Goal: Use online tool/utility: Utilize a website feature to perform a specific function

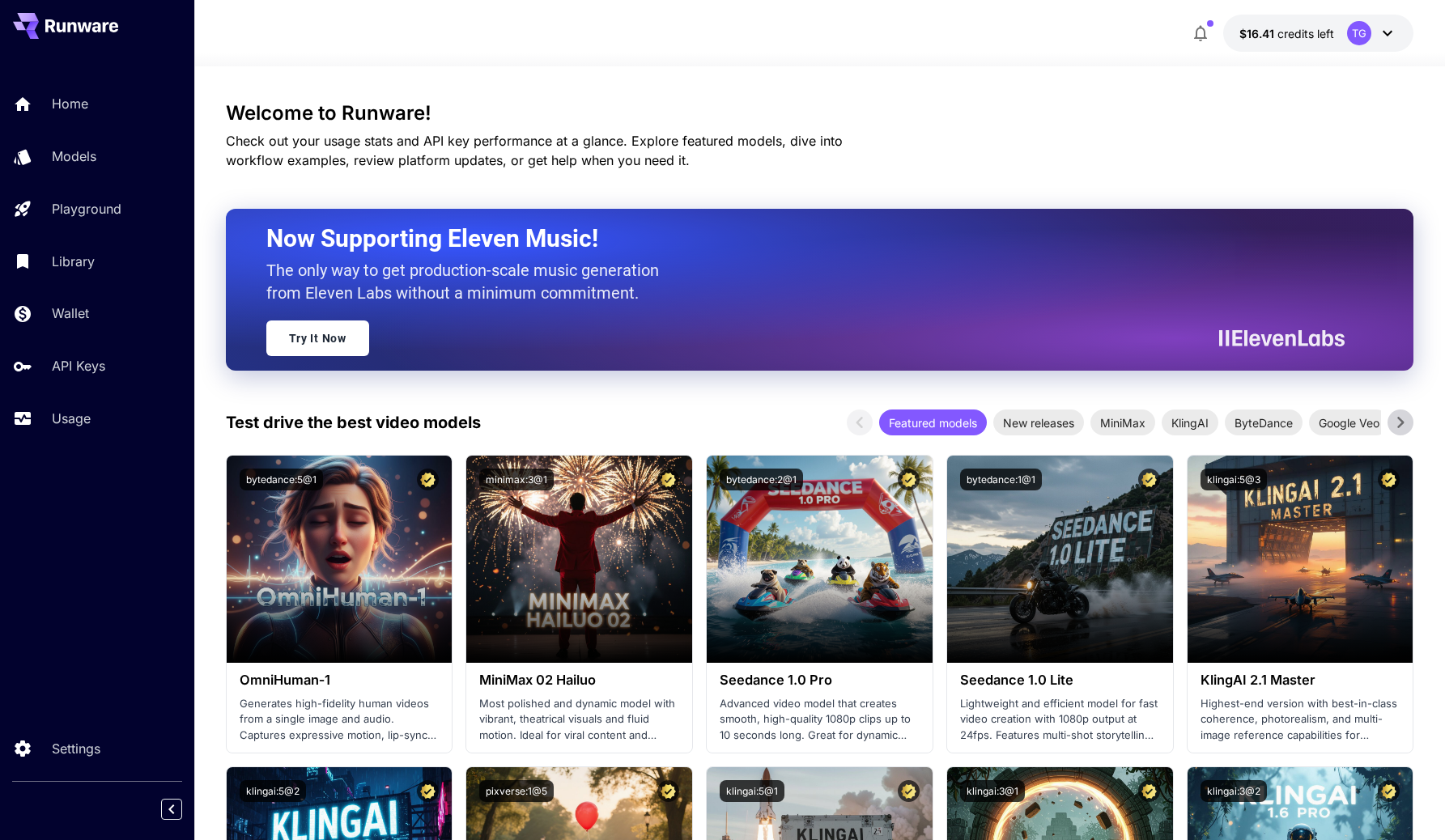
click at [58, 135] on div "Home Models Playground Library Wallet API Keys Usage" at bounding box center [97, 261] width 194 height 353
click at [62, 141] on link "Models" at bounding box center [97, 156] width 194 height 39
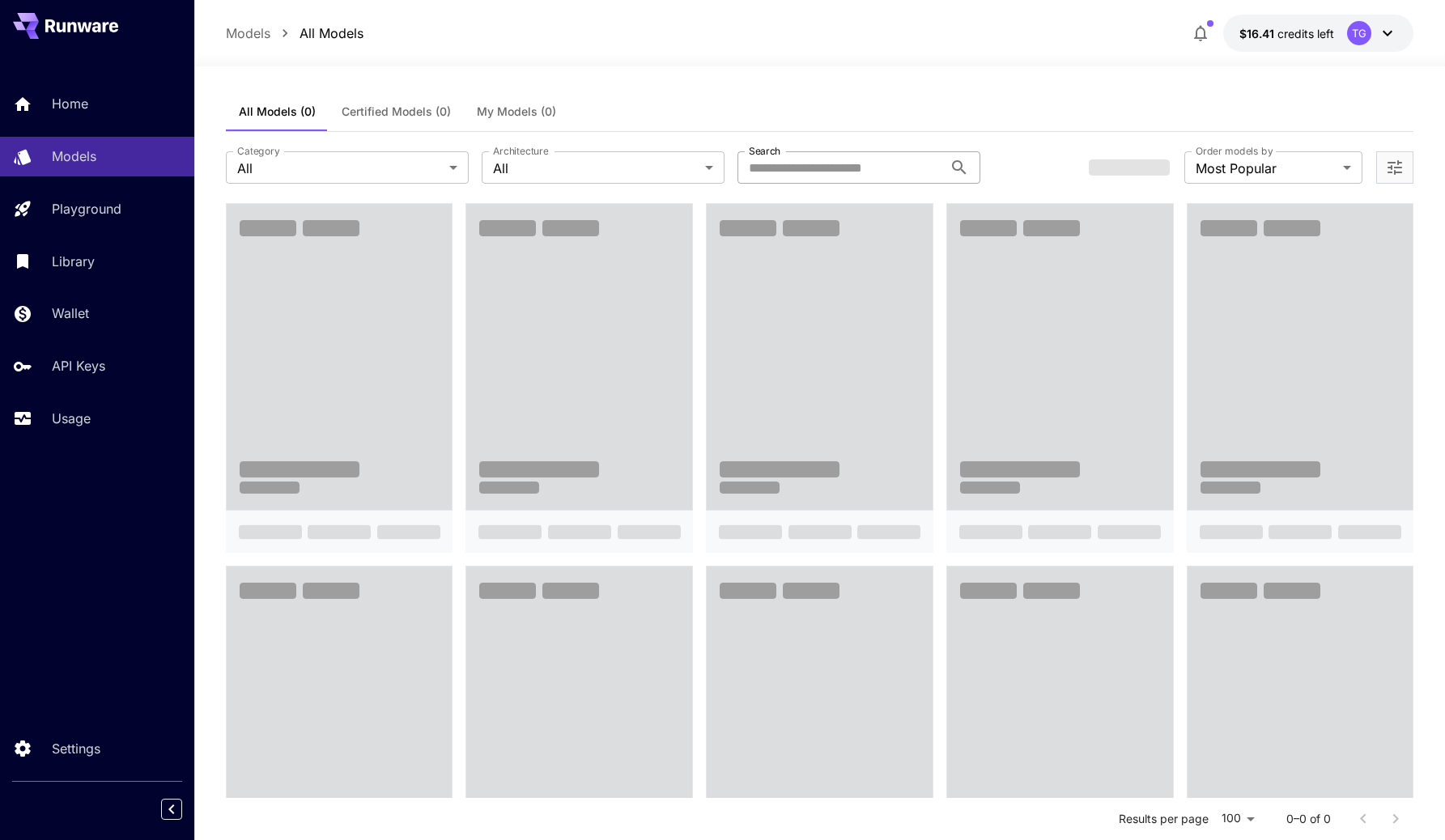
click at [853, 162] on input "Search" at bounding box center [840, 167] width 205 height 32
type input "***"
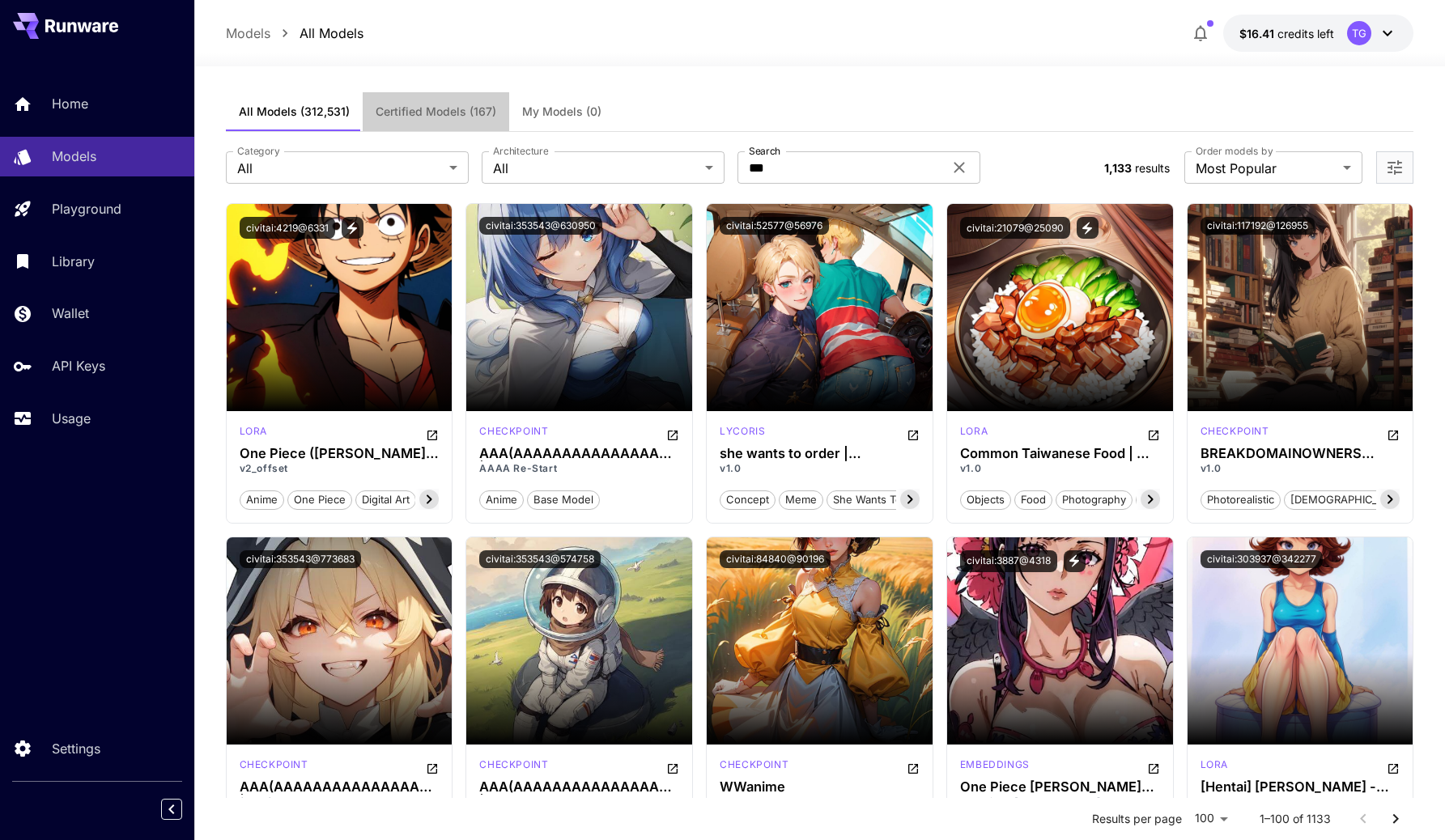
click at [451, 110] on span "Certified Models (167)" at bounding box center [436, 112] width 121 height 15
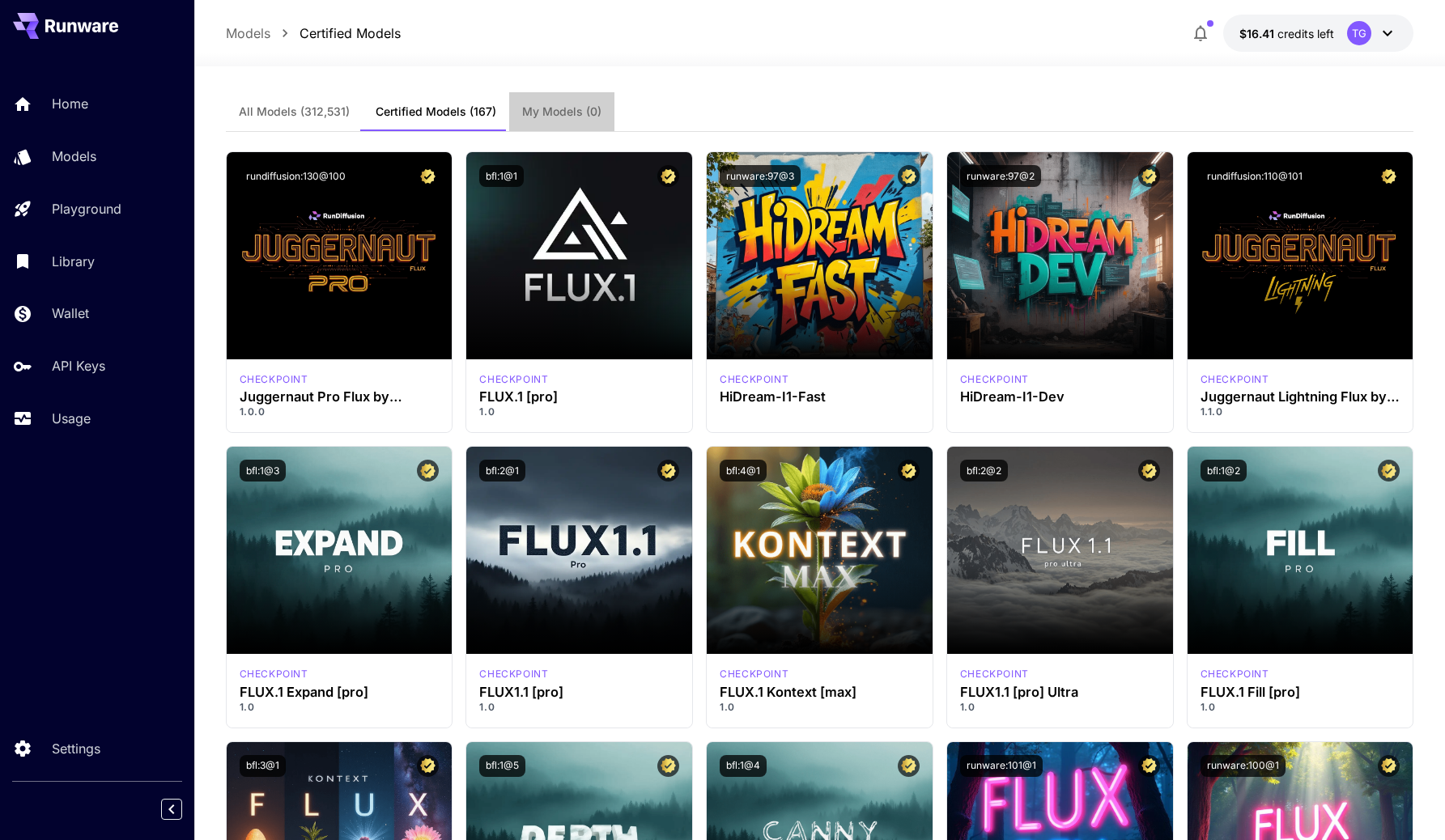
click at [551, 103] on button "My Models (0)" at bounding box center [561, 111] width 105 height 39
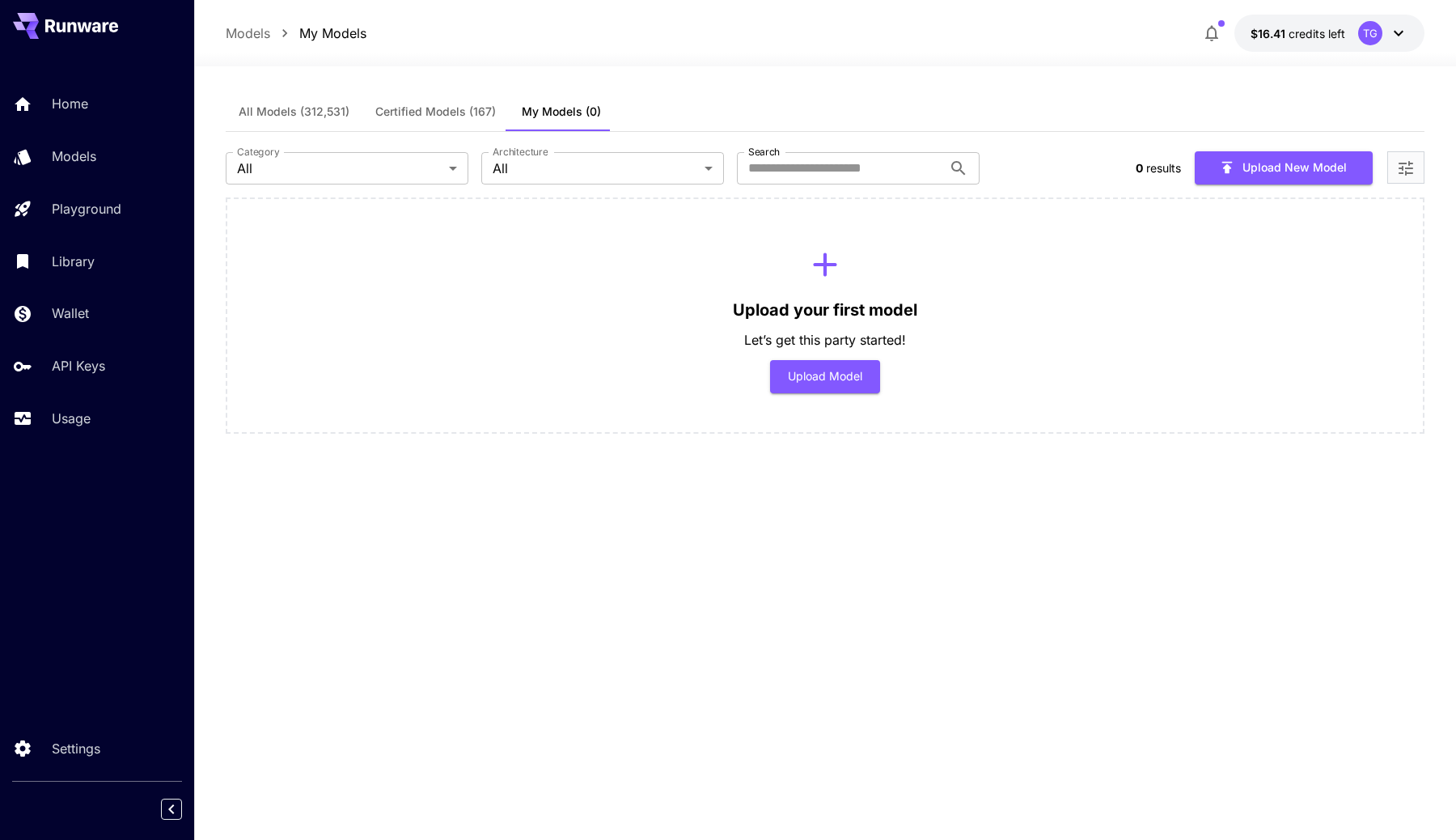
click at [424, 121] on button "Certified Models (167)" at bounding box center [435, 111] width 146 height 39
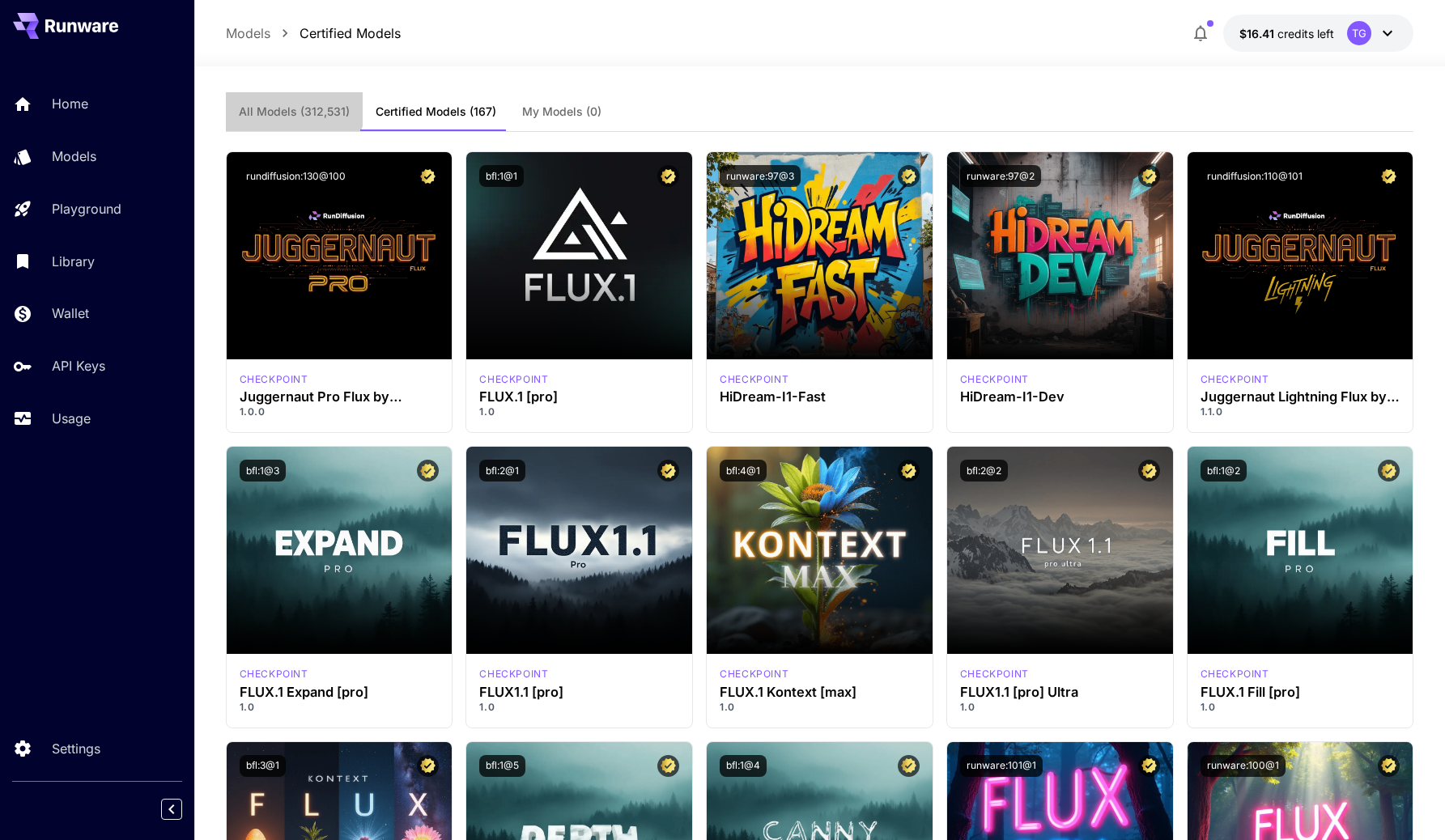
click at [289, 107] on span "All Models (312,531)" at bounding box center [293, 112] width 111 height 15
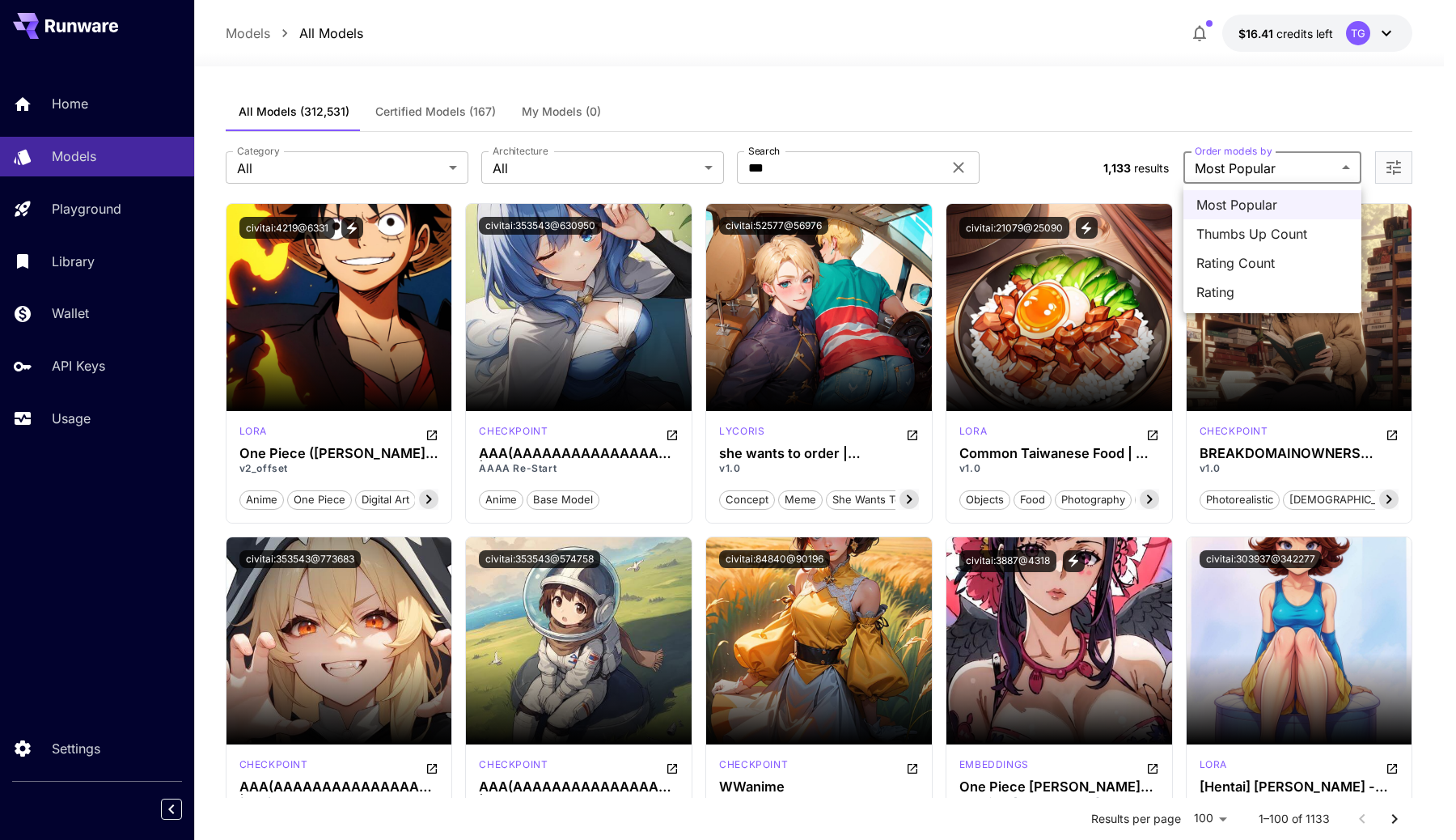
click at [1261, 166] on div at bounding box center [728, 420] width 1456 height 840
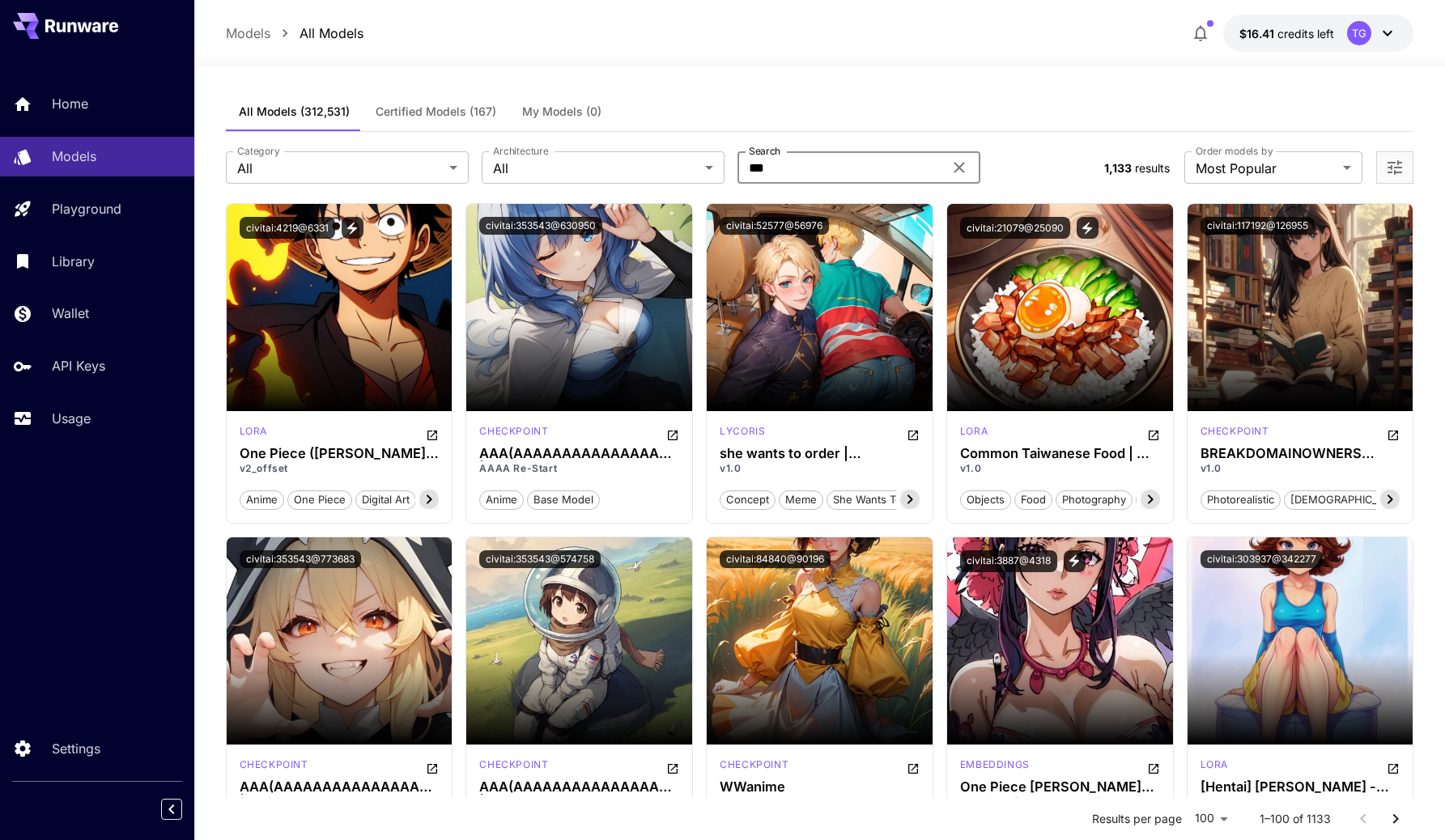
click at [905, 173] on input "***" at bounding box center [840, 167] width 205 height 32
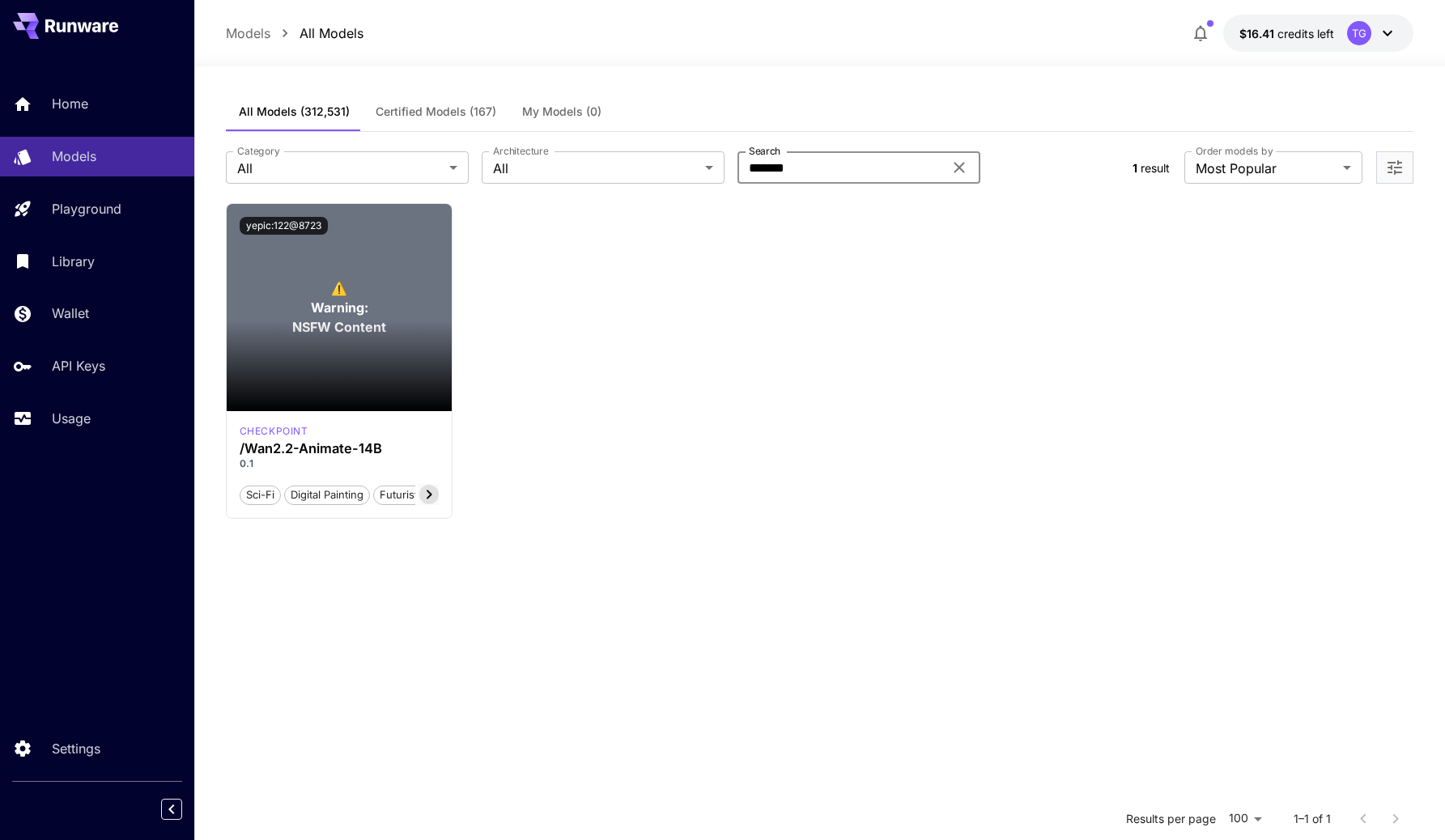
type input "******"
click at [330, 328] on section at bounding box center [339, 366] width 226 height 90
click at [431, 491] on icon at bounding box center [429, 495] width 20 height 20
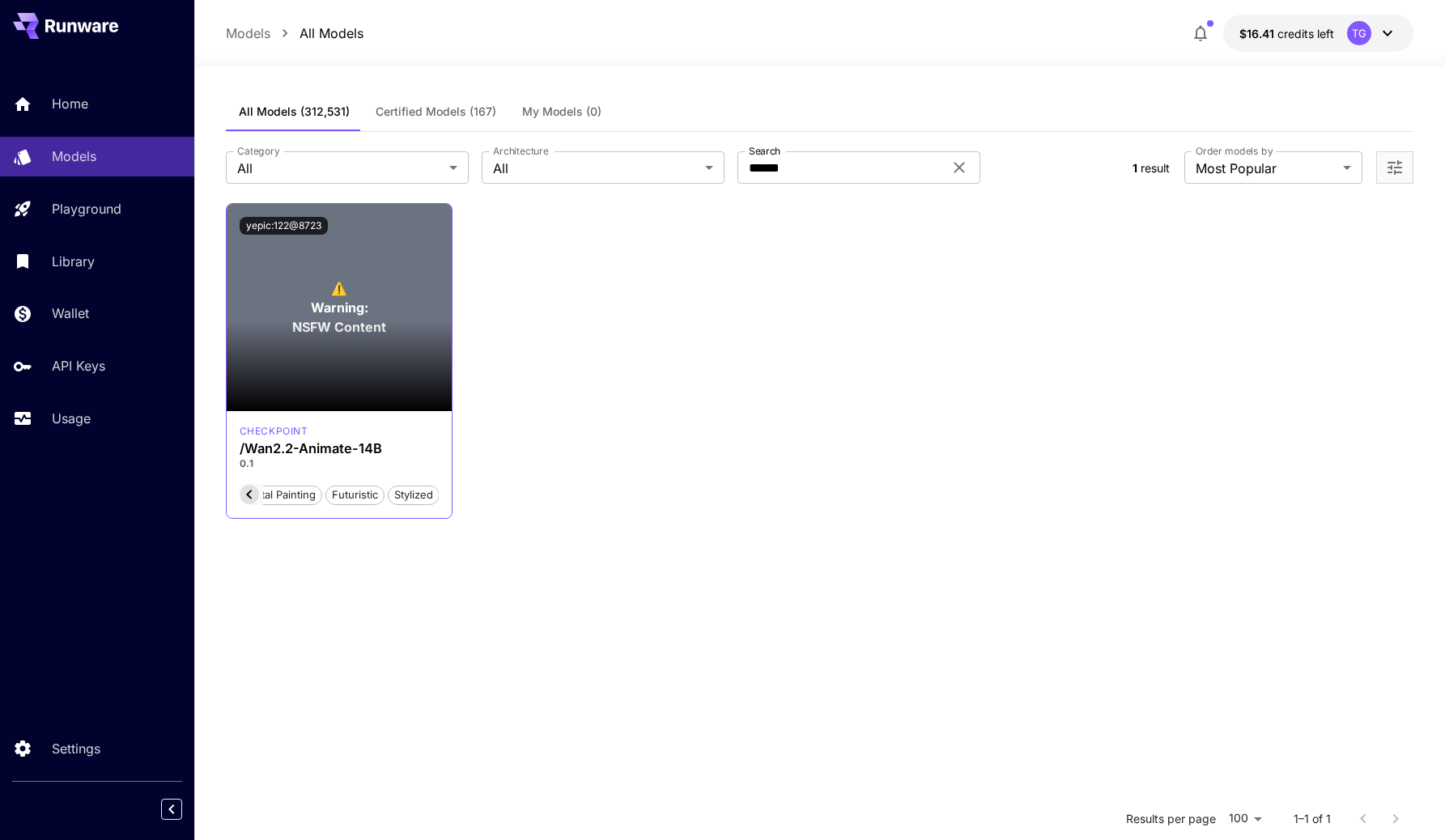
click at [431, 491] on span "Stylized" at bounding box center [413, 496] width 50 height 16
click at [247, 496] on icon at bounding box center [249, 495] width 20 height 20
click at [247, 496] on span "Sci-Fi" at bounding box center [260, 496] width 39 height 16
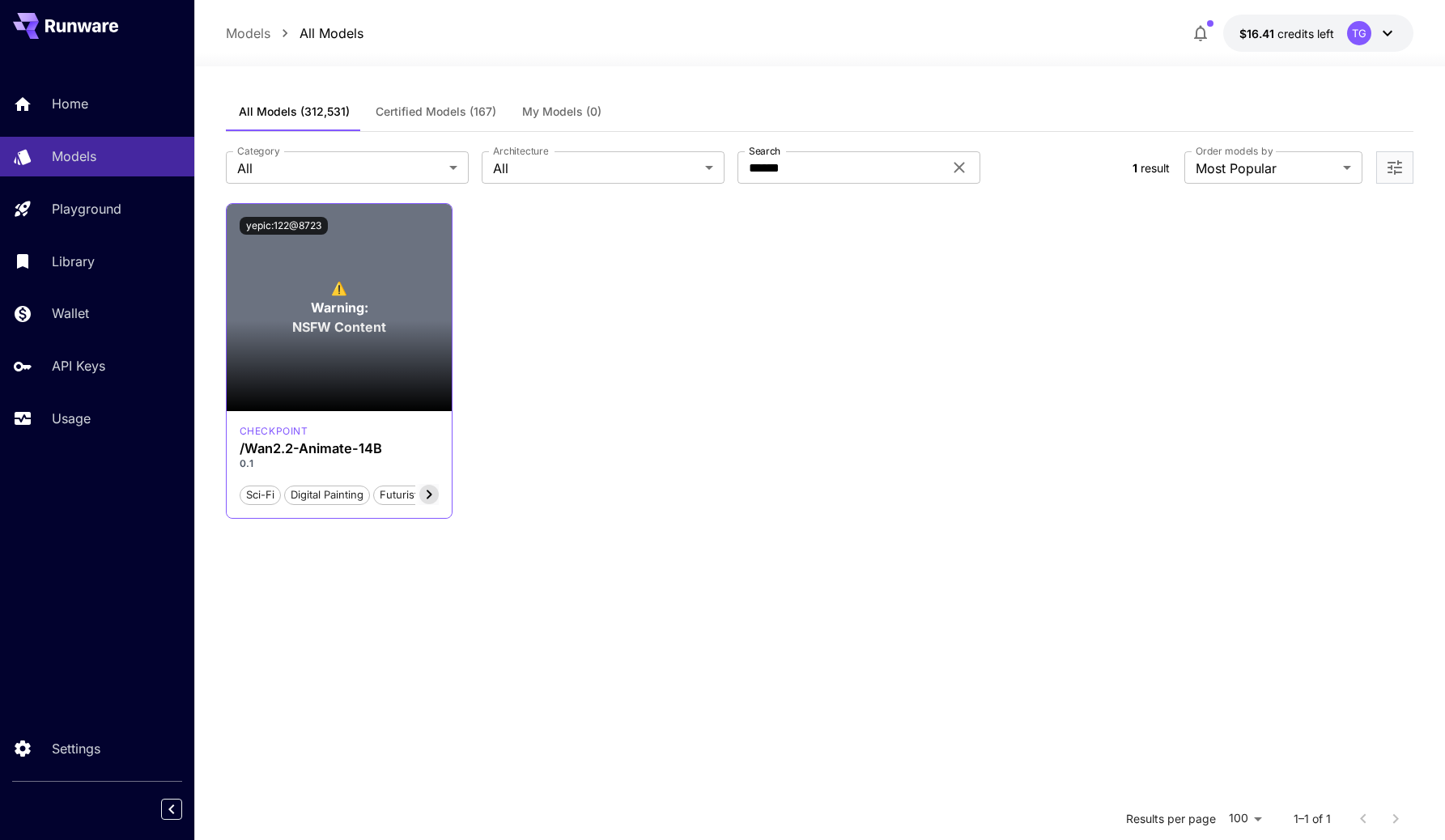
click at [336, 311] on span "Warning:" at bounding box center [339, 307] width 58 height 20
click at [336, 319] on span "NSFW Content" at bounding box center [339, 327] width 94 height 20
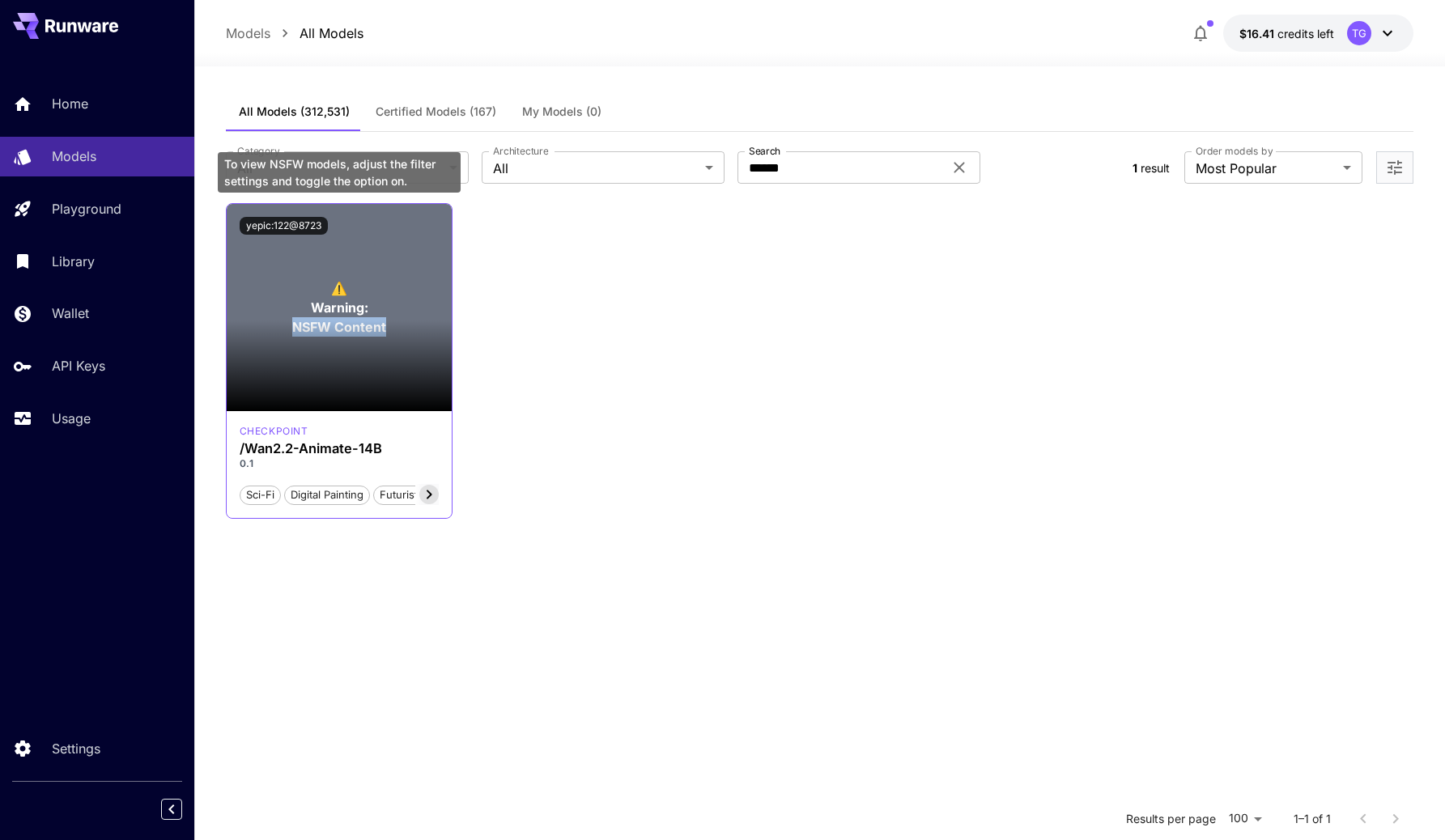
click at [336, 319] on span "NSFW Content" at bounding box center [339, 327] width 94 height 20
click at [290, 225] on button "yepic:122@8723" at bounding box center [283, 226] width 88 height 18
click at [320, 289] on p "⚠️ Warning: NSFW Content" at bounding box center [339, 307] width 94 height 58
click at [1392, 179] on div at bounding box center [1394, 167] width 37 height 32
click at [1393, 158] on icon "Open more filters" at bounding box center [1395, 168] width 20 height 20
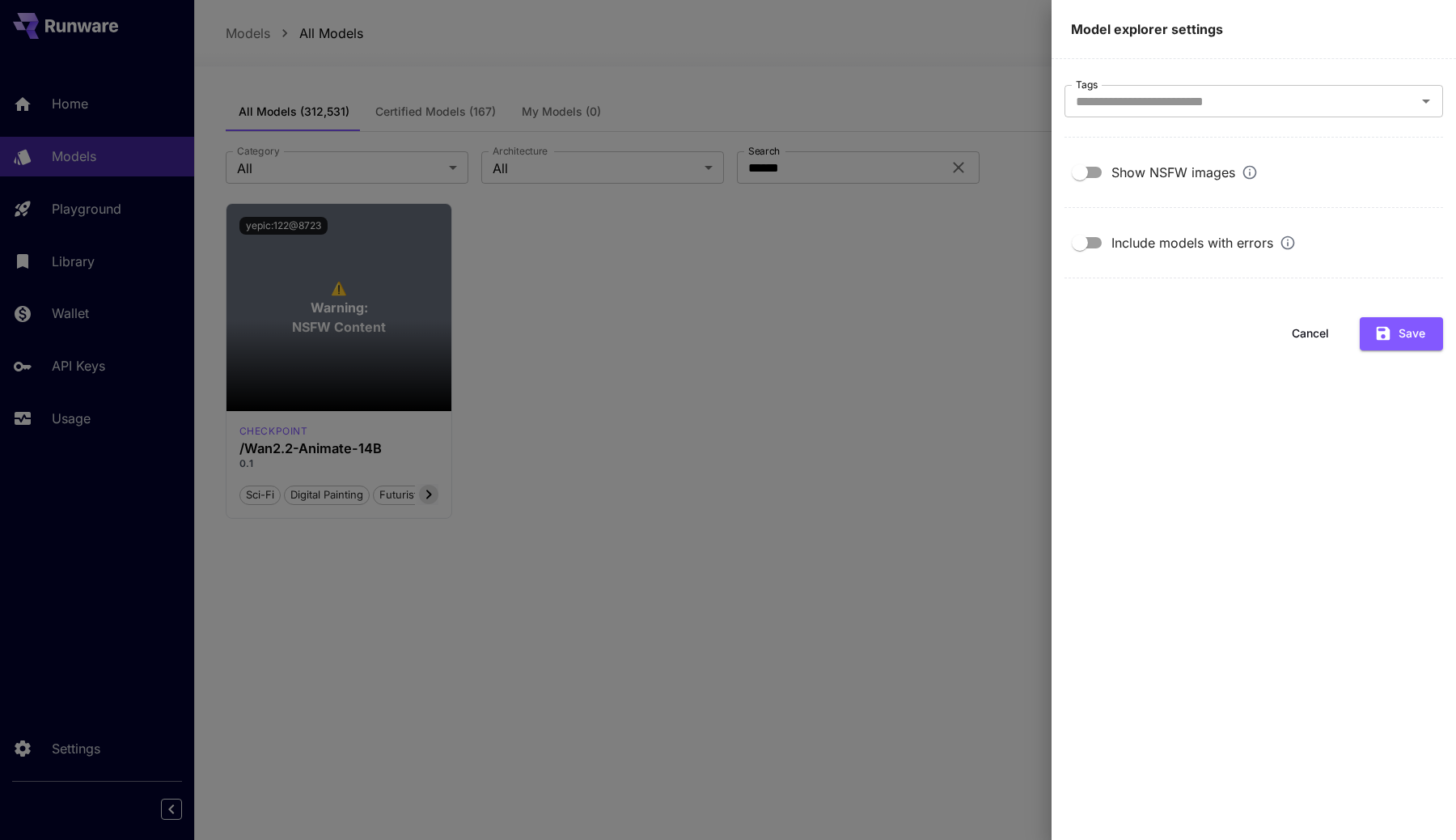
click at [1129, 158] on label "Show NSFW images" at bounding box center [1161, 172] width 193 height 30
click at [1133, 244] on div "Include models with errors" at bounding box center [1204, 243] width 185 height 20
click at [1137, 97] on input "Tags" at bounding box center [1241, 101] width 343 height 23
click at [1391, 338] on icon "button" at bounding box center [1384, 334] width 18 height 18
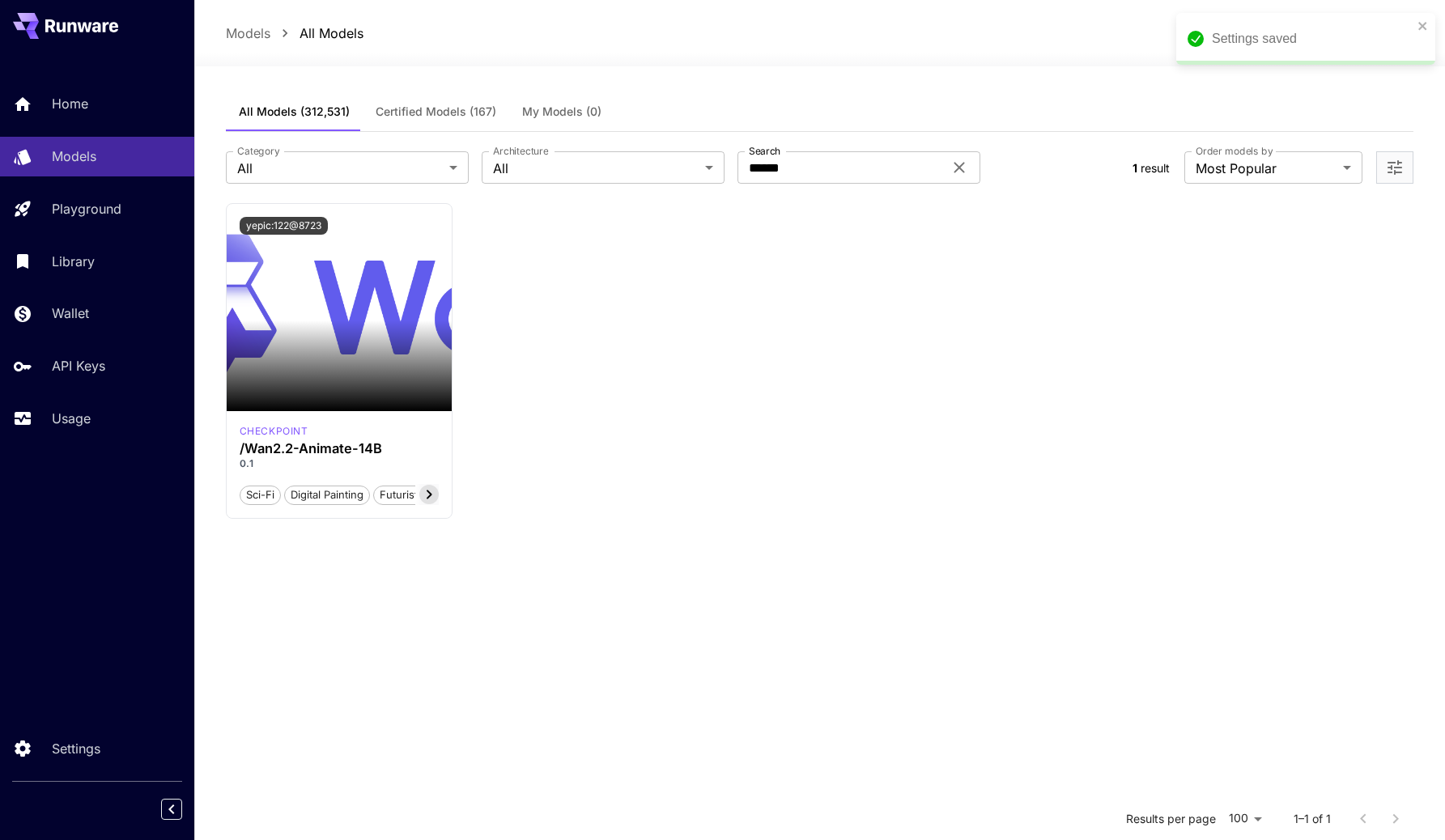
click at [555, 203] on div "Launch in Playground yepic:122@8723 checkpoint /Wan2.2-Animate-14B 0.1 Sci-Fi D…" at bounding box center [820, 361] width 1189 height 316
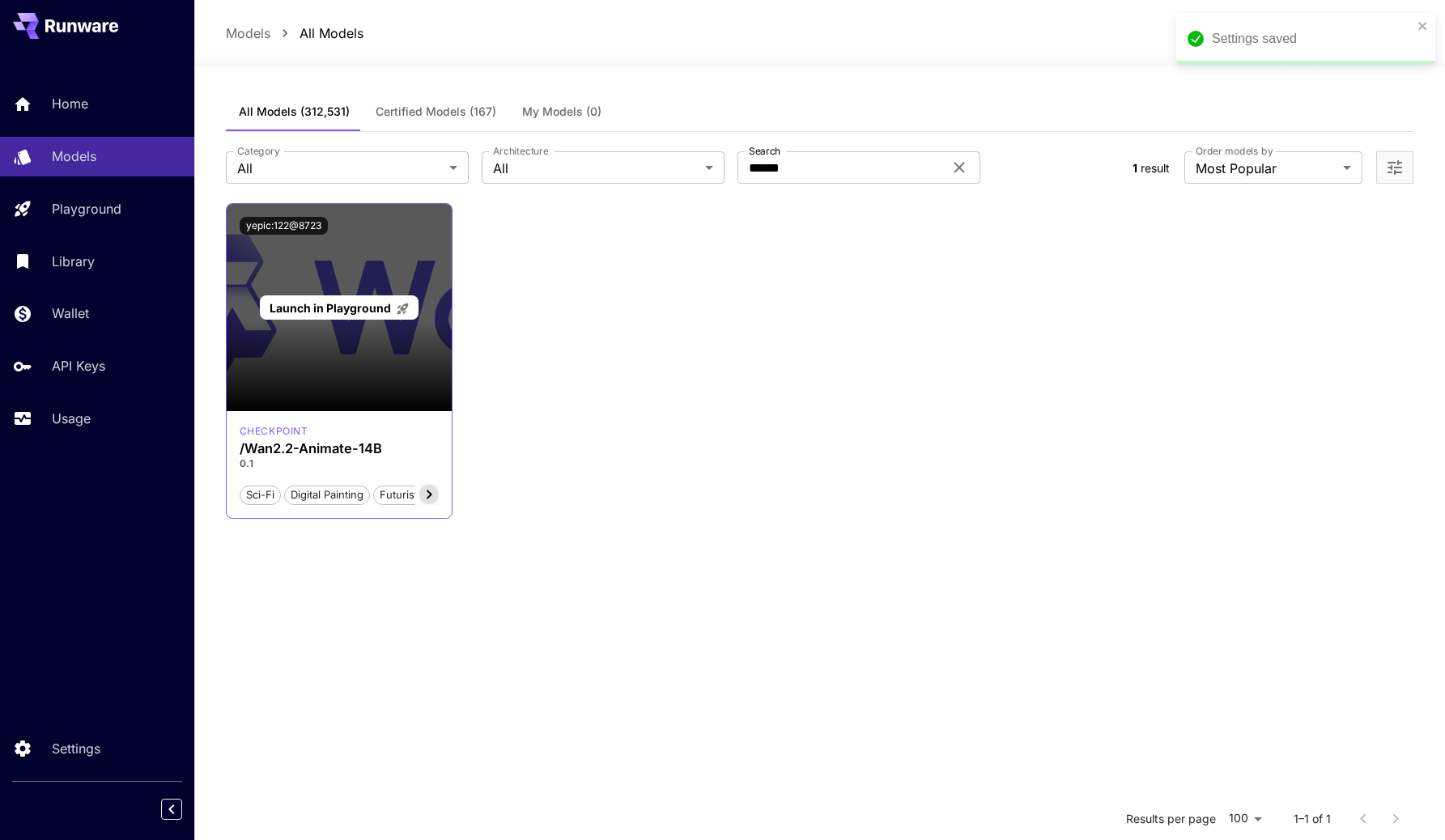
click at [323, 303] on span "Launch in Playground" at bounding box center [330, 307] width 122 height 14
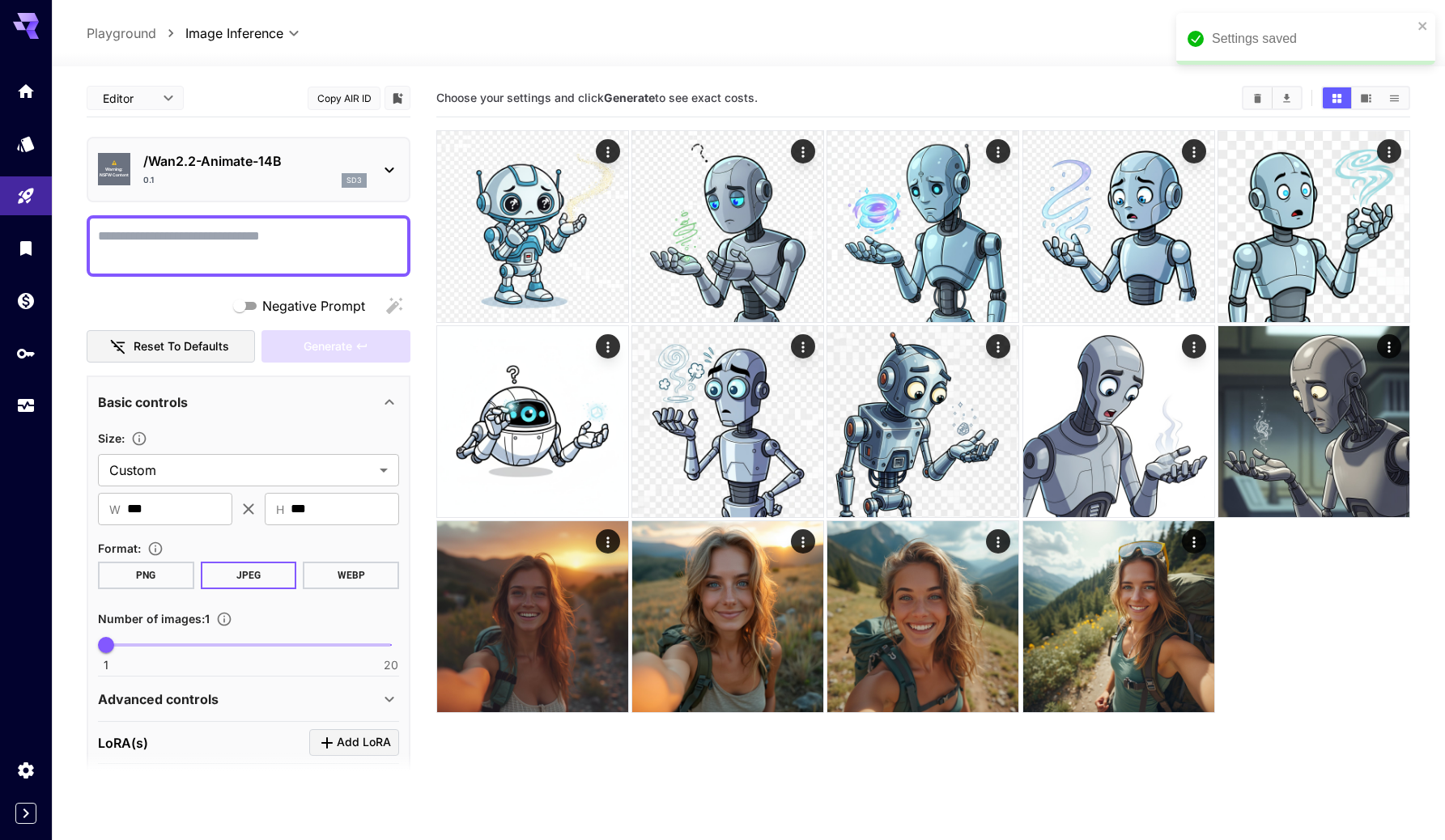
click at [263, 227] on textarea "Negative Prompt" at bounding box center [248, 246] width 301 height 39
click at [205, 214] on div "Editor **** ​ Copy AIR ID ⚠️ Warning: NSFW Content /Wan2.2-Animate-14B 0.1 sd3 …" at bounding box center [248, 510] width 324 height 861
click at [206, 242] on textarea "Negative Prompt" at bounding box center [248, 246] width 301 height 39
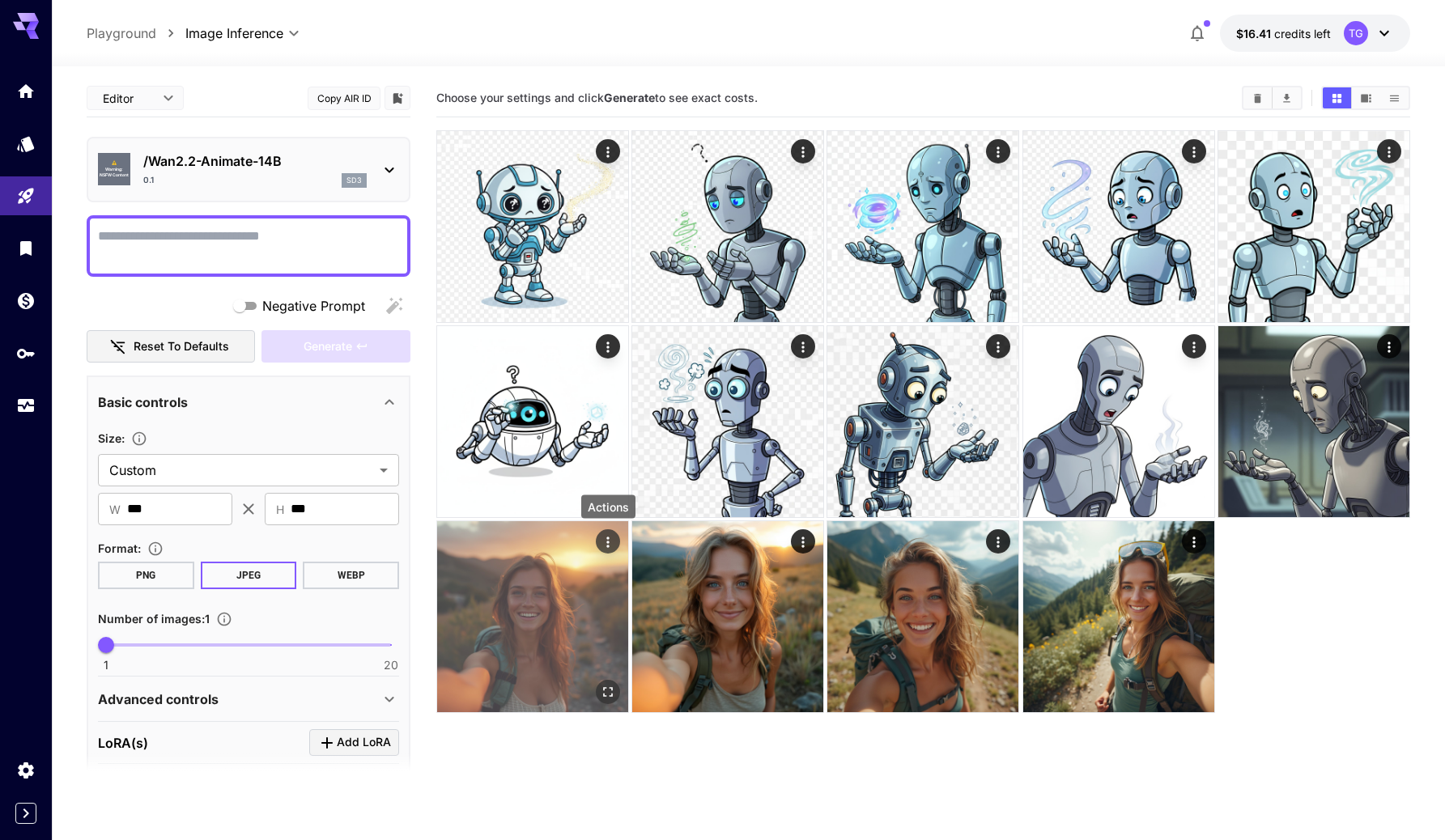
click at [609, 540] on icon "Actions" at bounding box center [608, 542] width 16 height 16
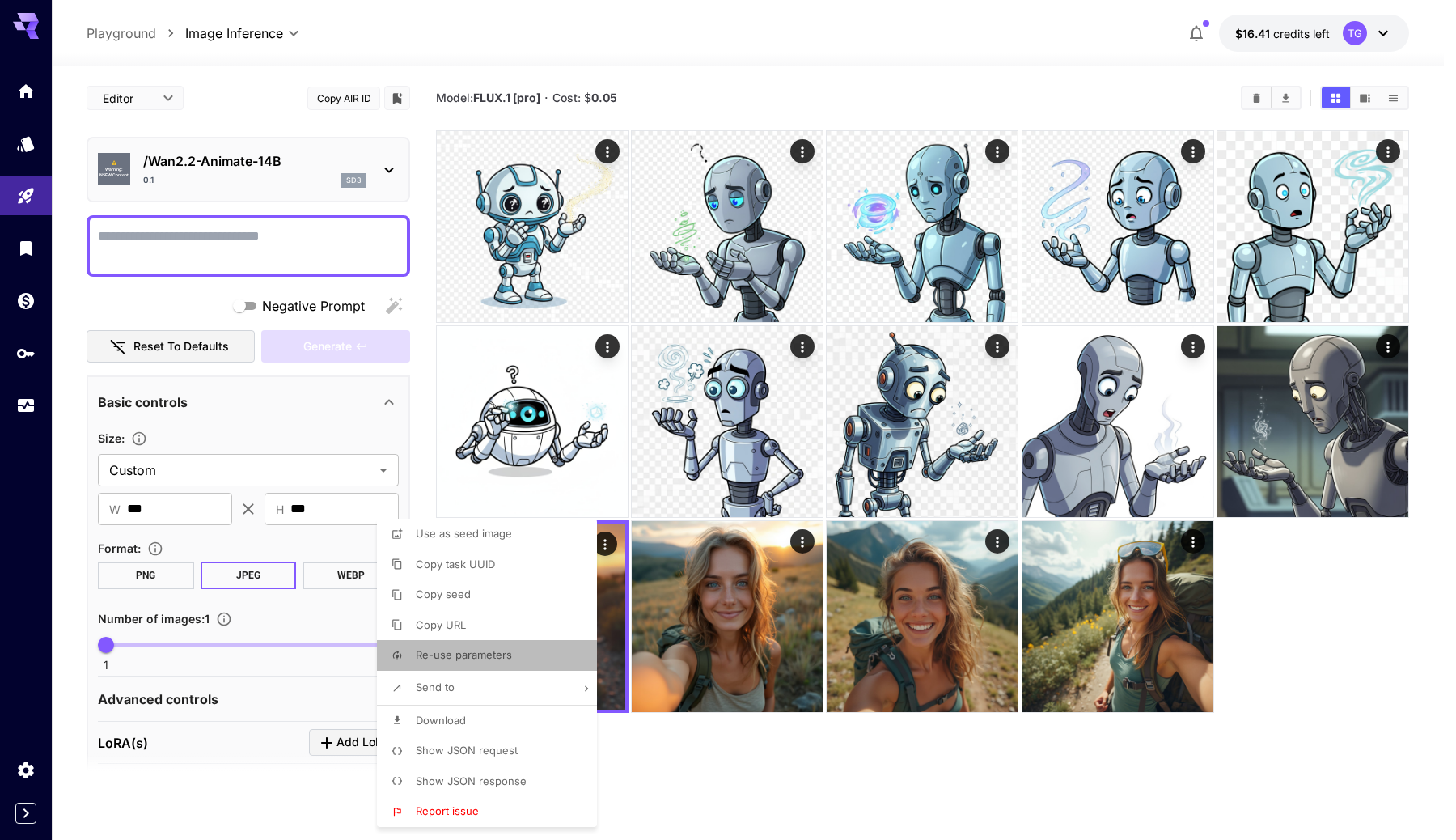
click at [496, 653] on span "Re-use parameters" at bounding box center [463, 655] width 96 height 13
type textarea "**********"
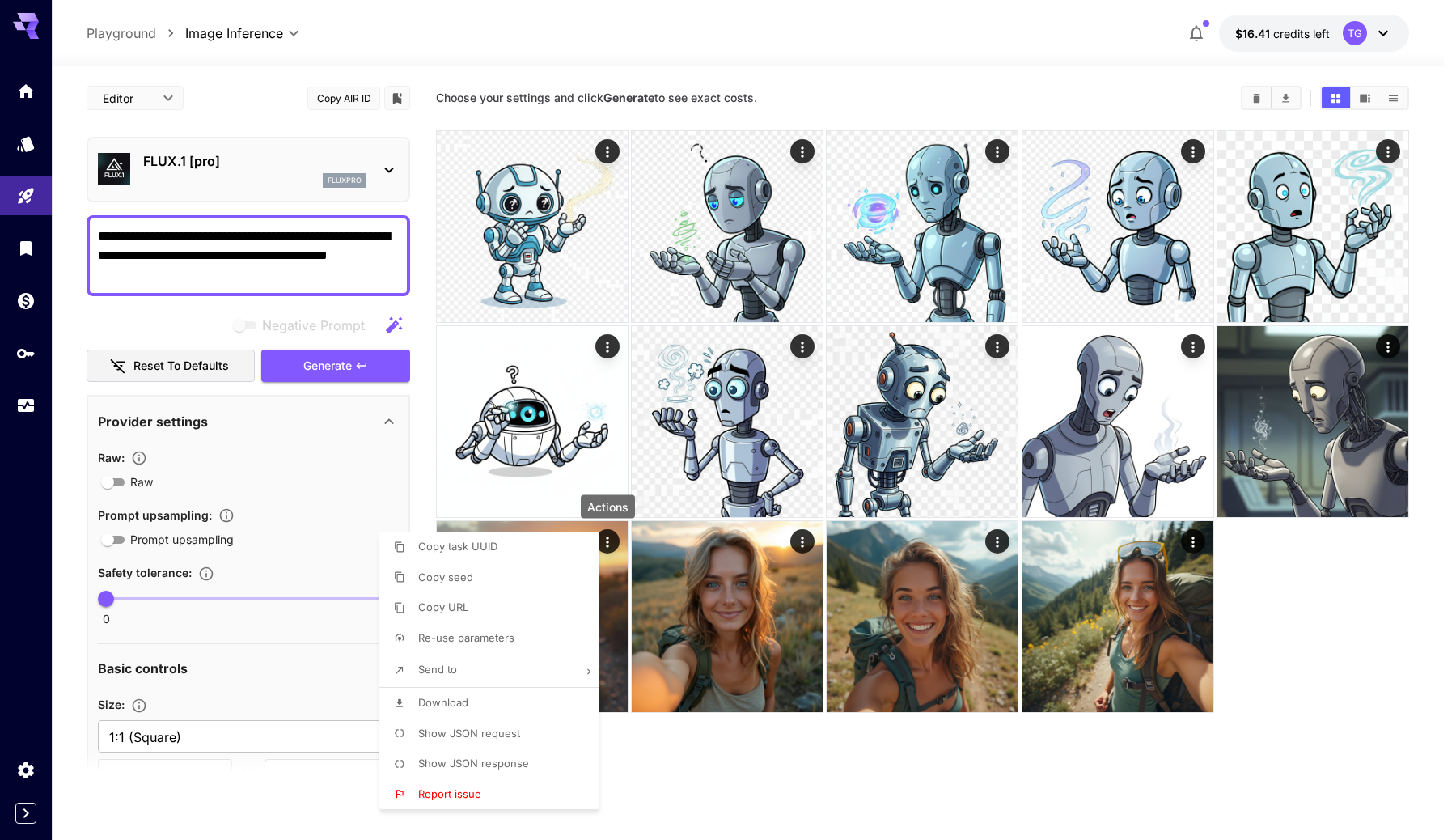
click at [325, 271] on div at bounding box center [728, 420] width 1456 height 840
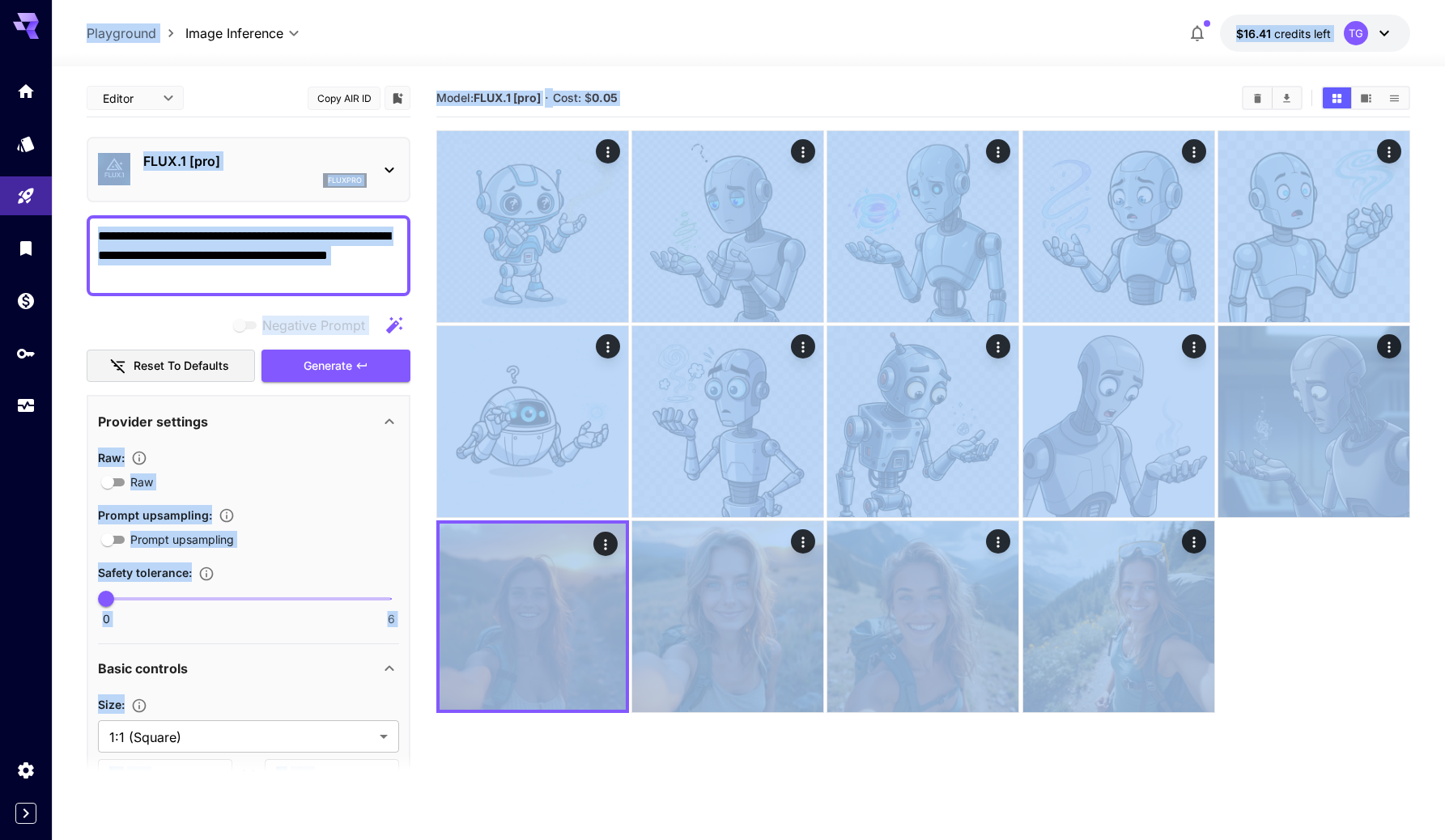
copy body "**********"
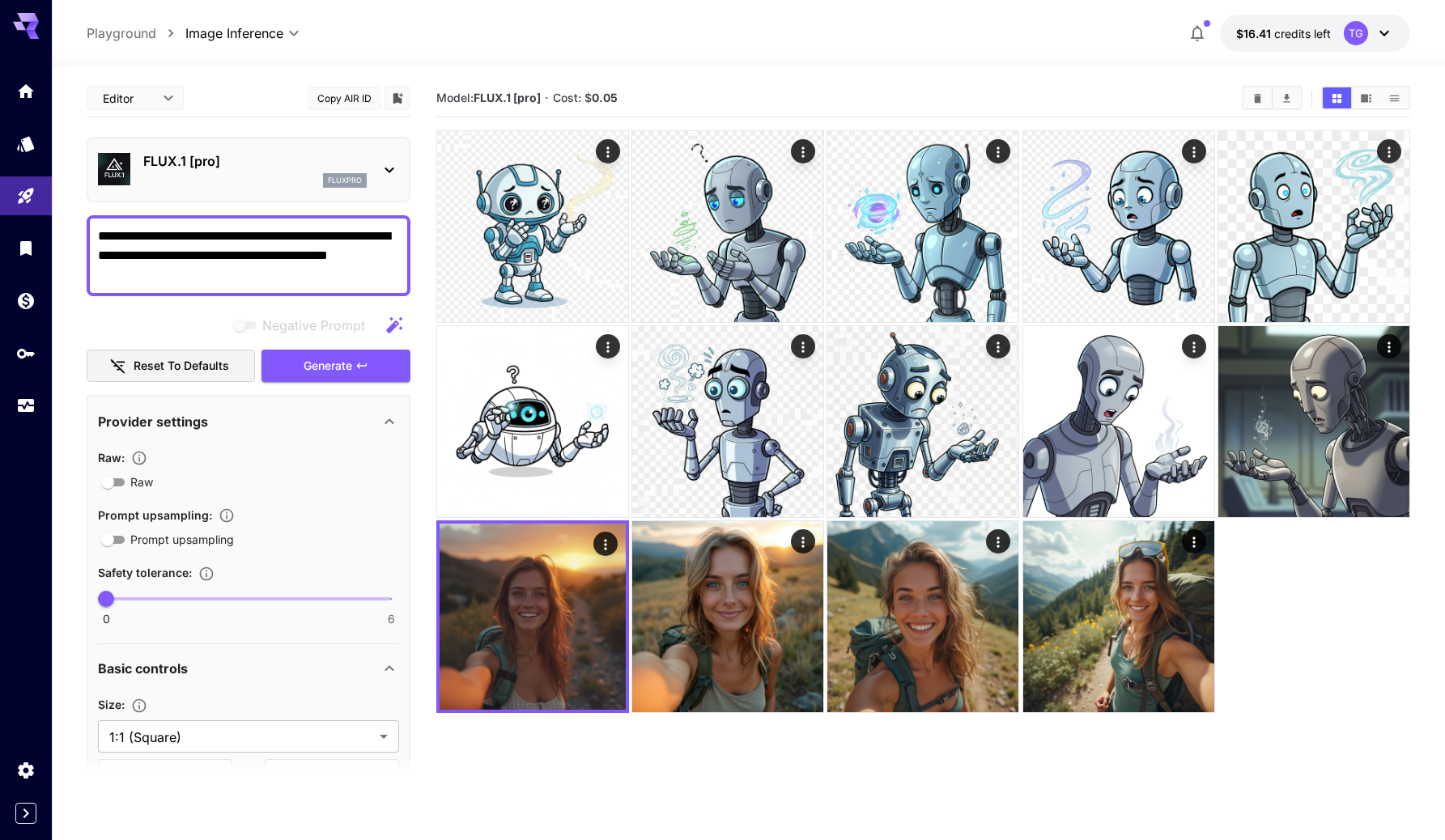
click at [342, 171] on div "FLUX.1 [pro] fluxpro" at bounding box center [255, 169] width 224 height 36
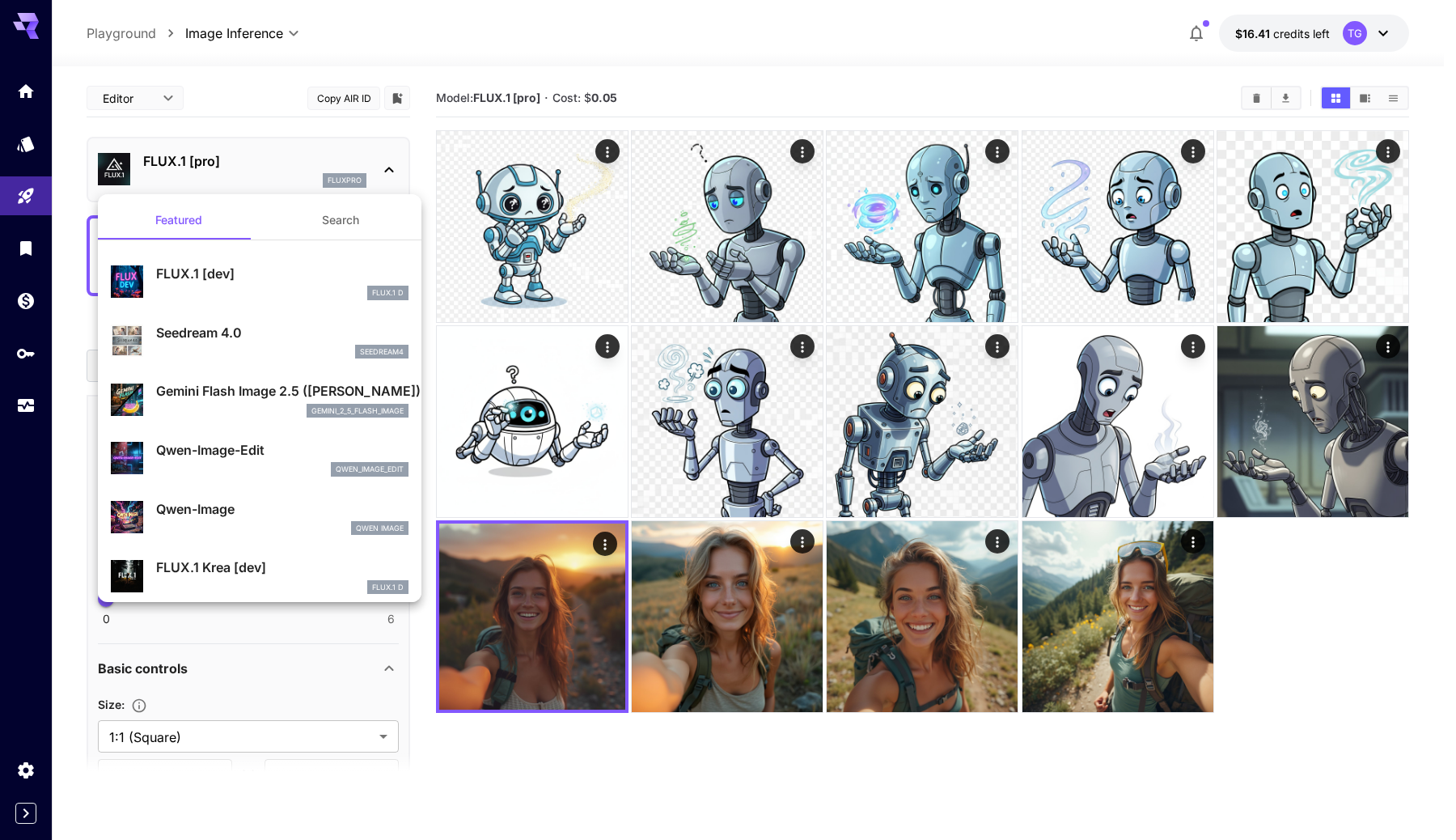
click at [352, 220] on button "Search" at bounding box center [340, 219] width 162 height 39
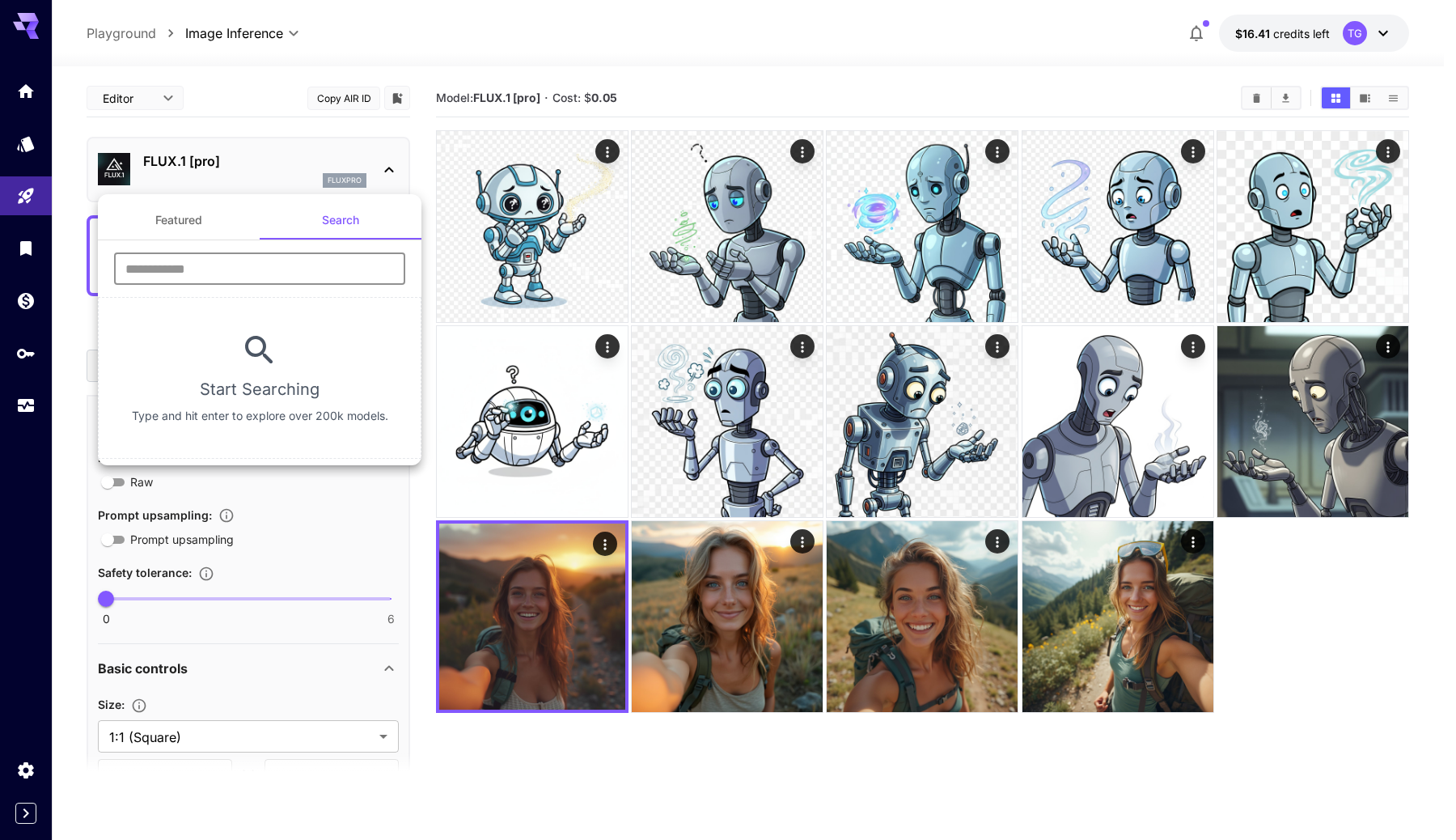
click at [324, 261] on input "text" at bounding box center [260, 268] width 291 height 32
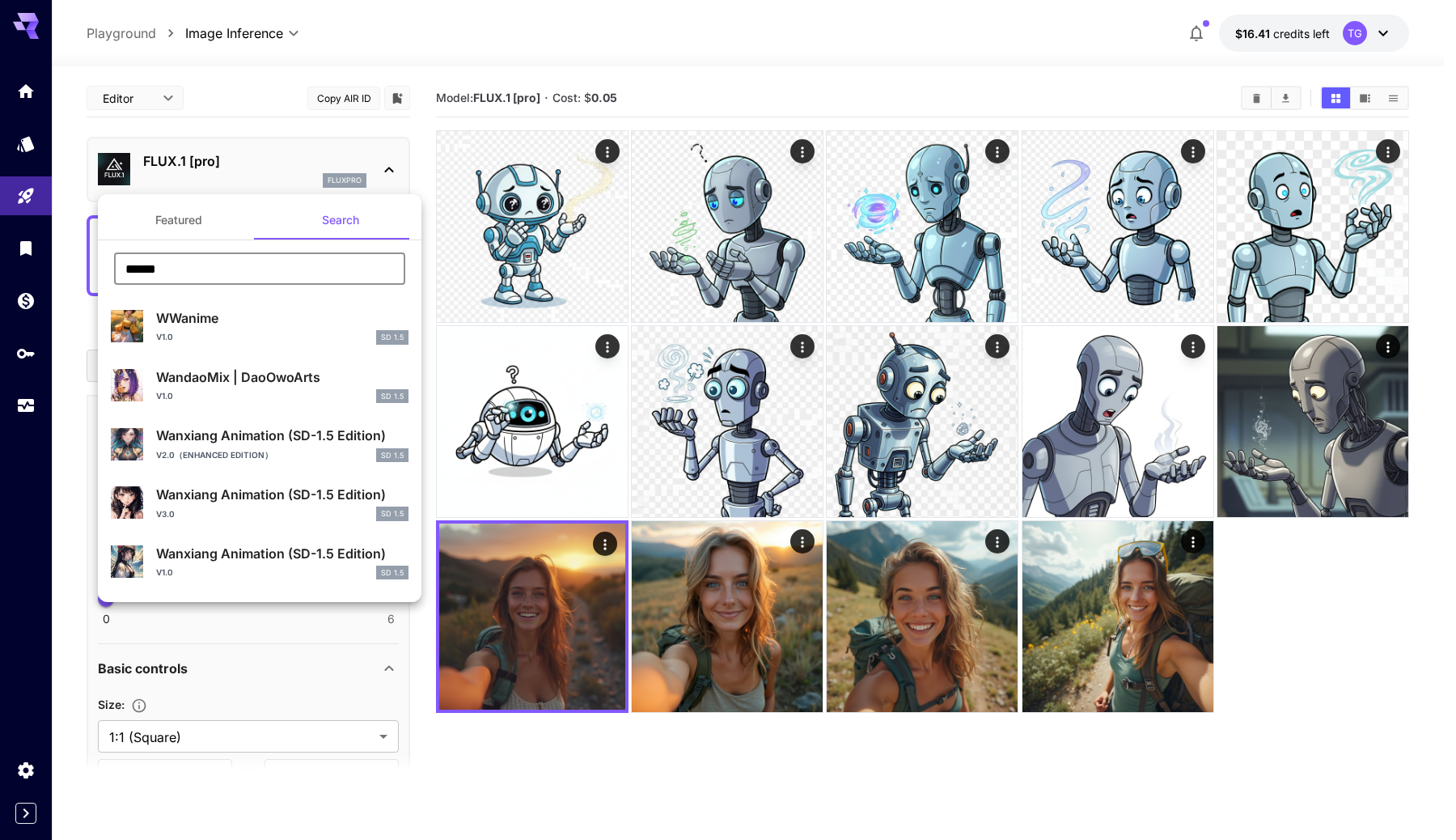
type input "******"
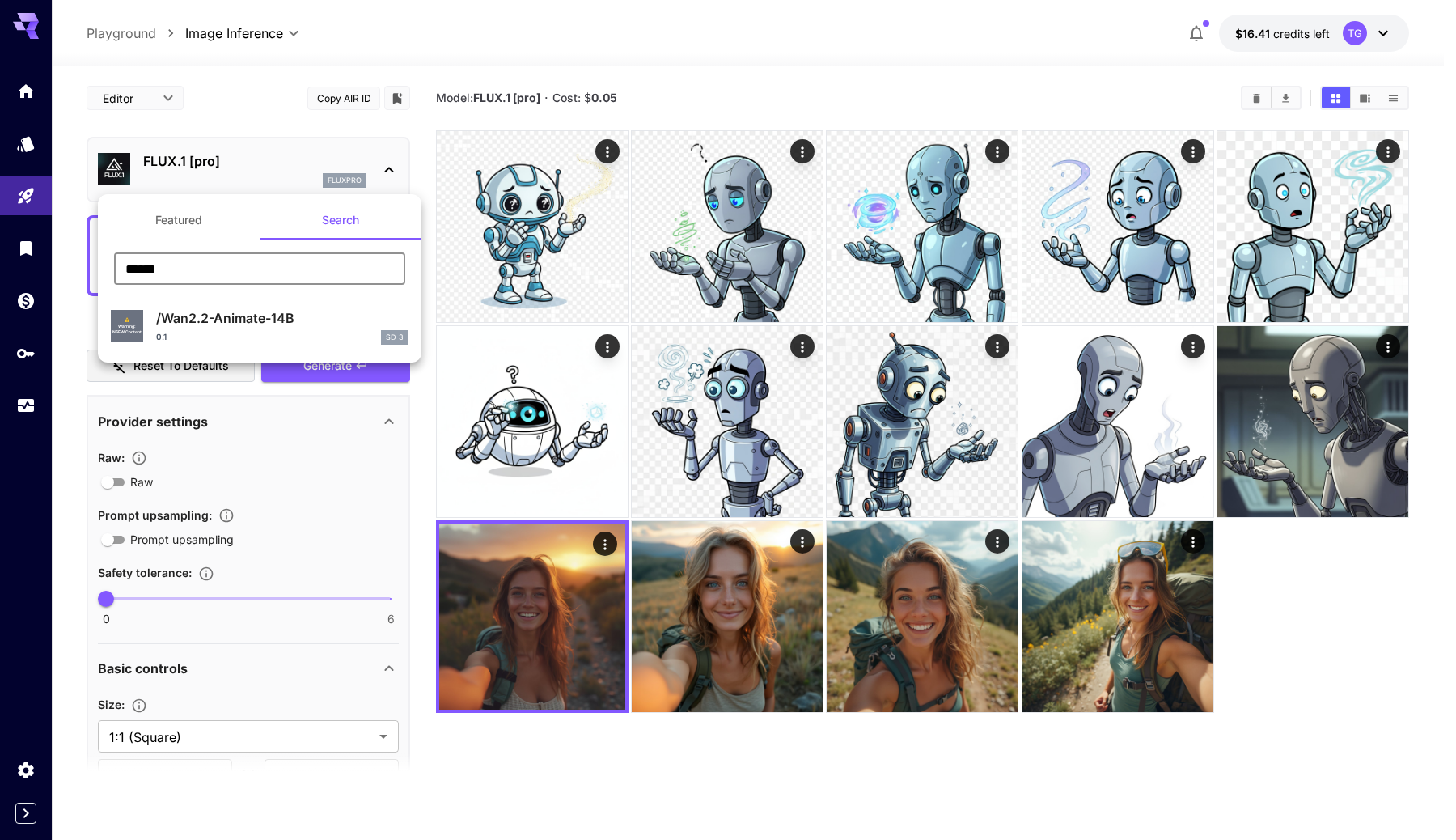
click at [230, 314] on p "/Wan2.2-Animate-14B" at bounding box center [282, 318] width 252 height 20
type input "**"
type input "*"
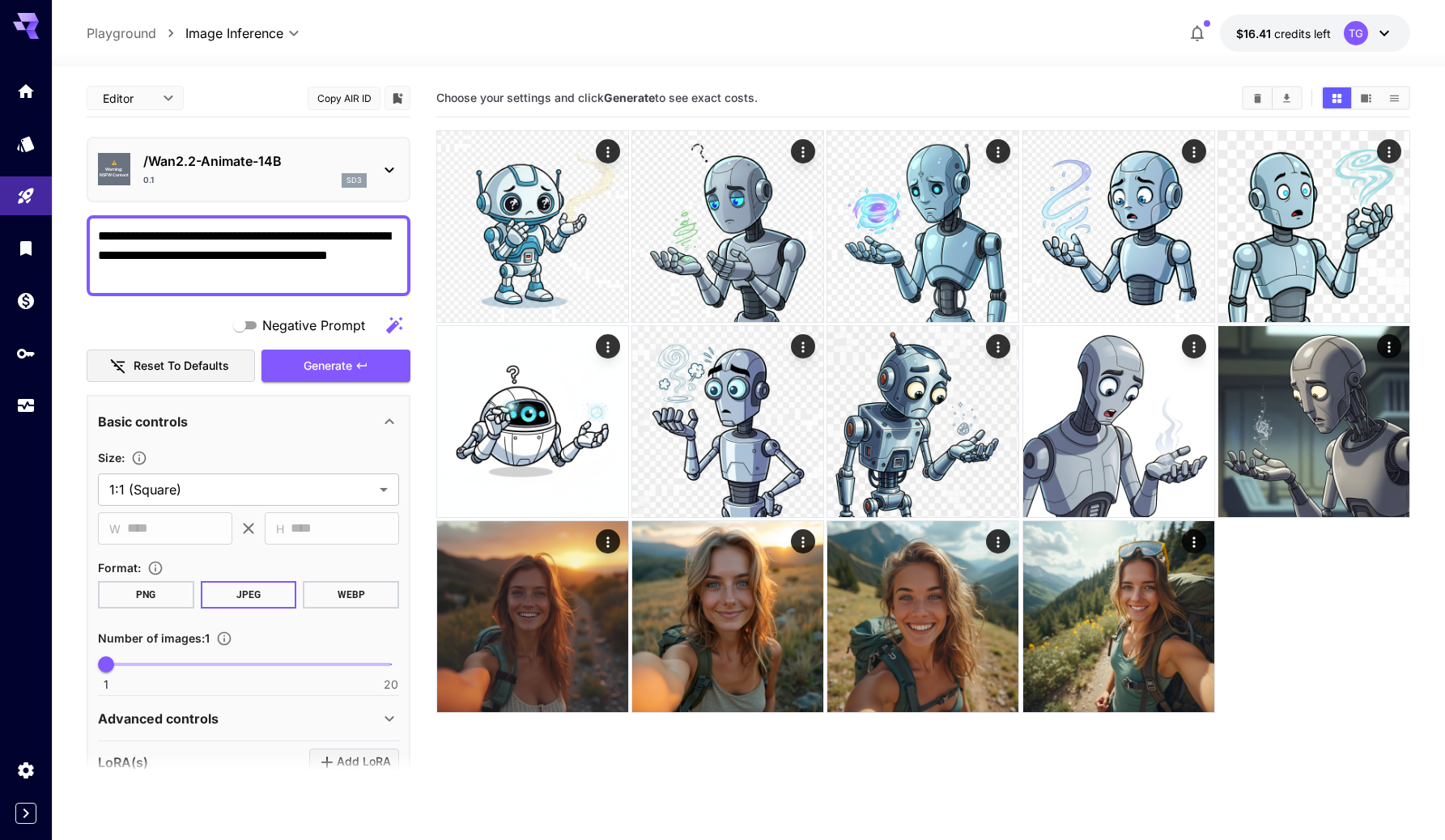
click at [220, 279] on textarea "**********" at bounding box center [248, 256] width 301 height 58
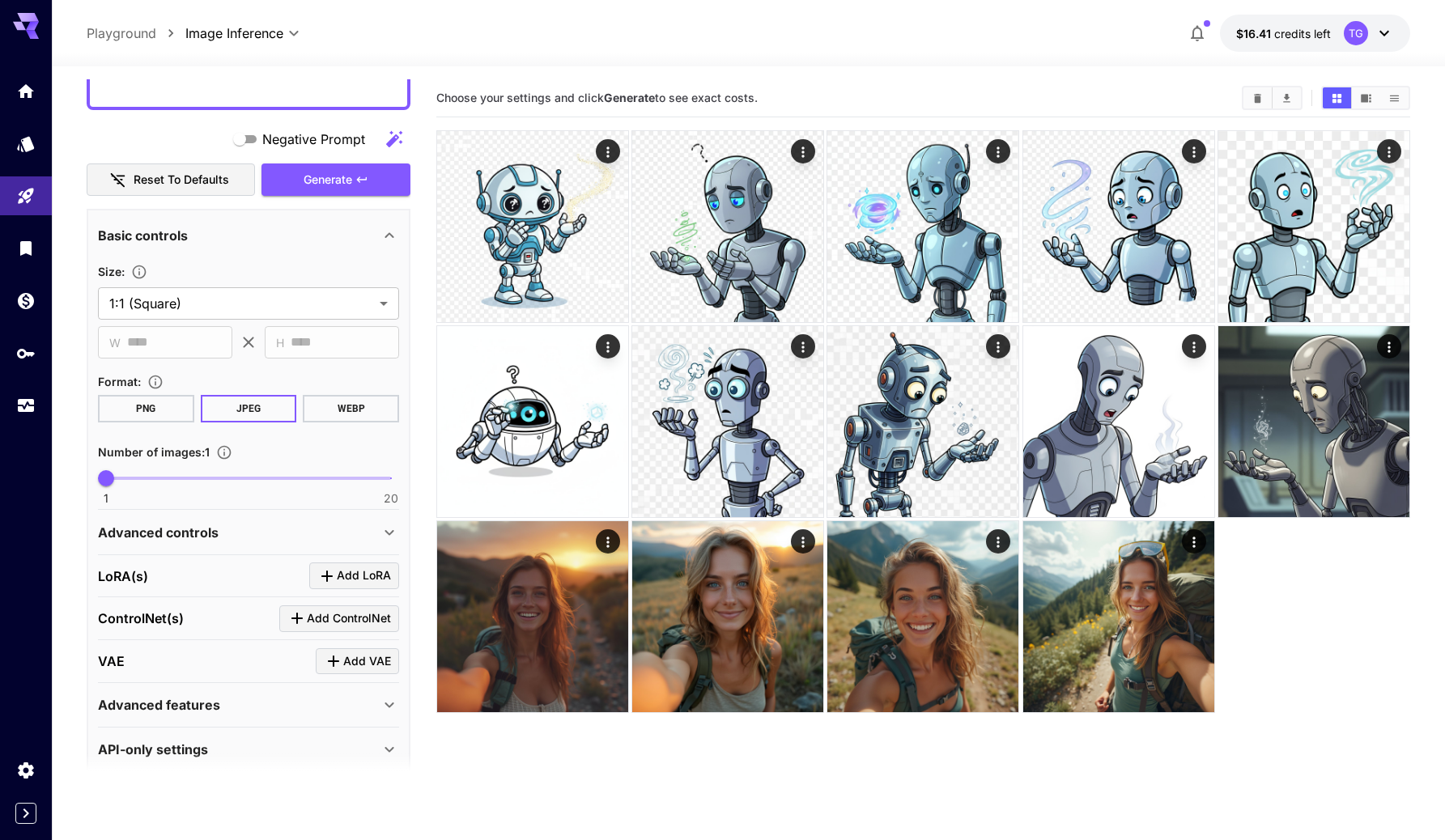
scroll to position [205, 0]
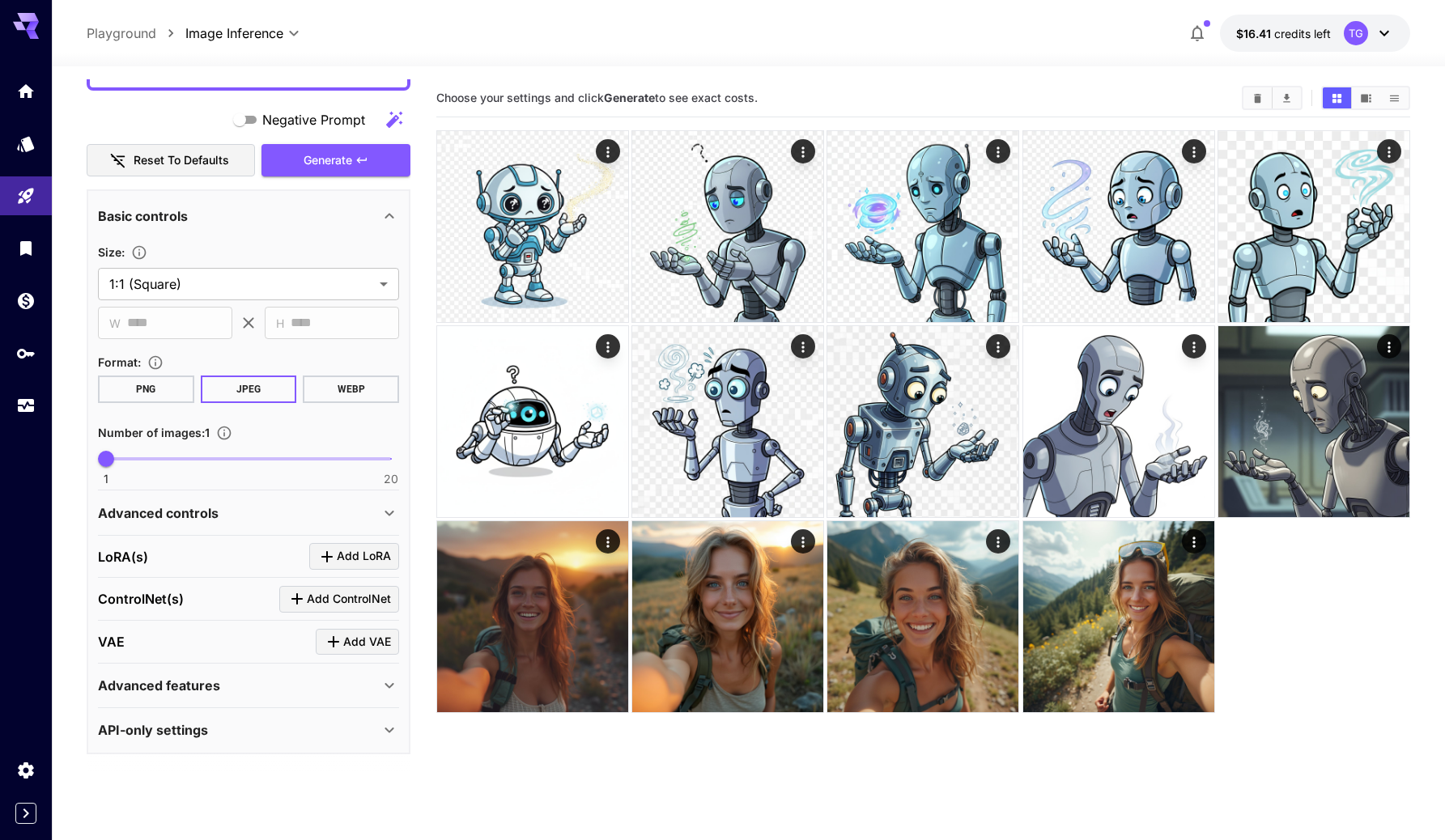
click at [322, 686] on div "Advanced features" at bounding box center [238, 685] width 282 height 20
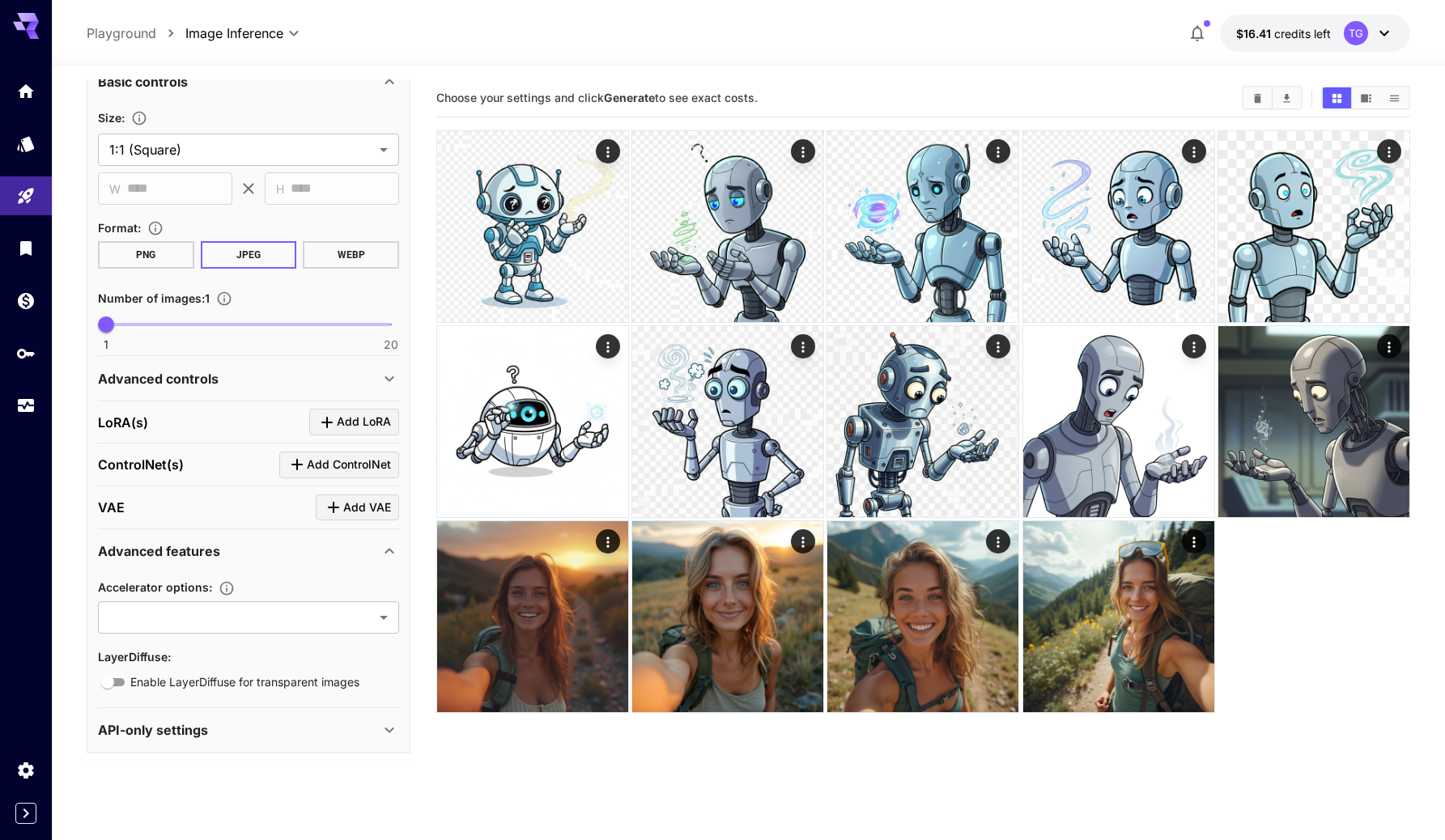
click at [311, 537] on div "Advanced features" at bounding box center [248, 551] width 301 height 39
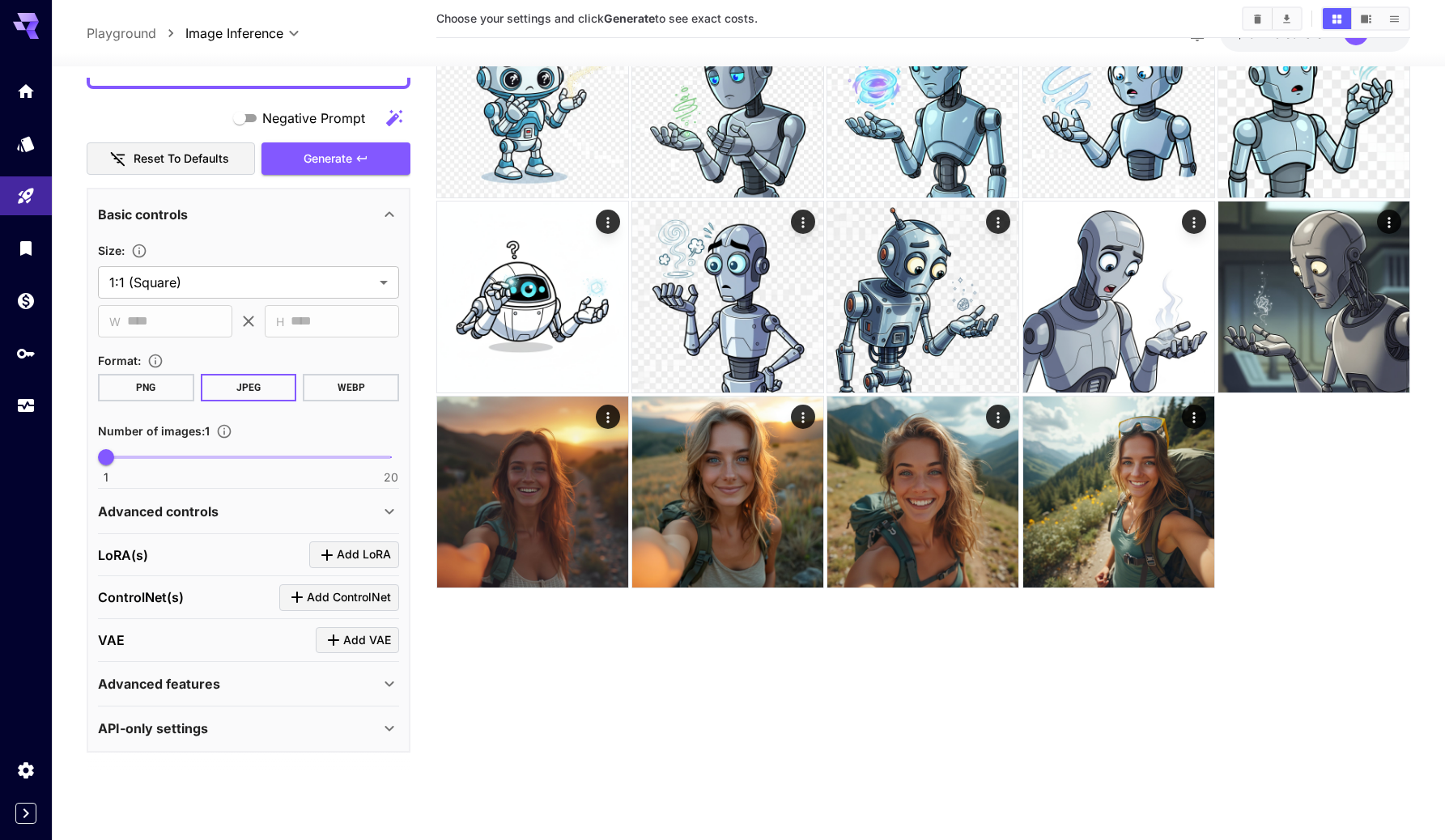
scroll to position [128, 0]
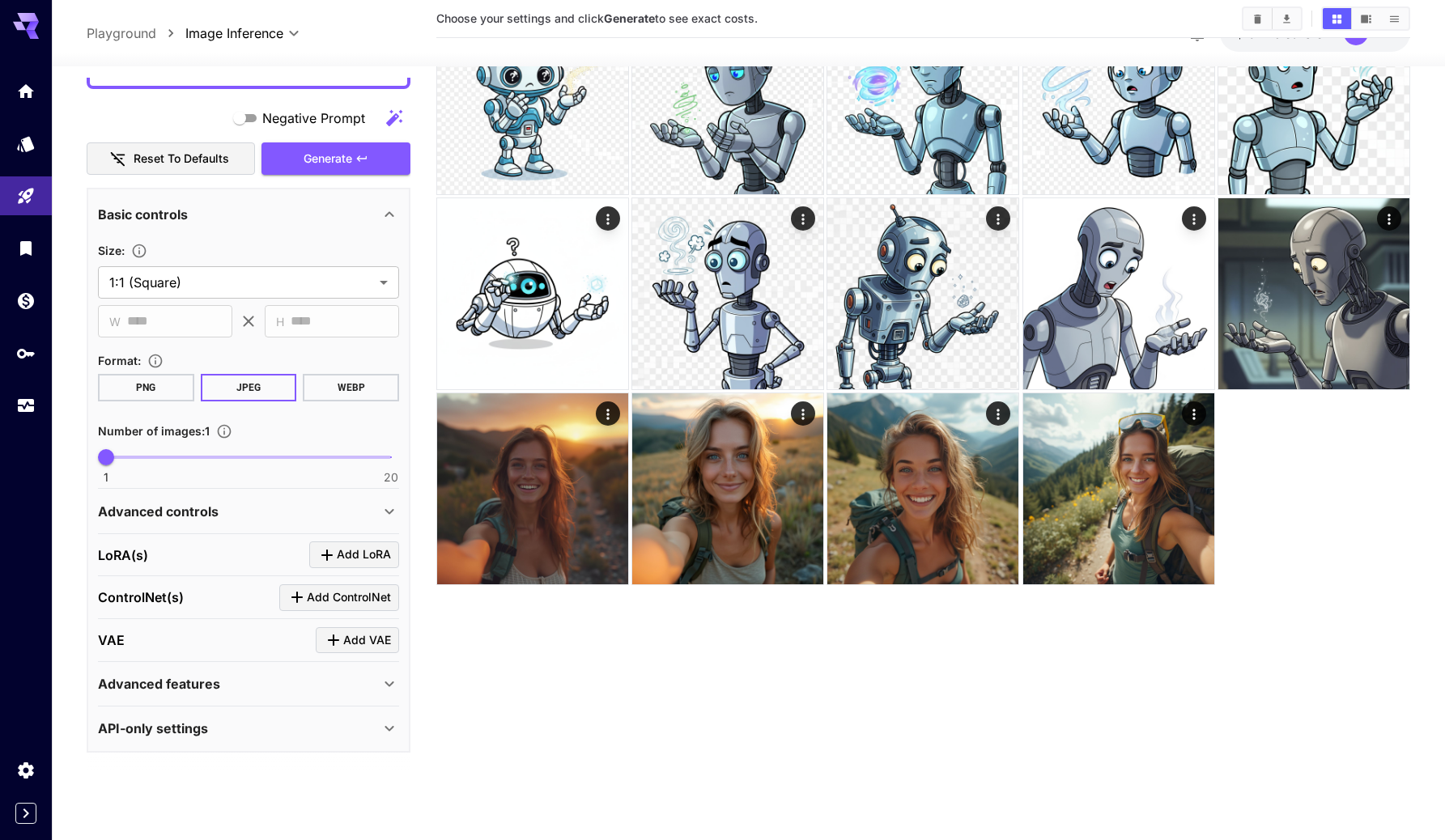
click at [293, 729] on div "API-only settings" at bounding box center [238, 728] width 282 height 20
click at [370, 728] on div "API-only settings" at bounding box center [238, 728] width 282 height 20
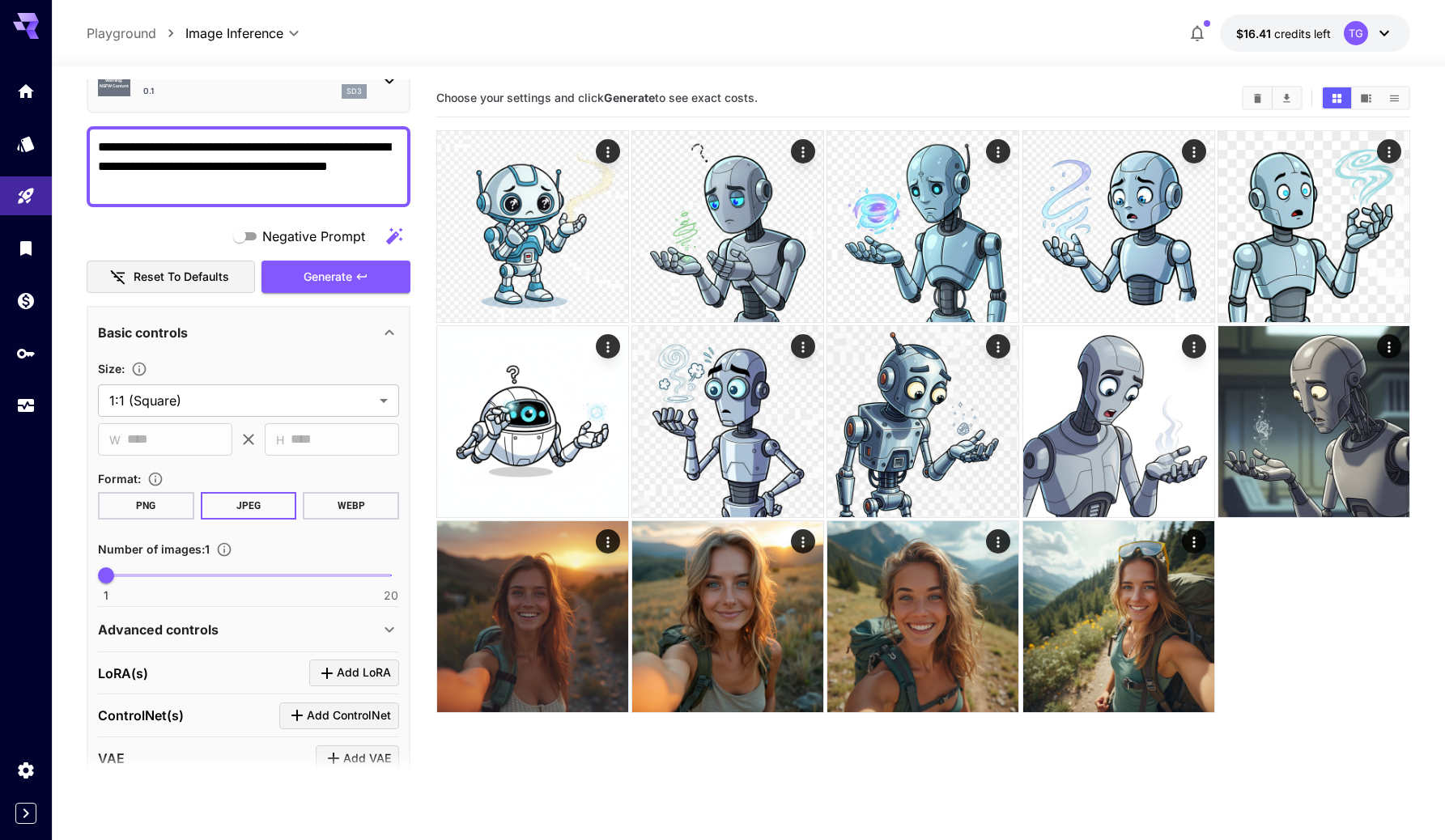
scroll to position [0, 0]
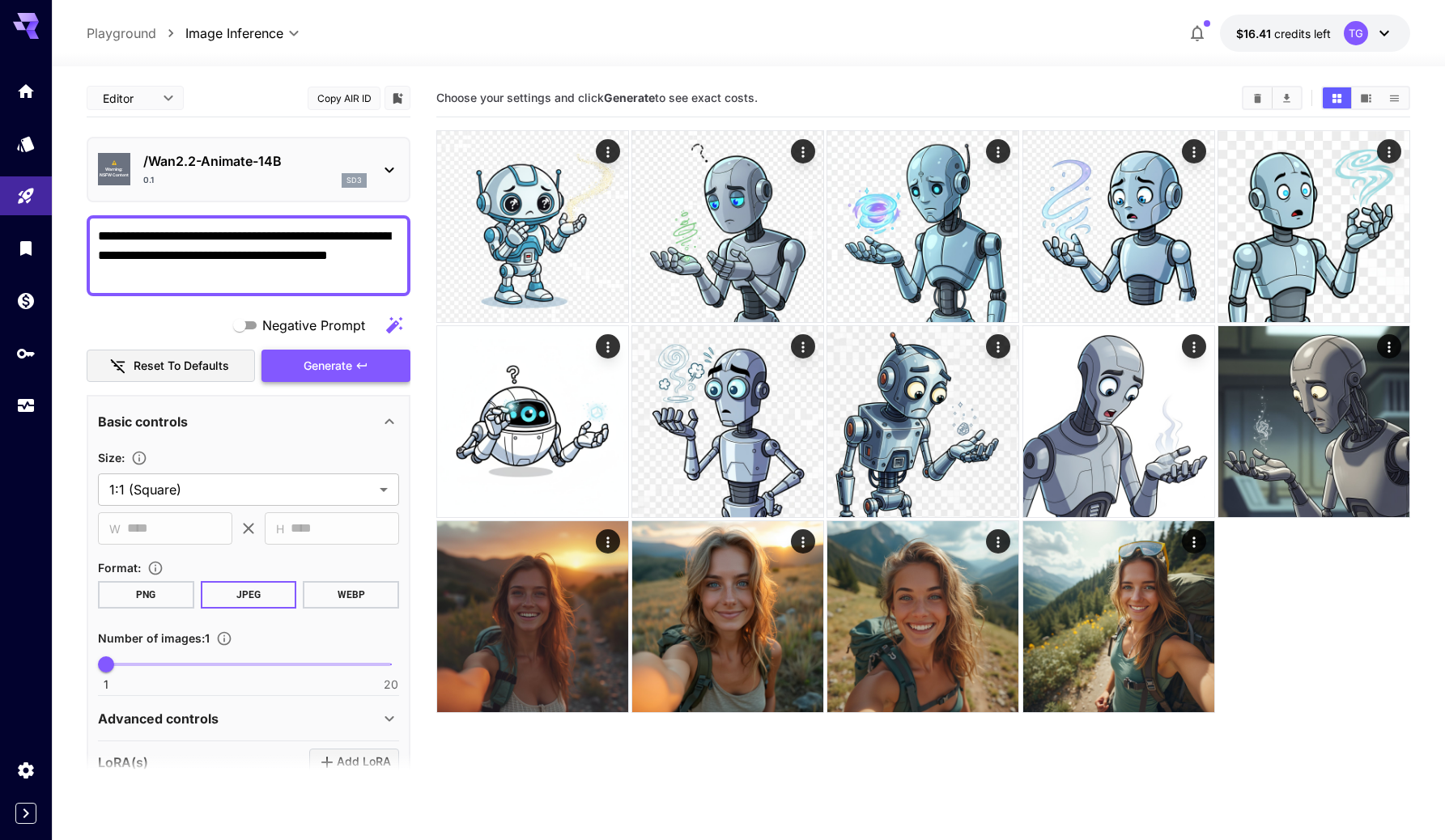
click at [336, 367] on span "Generate" at bounding box center [327, 366] width 48 height 21
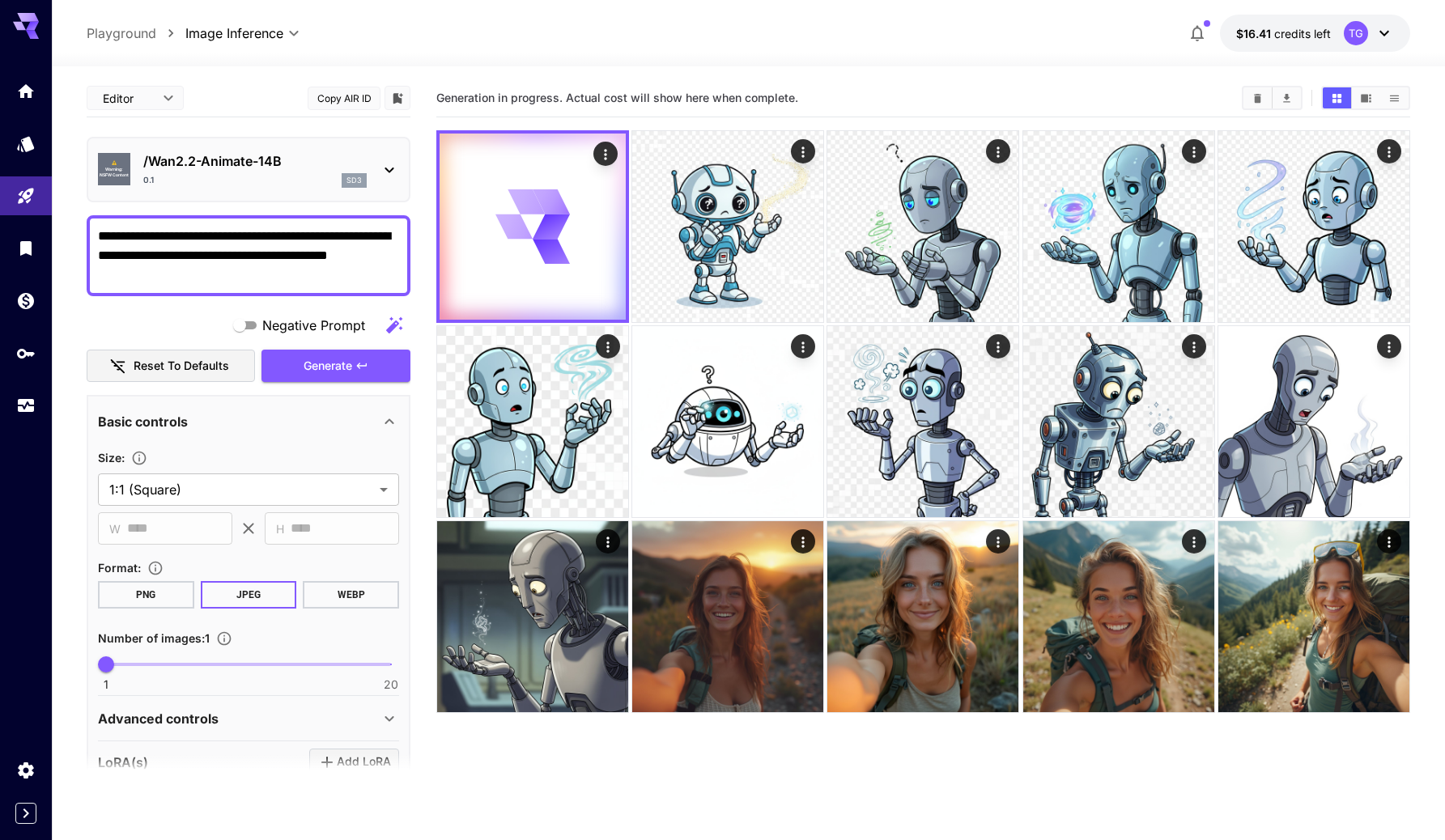
click at [712, 53] on div at bounding box center [748, 57] width 1393 height 20
click at [608, 151] on icon "Actions" at bounding box center [606, 155] width 16 height 16
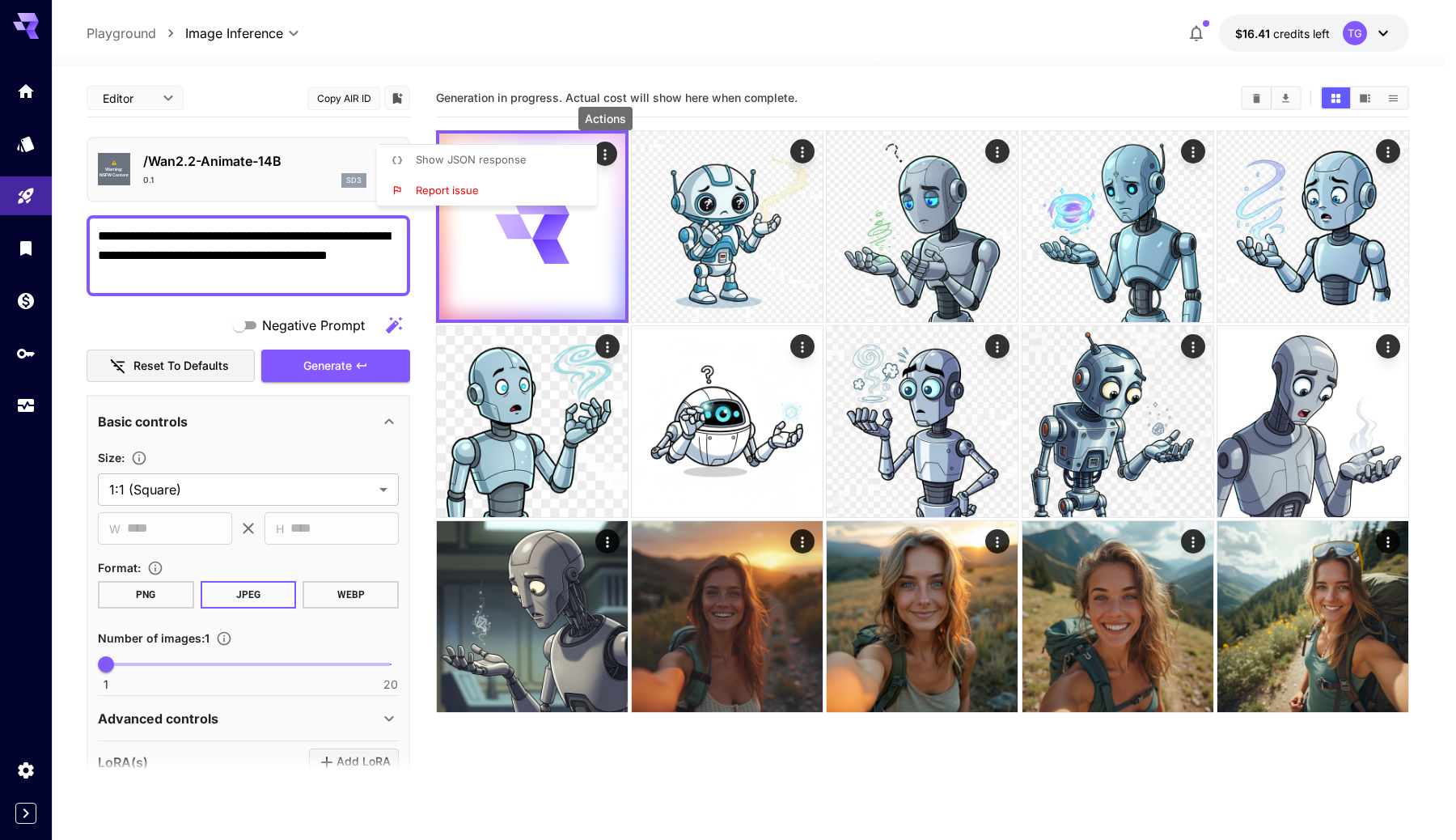
click at [608, 151] on div at bounding box center [728, 420] width 1456 height 840
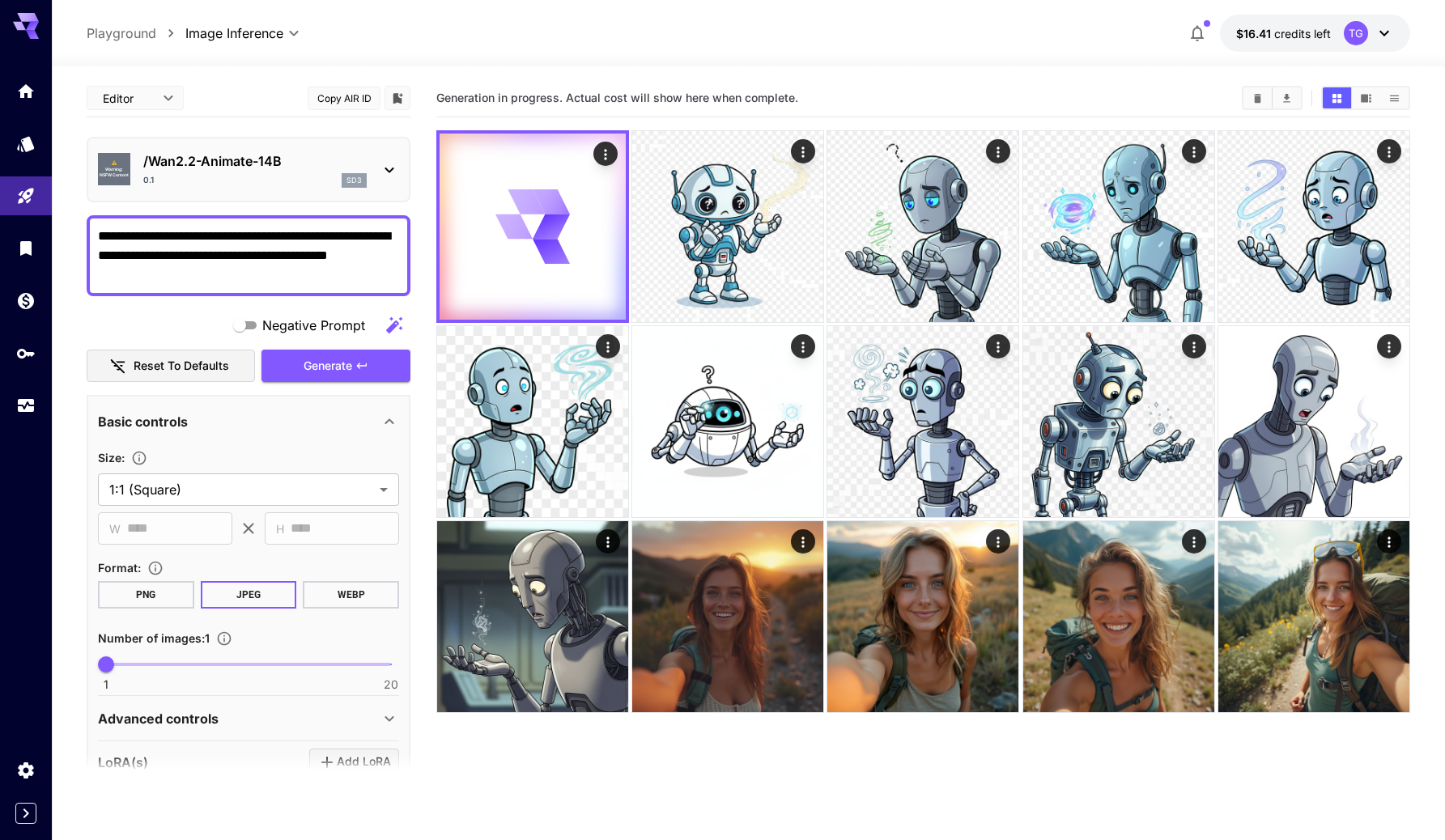
click at [1114, 85] on div "Generation in progress. Actual cost will show here when complete." at bounding box center [923, 98] width 974 height 25
click at [864, 30] on div "**********" at bounding box center [748, 33] width 1323 height 37
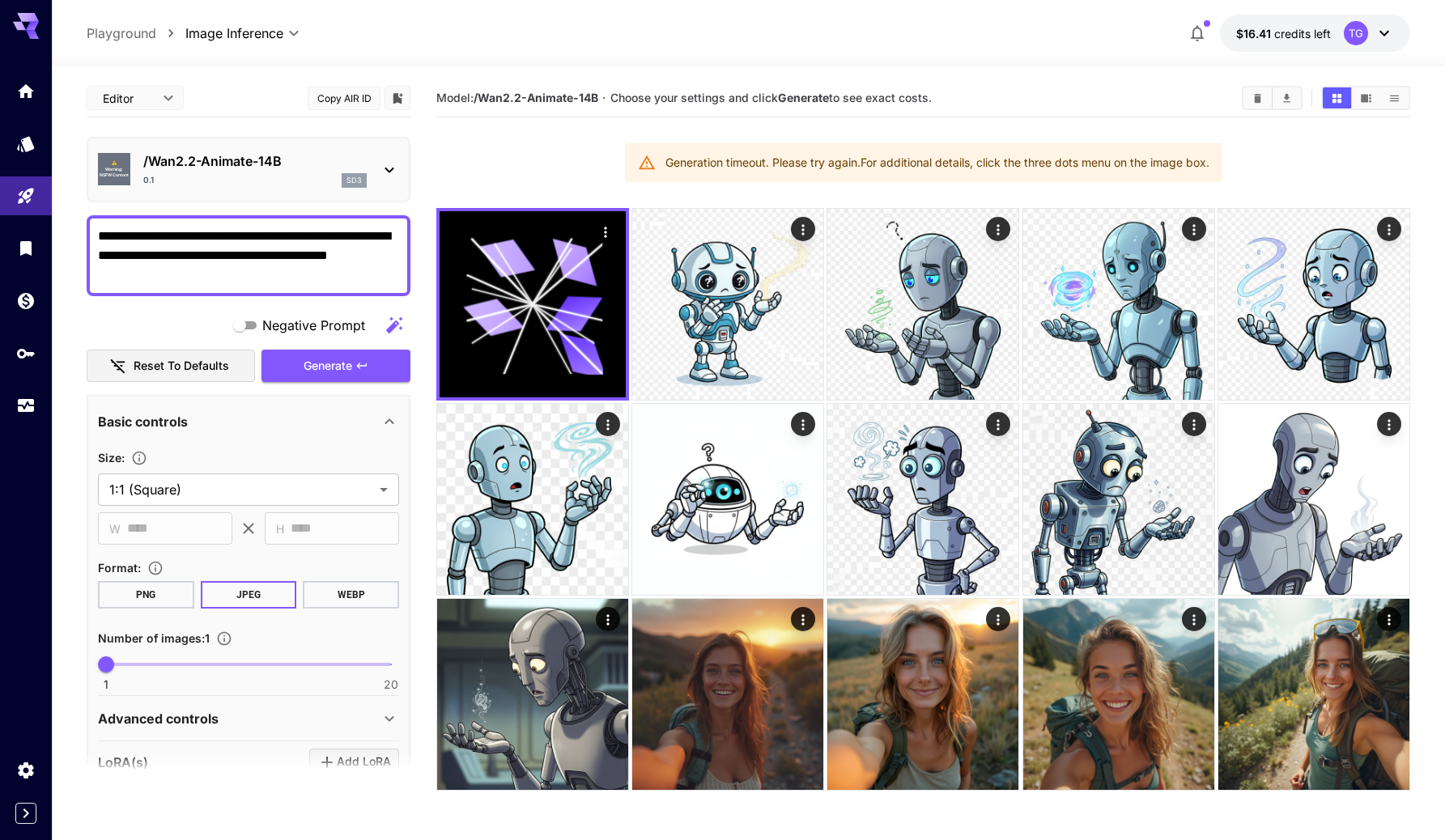
click at [529, 155] on section "Model: /Wan2.2-Animate-14B · Choose your settings and click Generate to see exa…" at bounding box center [923, 500] width 974 height 840
drag, startPoint x: 793, startPoint y: 176, endPoint x: 824, endPoint y: 175, distance: 31.0
click at [809, 176] on div "Generation timeout. Please try again. For additional details, click the three d…" at bounding box center [937, 162] width 544 height 29
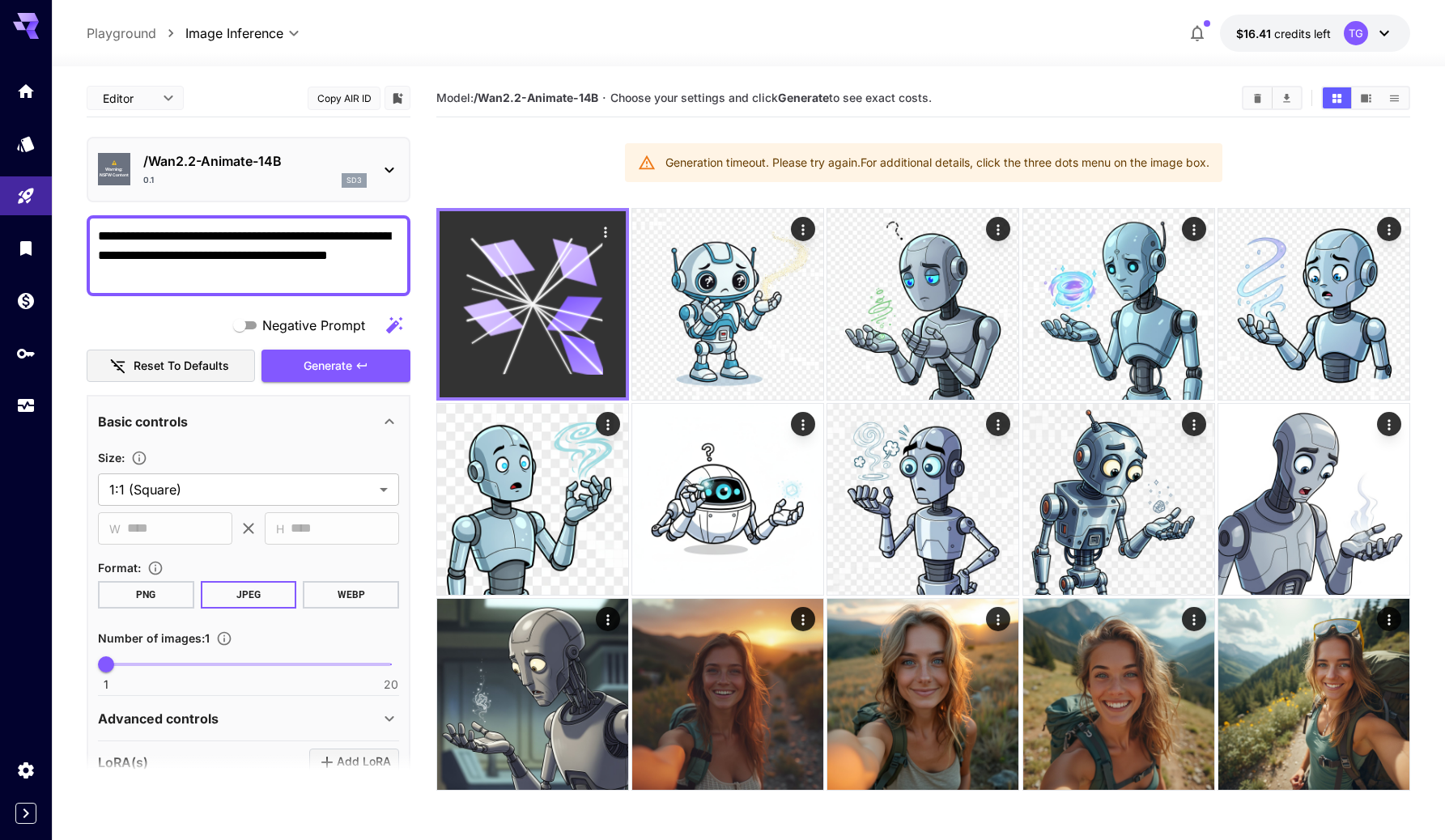
click at [566, 284] on icon at bounding box center [533, 305] width 140 height 140
click at [614, 237] on button "Actions" at bounding box center [606, 232] width 25 height 25
click at [607, 227] on icon "Actions" at bounding box center [606, 233] width 16 height 16
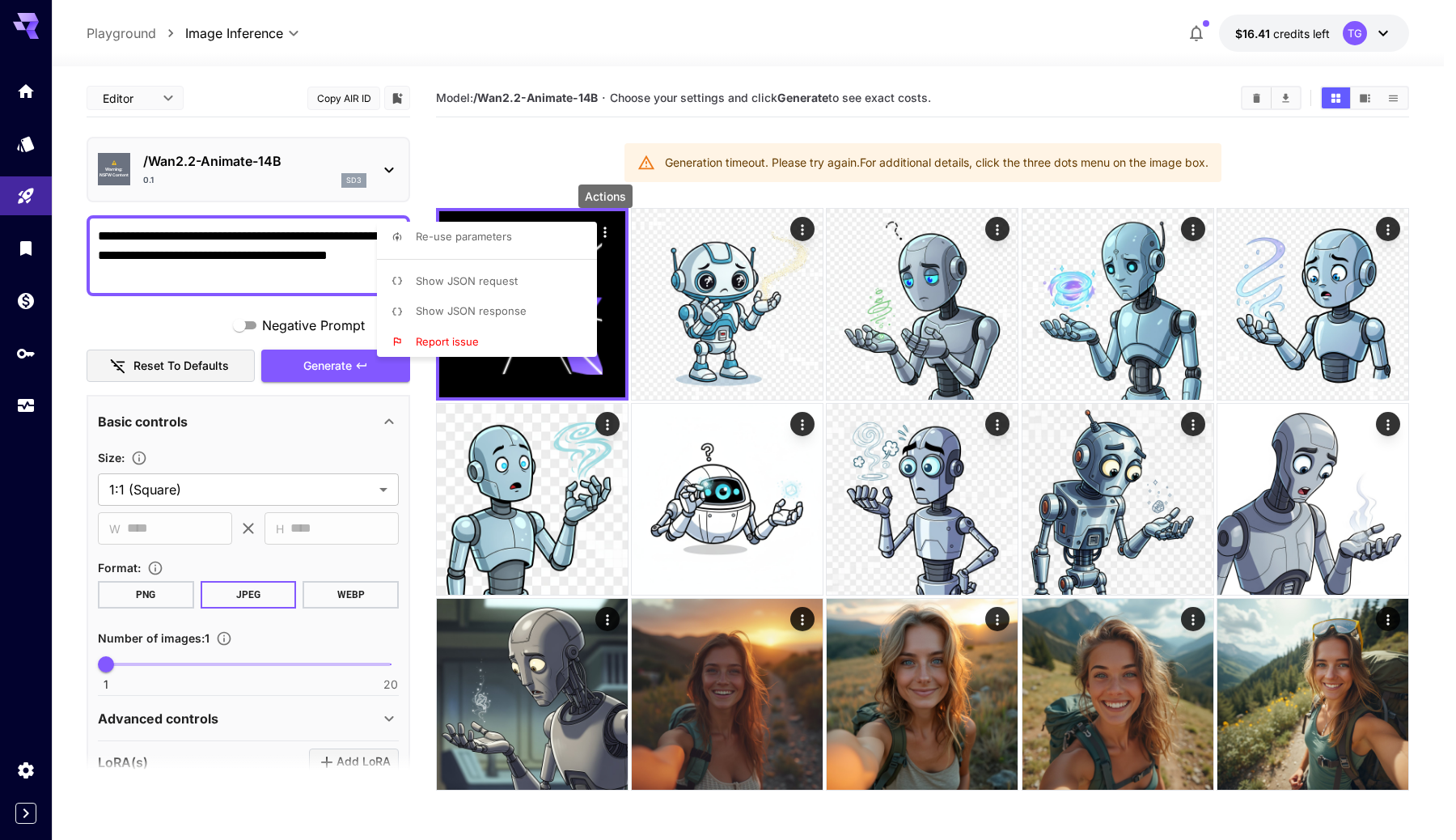
click at [541, 152] on div at bounding box center [728, 420] width 1456 height 840
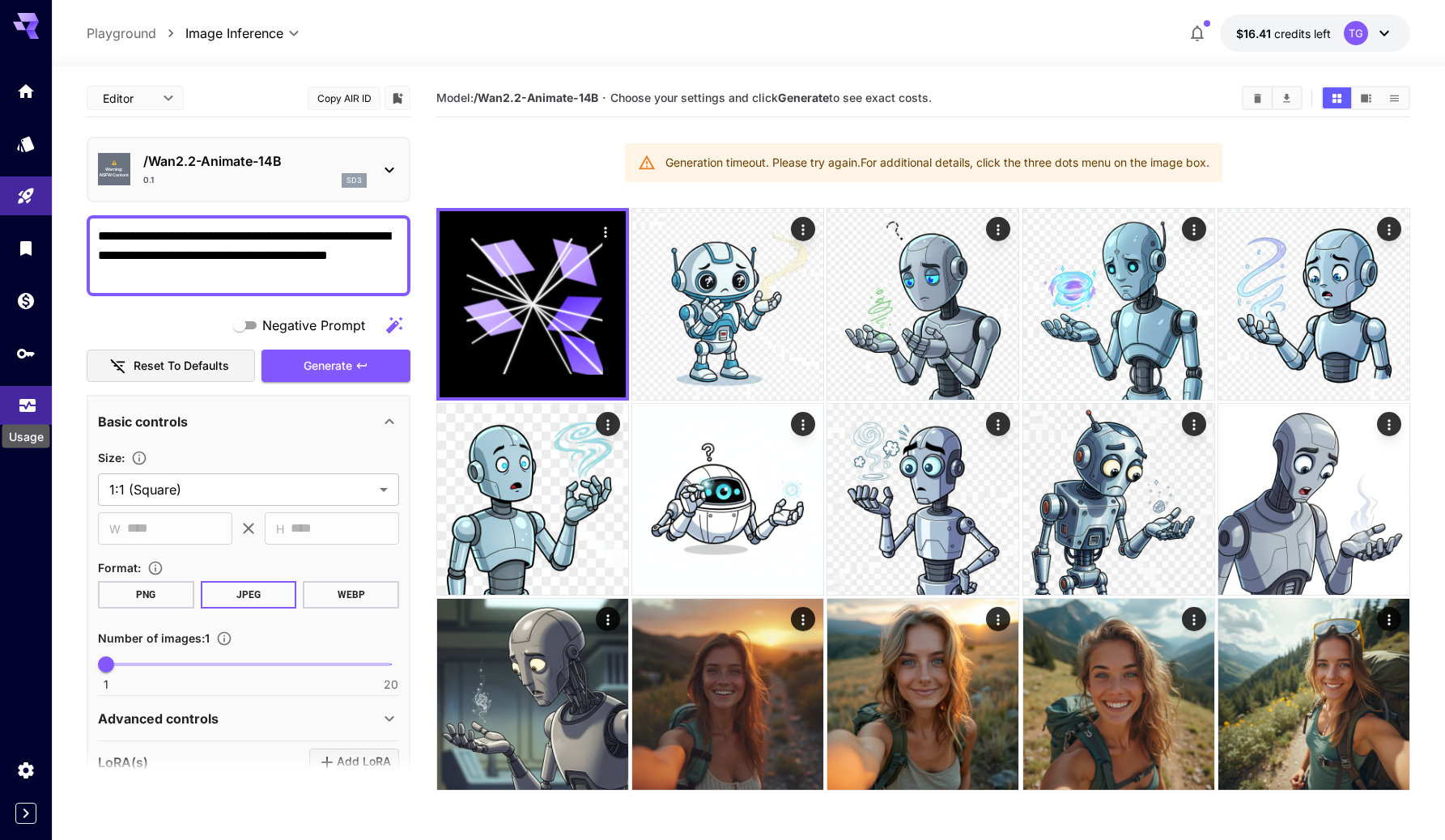
click at [23, 407] on icon "Usage" at bounding box center [28, 403] width 16 height 8
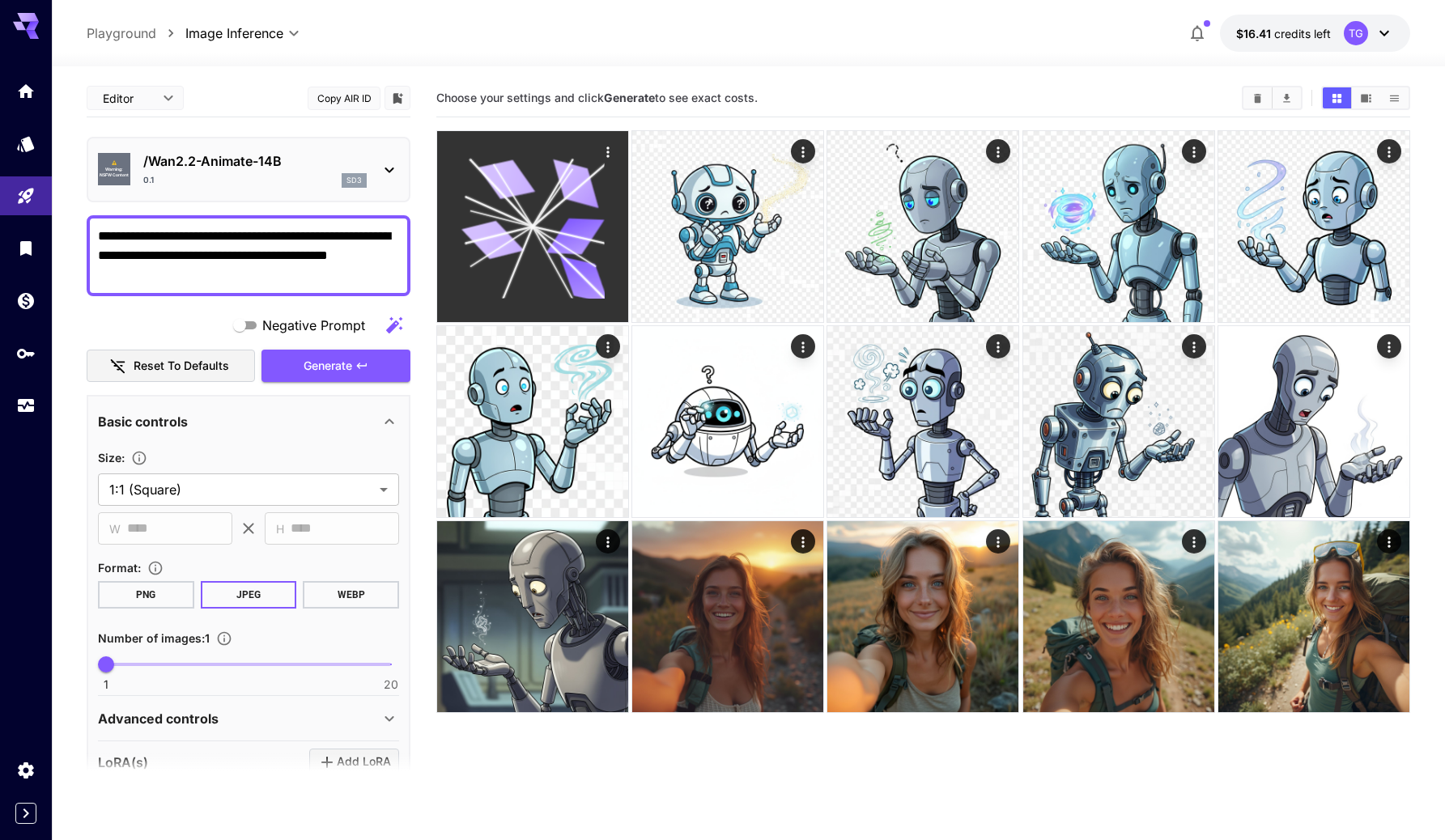
click at [519, 259] on icon at bounding box center [533, 227] width 143 height 143
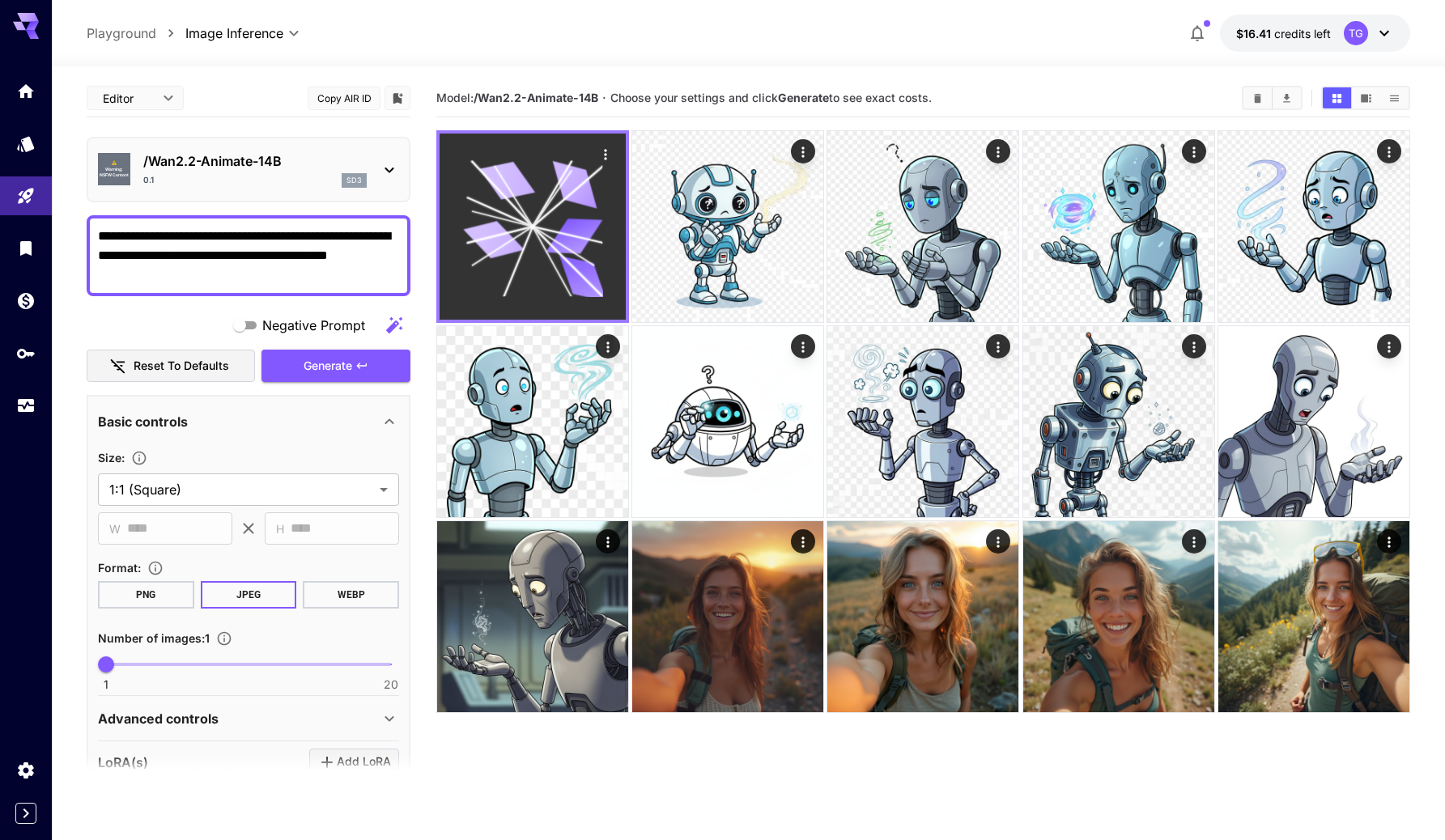
click at [552, 212] on icon at bounding box center [533, 227] width 140 height 140
click at [595, 183] on icon at bounding box center [533, 227] width 140 height 140
click at [594, 168] on icon at bounding box center [533, 227] width 140 height 140
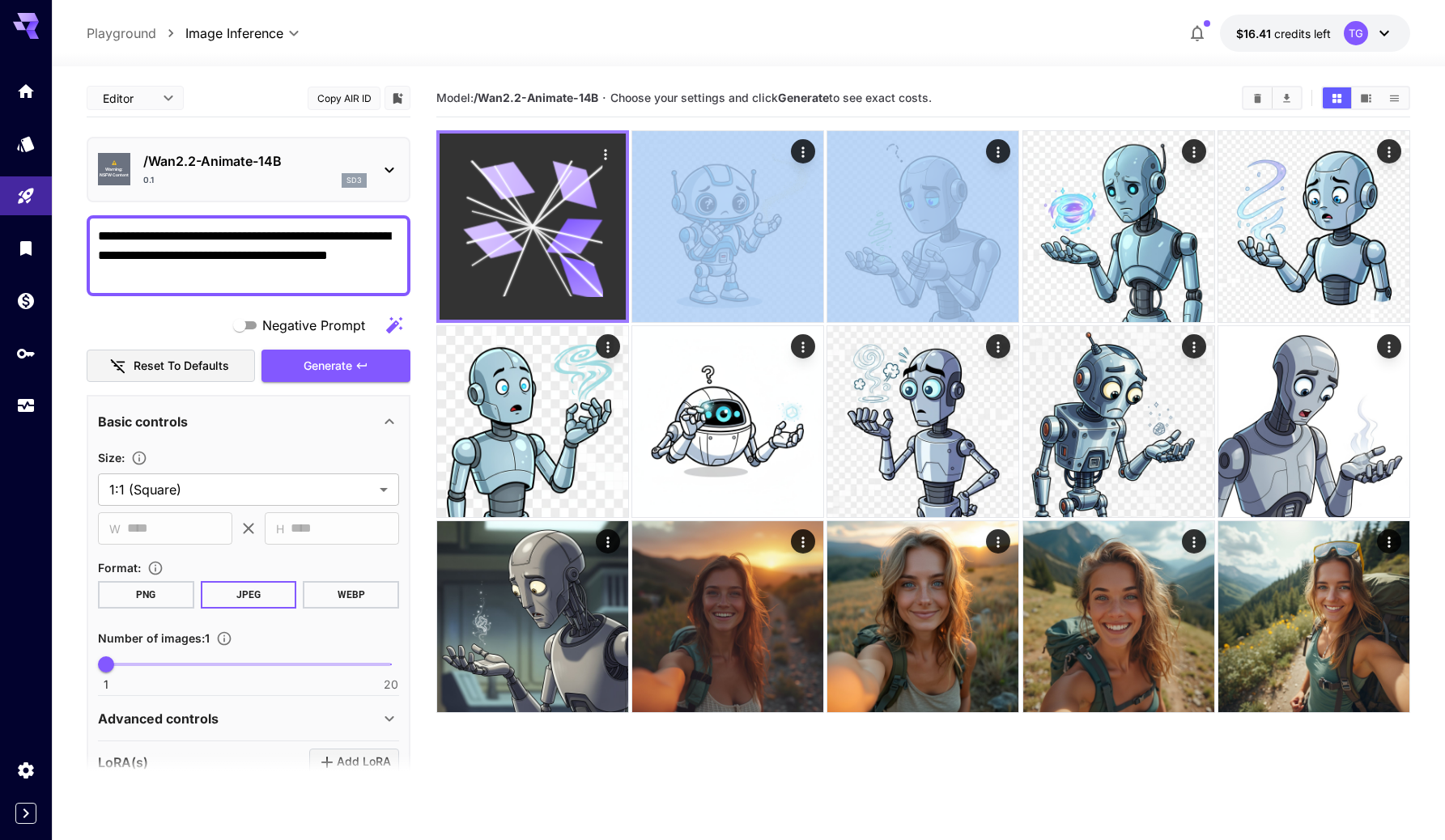
click at [594, 167] on icon at bounding box center [533, 227] width 140 height 140
click at [598, 162] on icon "Actions" at bounding box center [606, 155] width 16 height 16
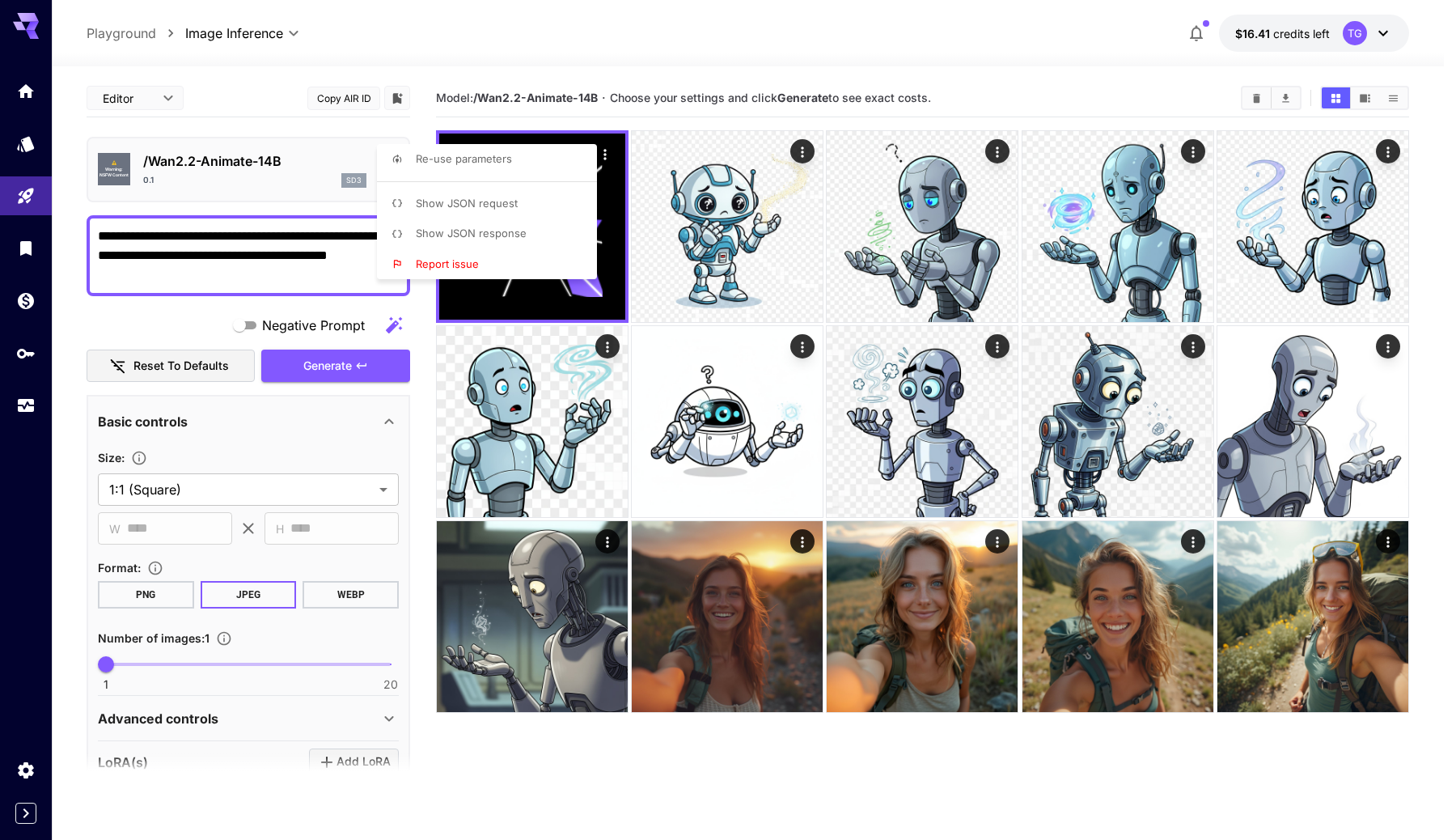
click at [601, 155] on div at bounding box center [728, 420] width 1456 height 840
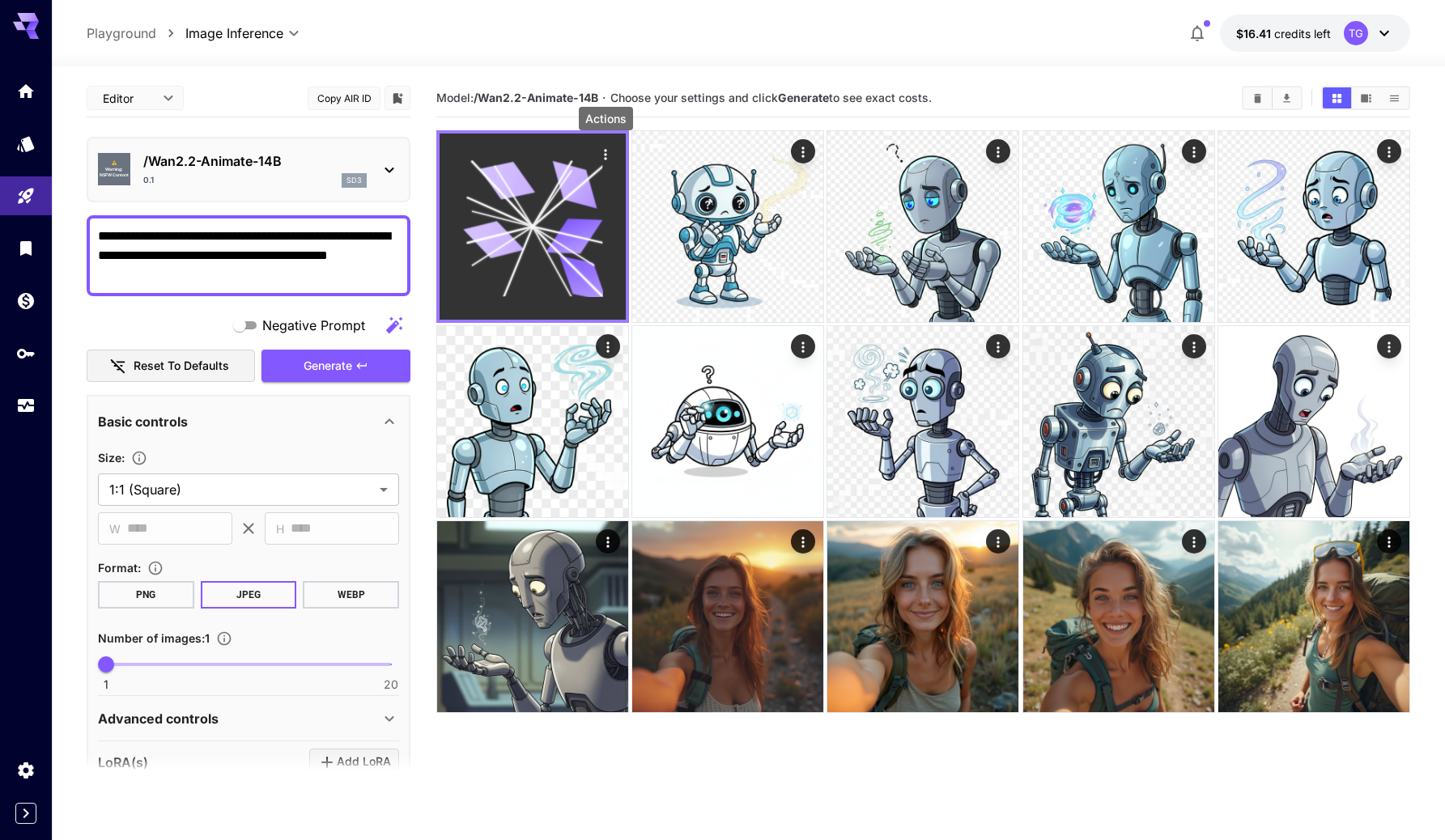
click at [609, 150] on icon "Actions" at bounding box center [606, 155] width 16 height 16
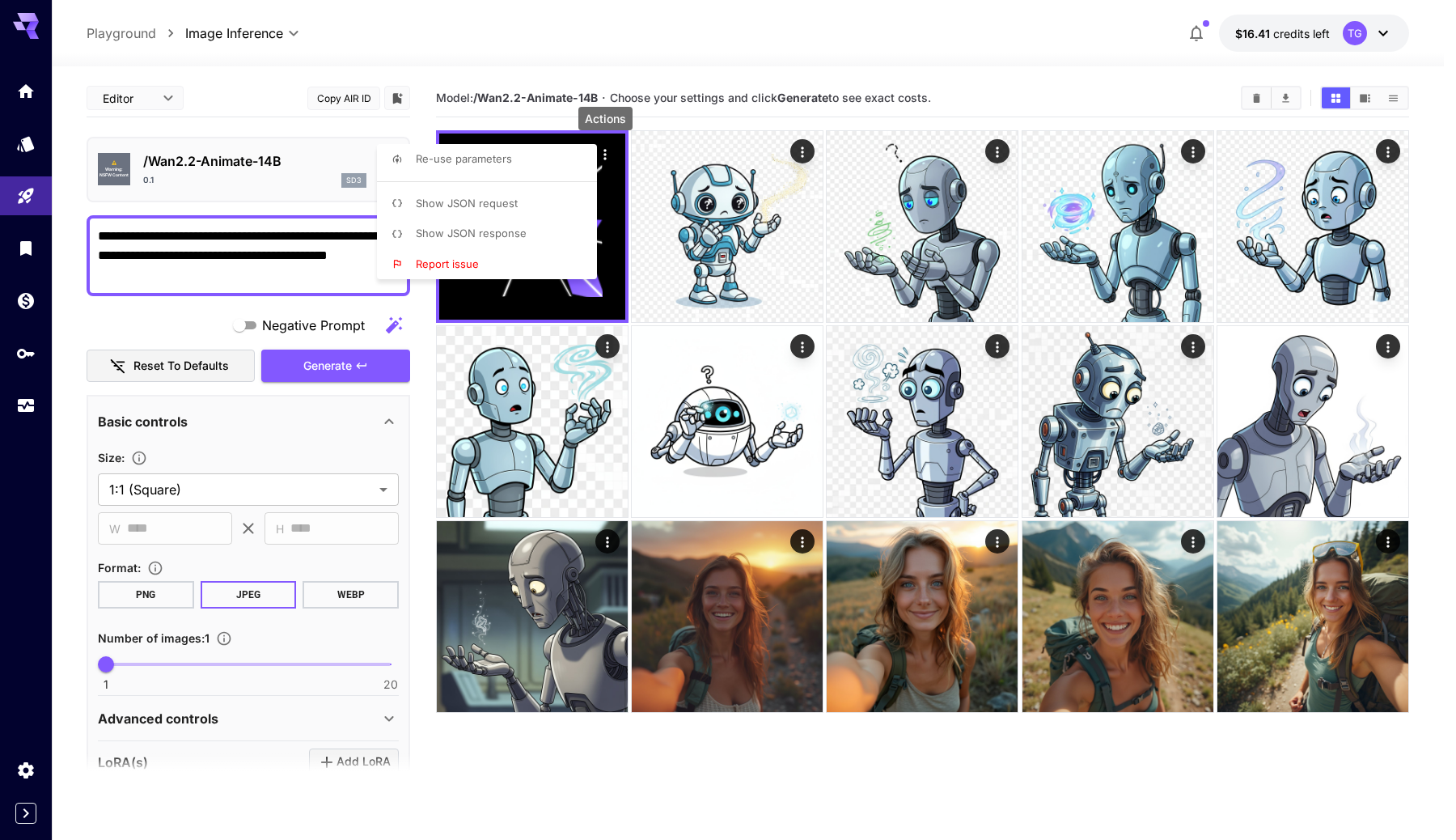
click at [487, 212] on li "Show JSON request" at bounding box center [492, 203] width 230 height 30
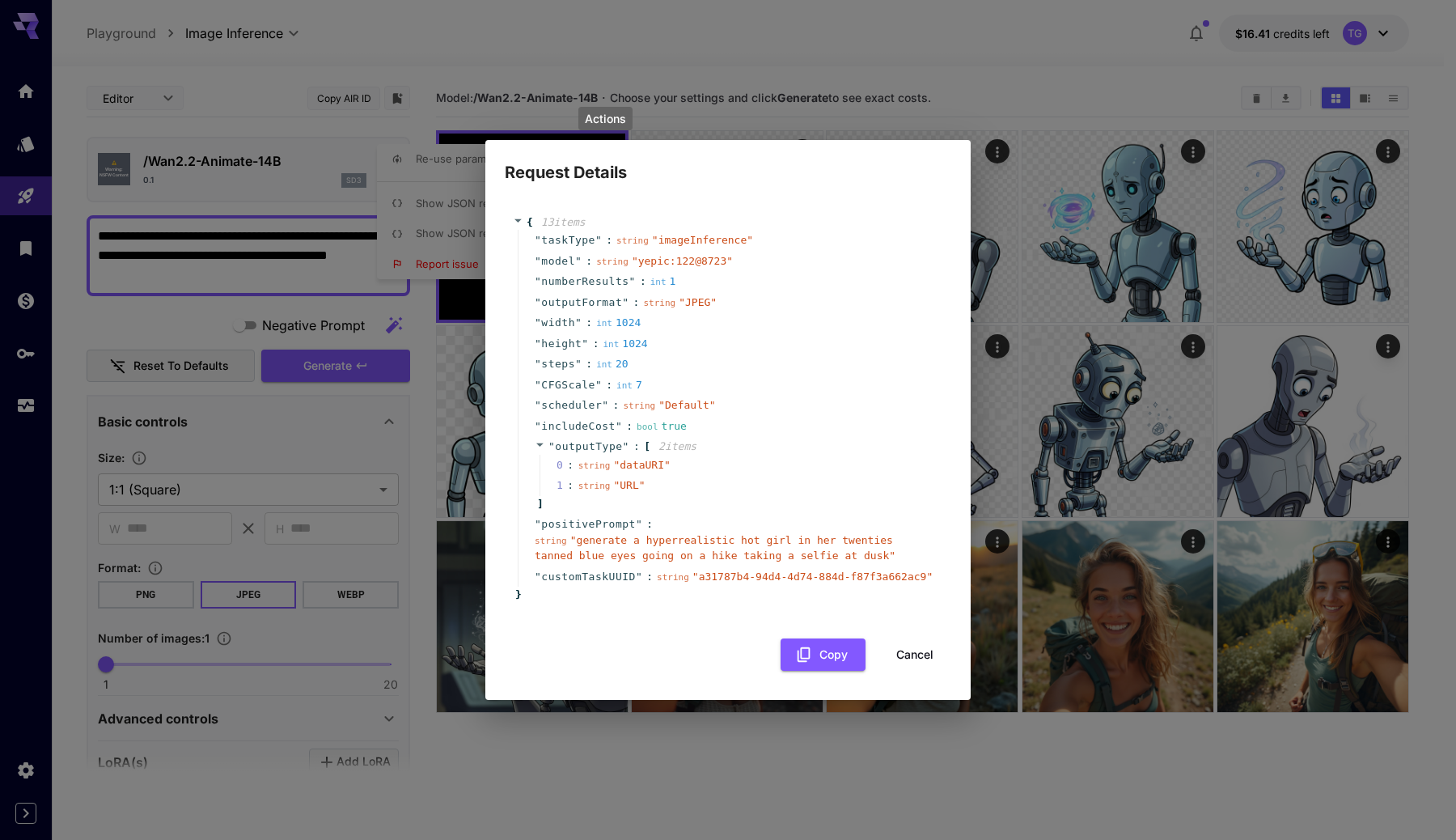
click at [915, 671] on div "{ 13 item s " taskType " : string " imageInference " " model " : string " yepic…" at bounding box center [728, 441] width 447 height 487
click at [907, 648] on button "Cancel" at bounding box center [915, 655] width 73 height 33
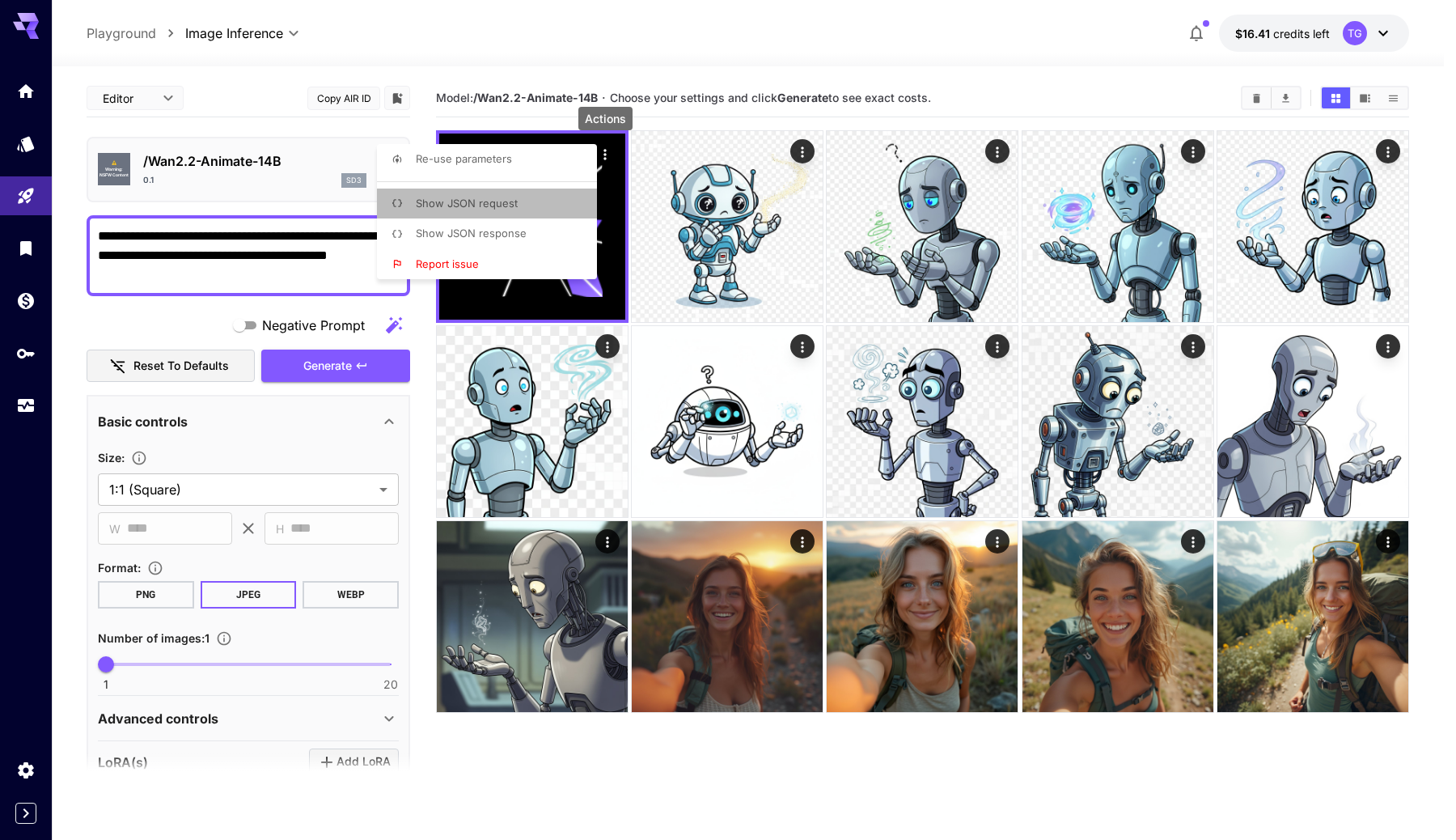
drag, startPoint x: 528, startPoint y: 208, endPoint x: 568, endPoint y: 214, distance: 40.4
click at [568, 214] on li "Show JSON request" at bounding box center [492, 203] width 230 height 30
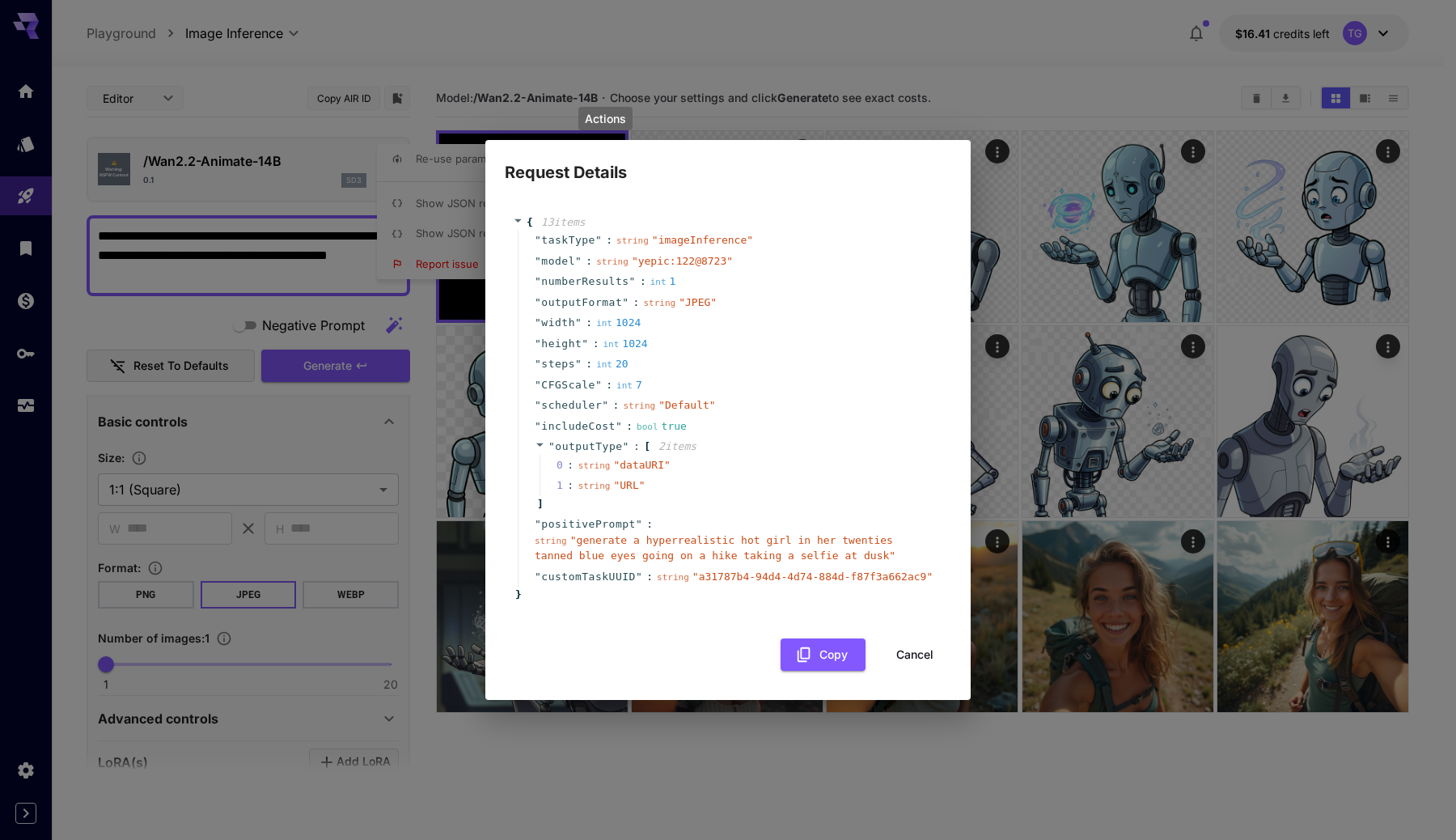
click at [455, 224] on div "Request Details { 13 item s " taskType " : string " imageInference " " model " …" at bounding box center [728, 420] width 1456 height 840
click at [458, 238] on div "Request Details { 13 item s " taskType " : string " imageInference " " model " …" at bounding box center [728, 420] width 1456 height 840
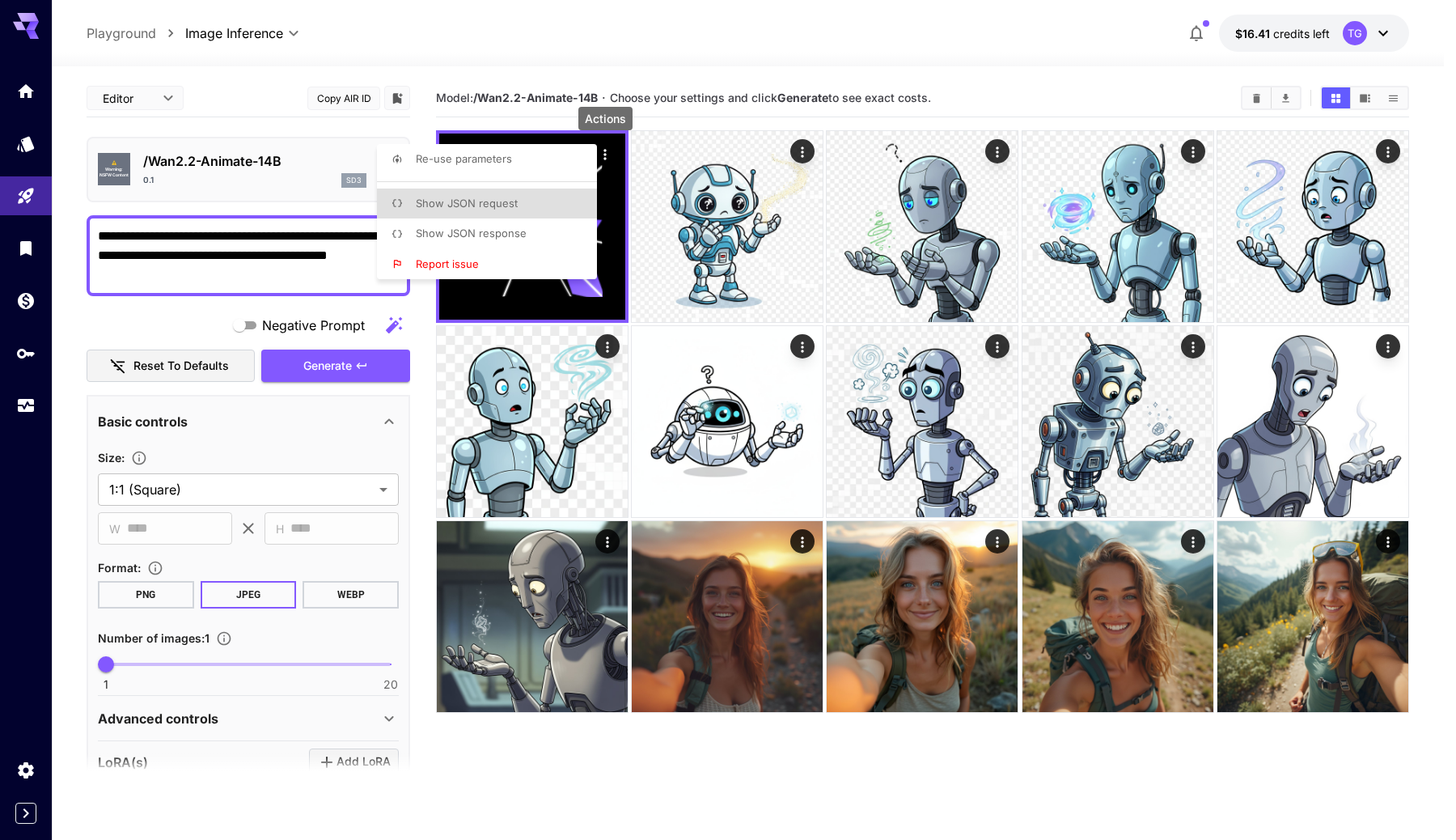
click at [463, 235] on span "Show JSON response" at bounding box center [471, 233] width 111 height 13
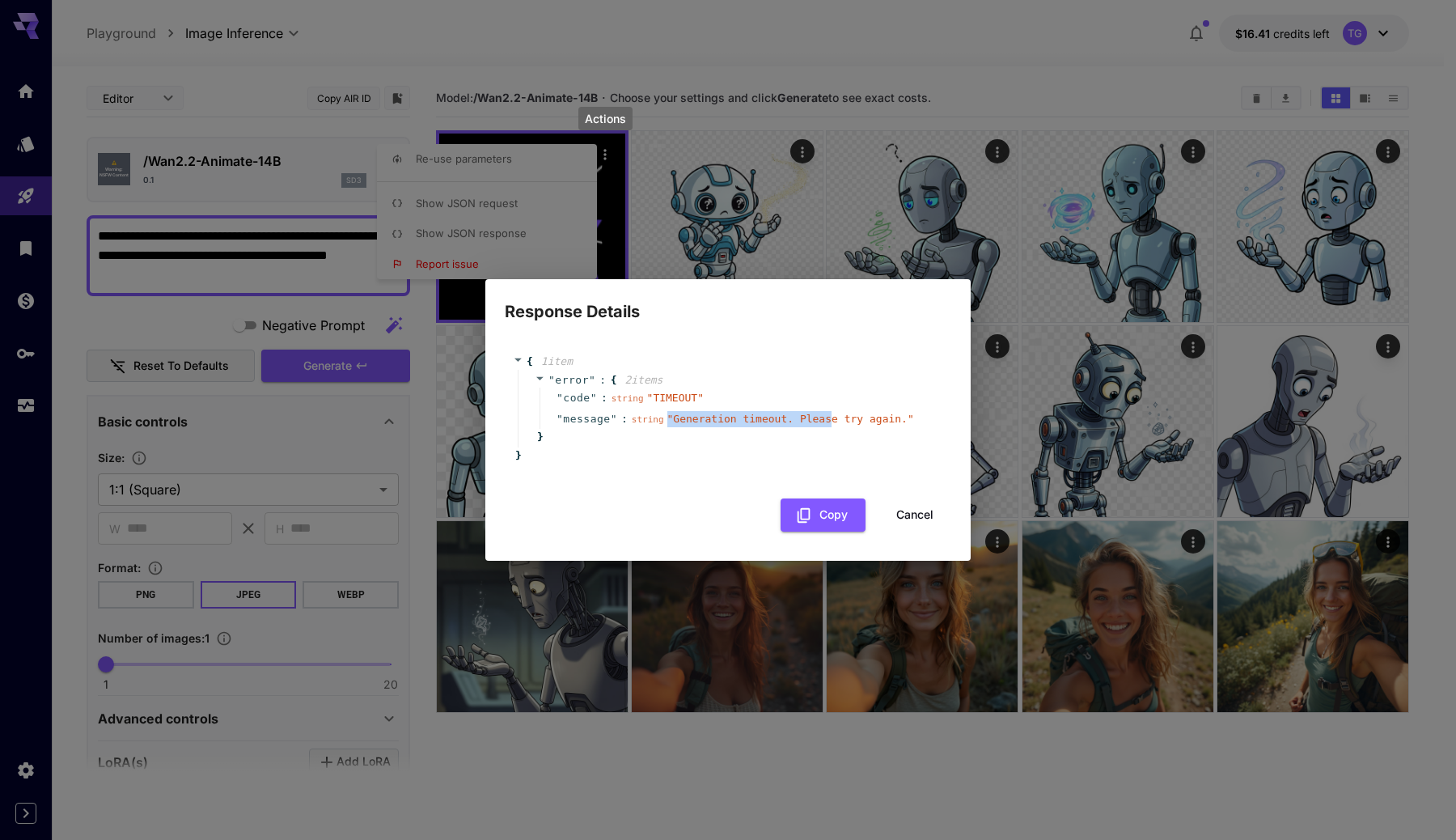
drag, startPoint x: 668, startPoint y: 422, endPoint x: 841, endPoint y: 422, distance: 173.0
click at [841, 422] on span "" Generation timeout. Please try again. "" at bounding box center [790, 418] width 247 height 12
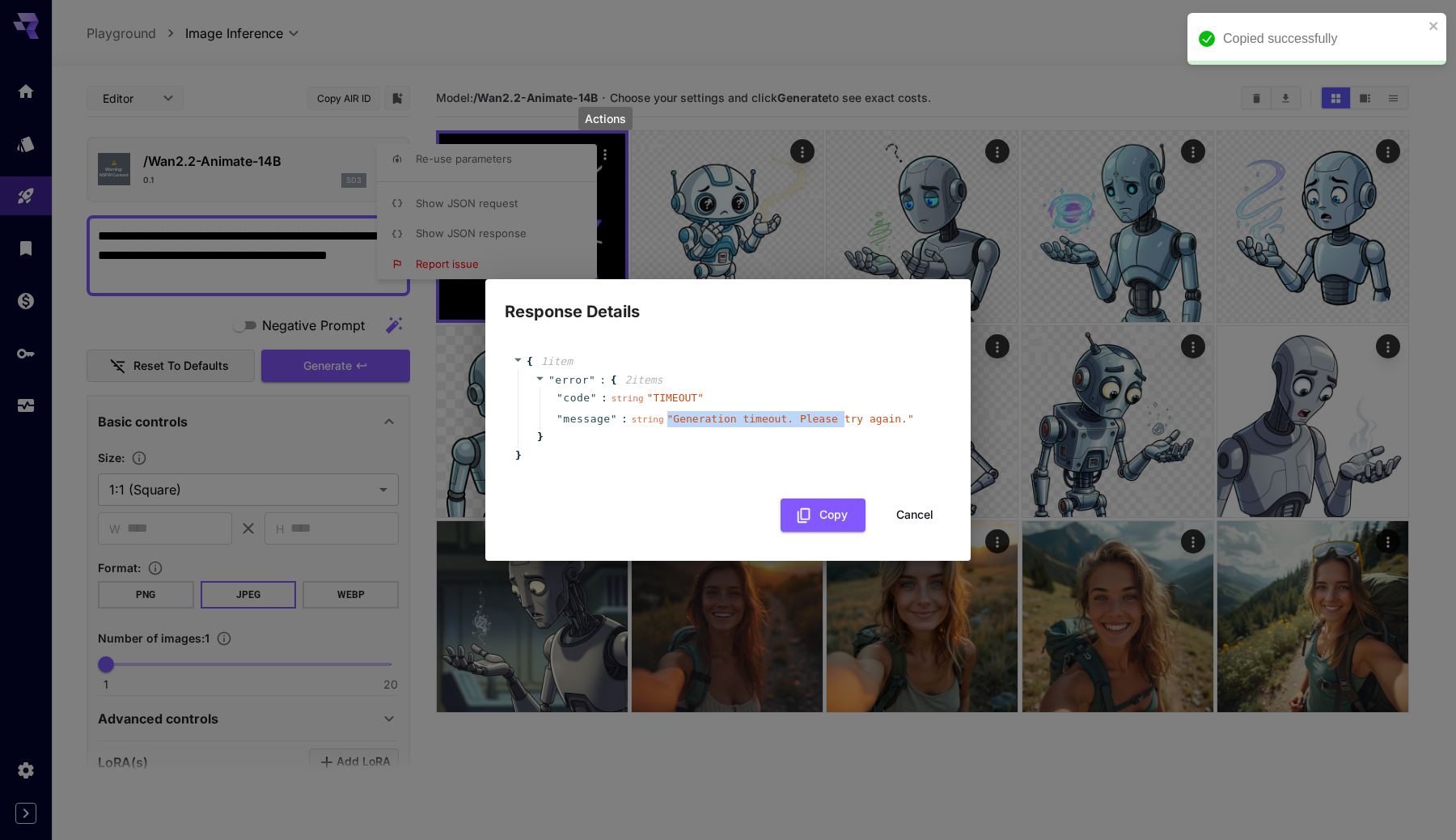
click at [841, 422] on span "" Generation timeout. Please try again. "" at bounding box center [790, 418] width 247 height 12
click at [901, 510] on button "Cancel" at bounding box center [915, 515] width 73 height 33
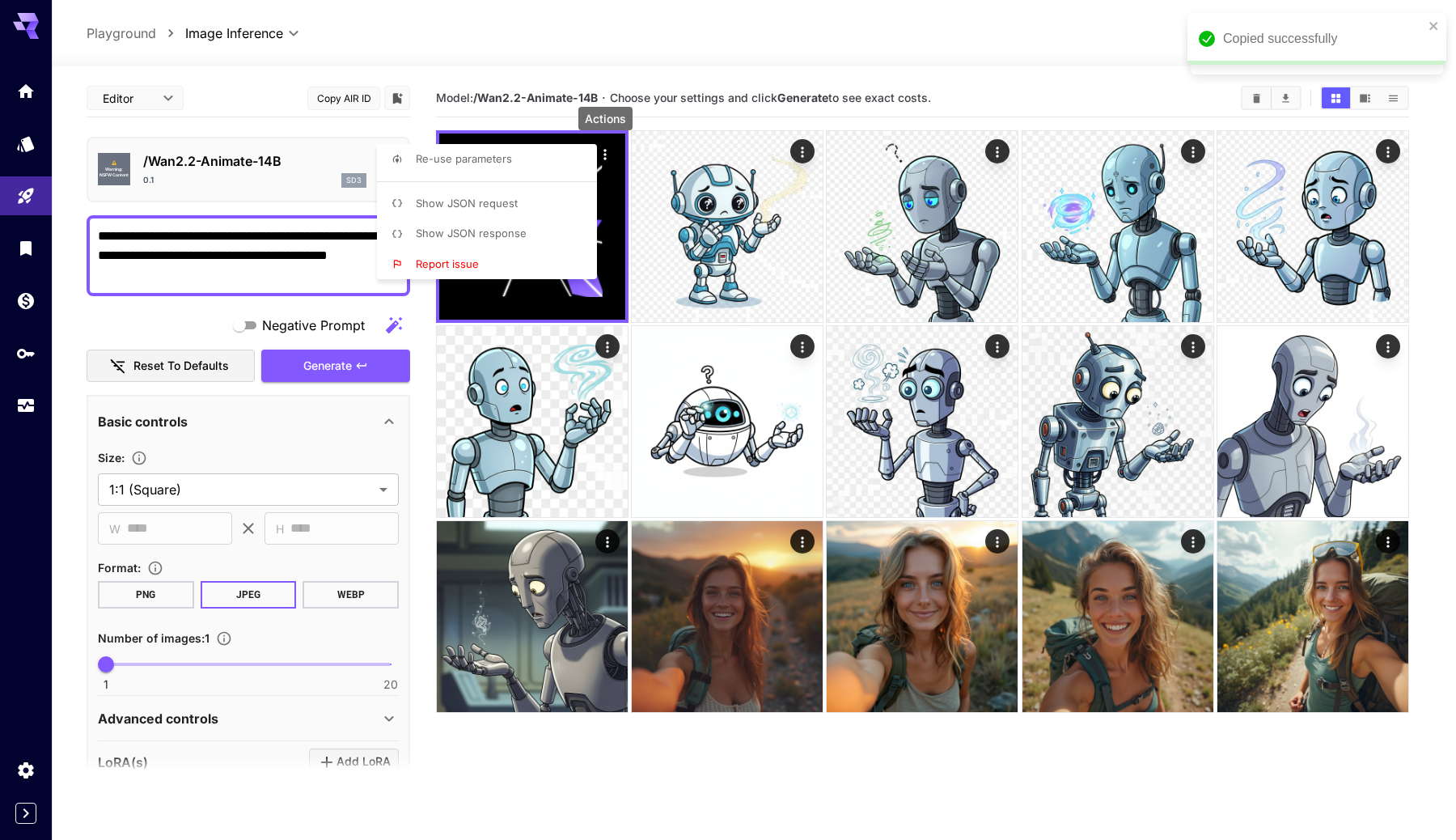
click at [481, 165] on span "Re-use parameters" at bounding box center [463, 159] width 96 height 13
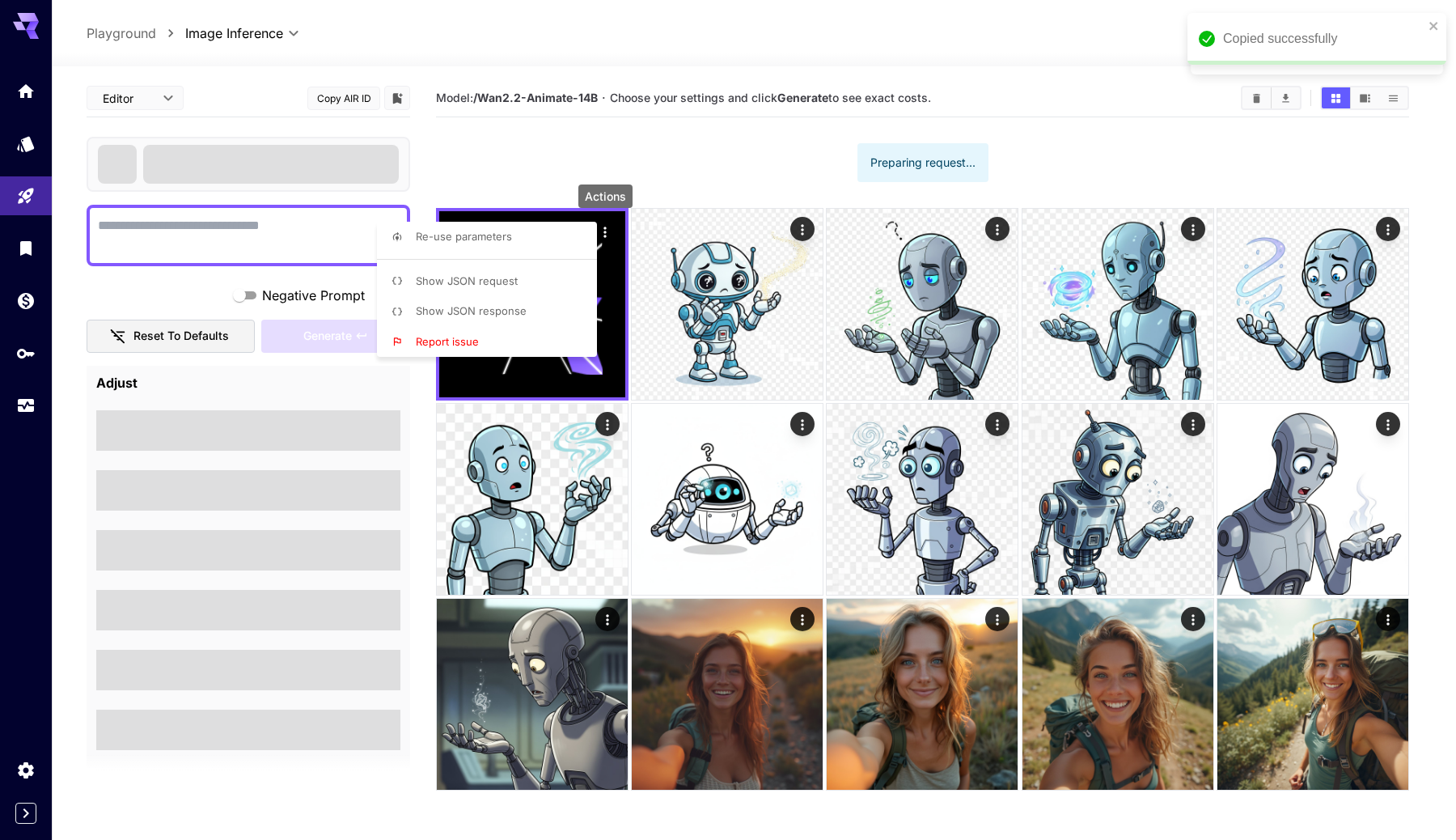
type textarea "**********"
click at [564, 125] on div at bounding box center [728, 420] width 1456 height 840
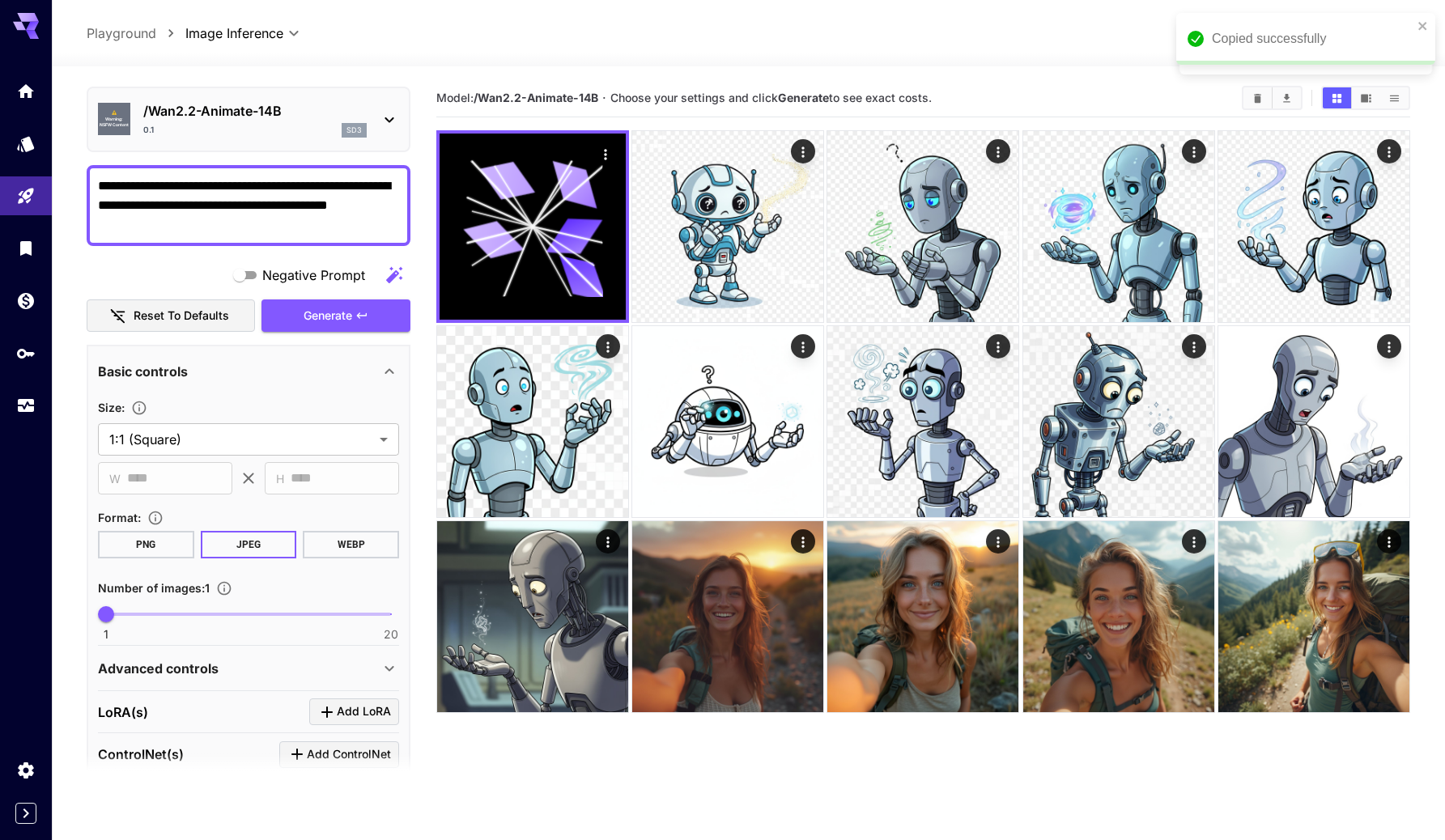
scroll to position [55, 0]
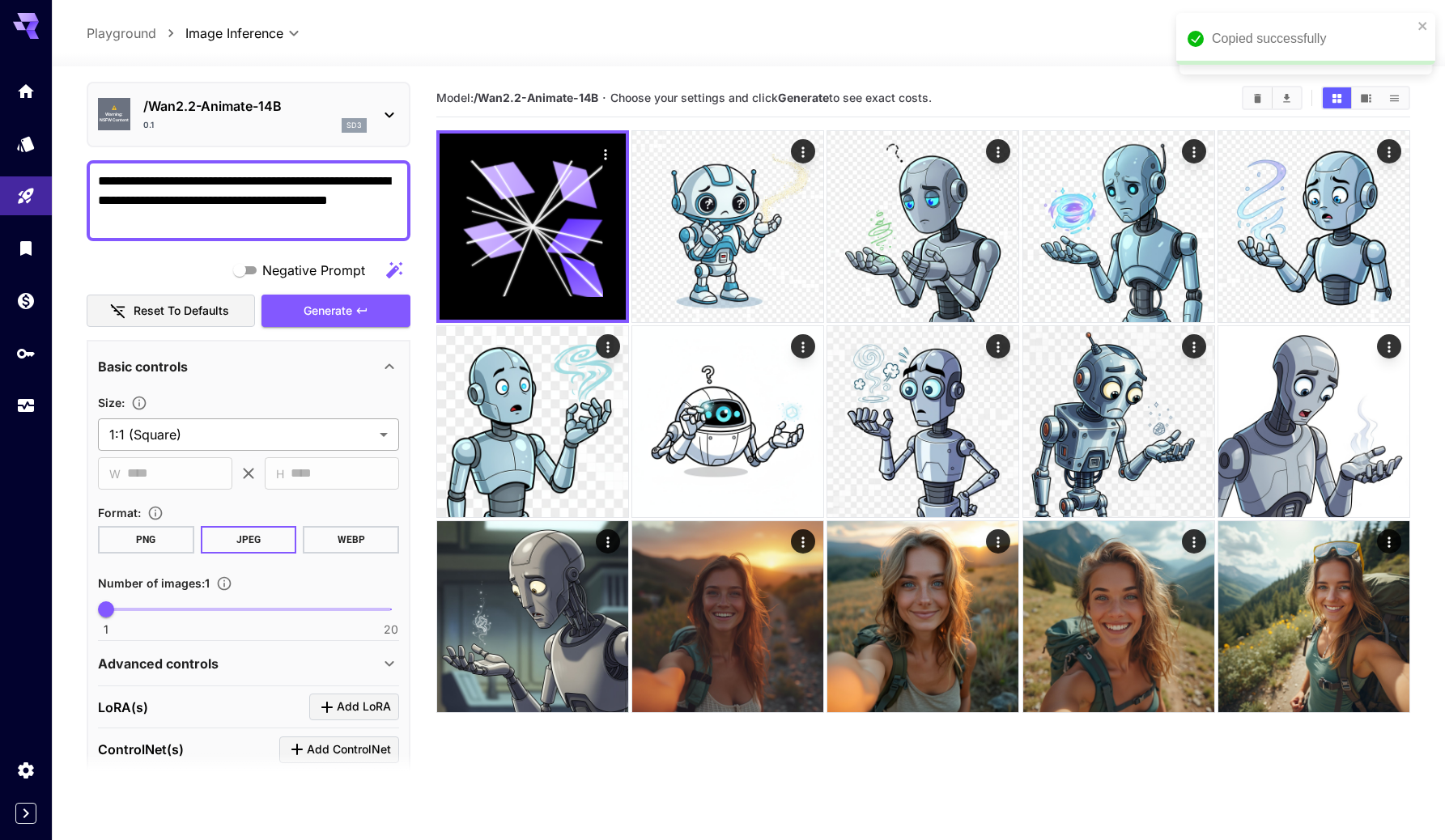
click at [196, 445] on body "**********" at bounding box center [722, 484] width 1445 height 968
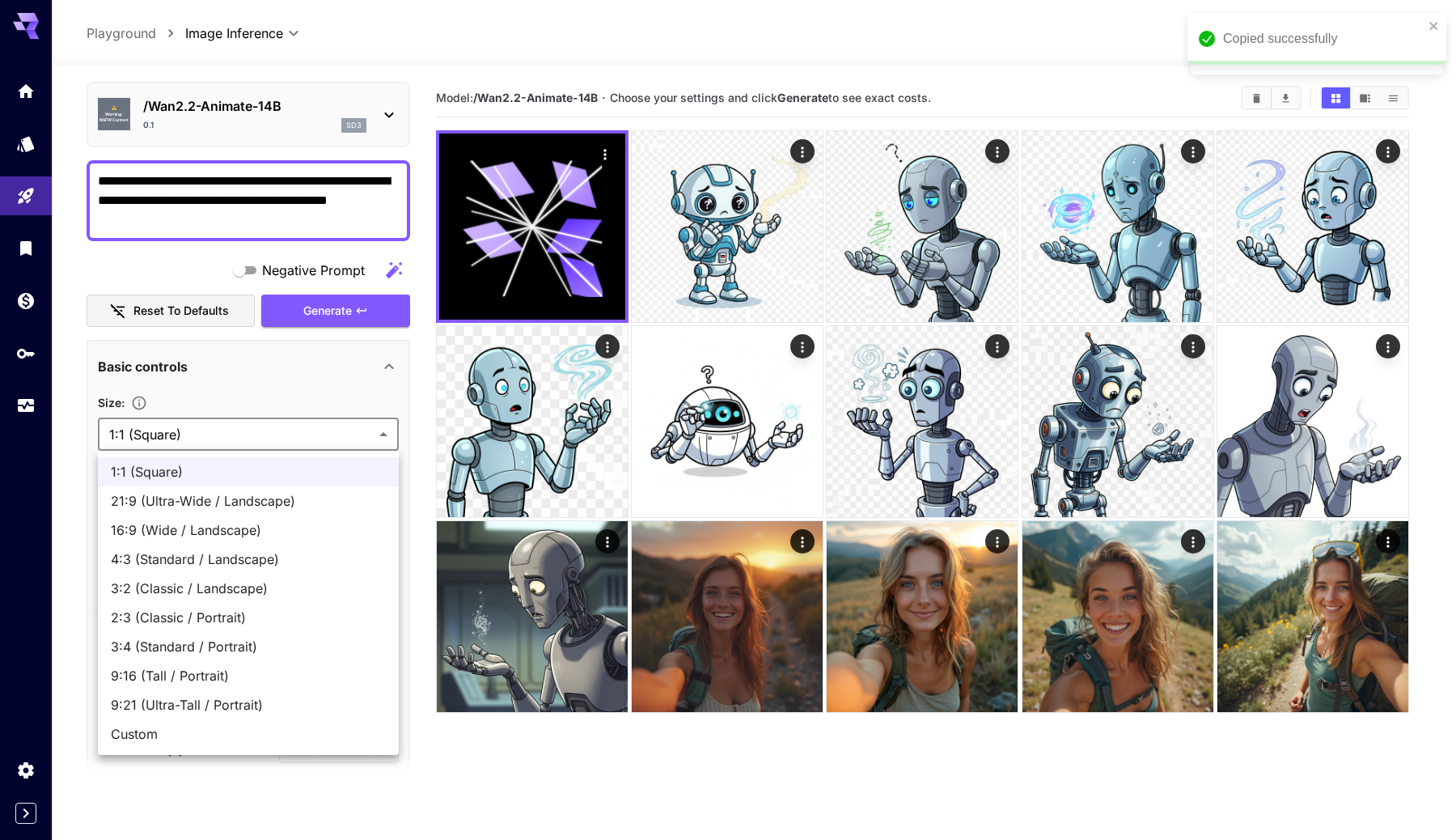
click at [196, 445] on div at bounding box center [728, 420] width 1456 height 840
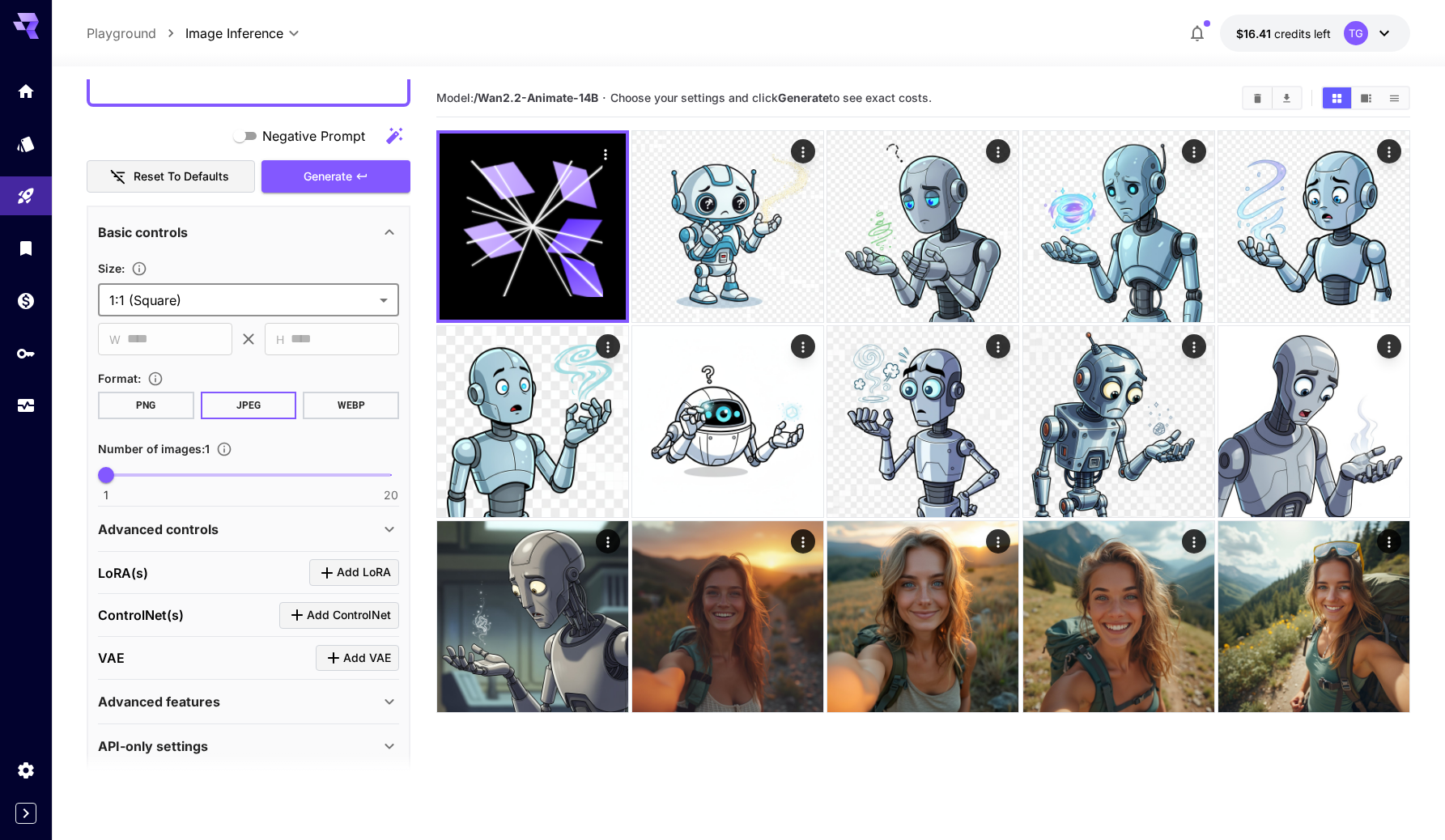
scroll to position [0, 0]
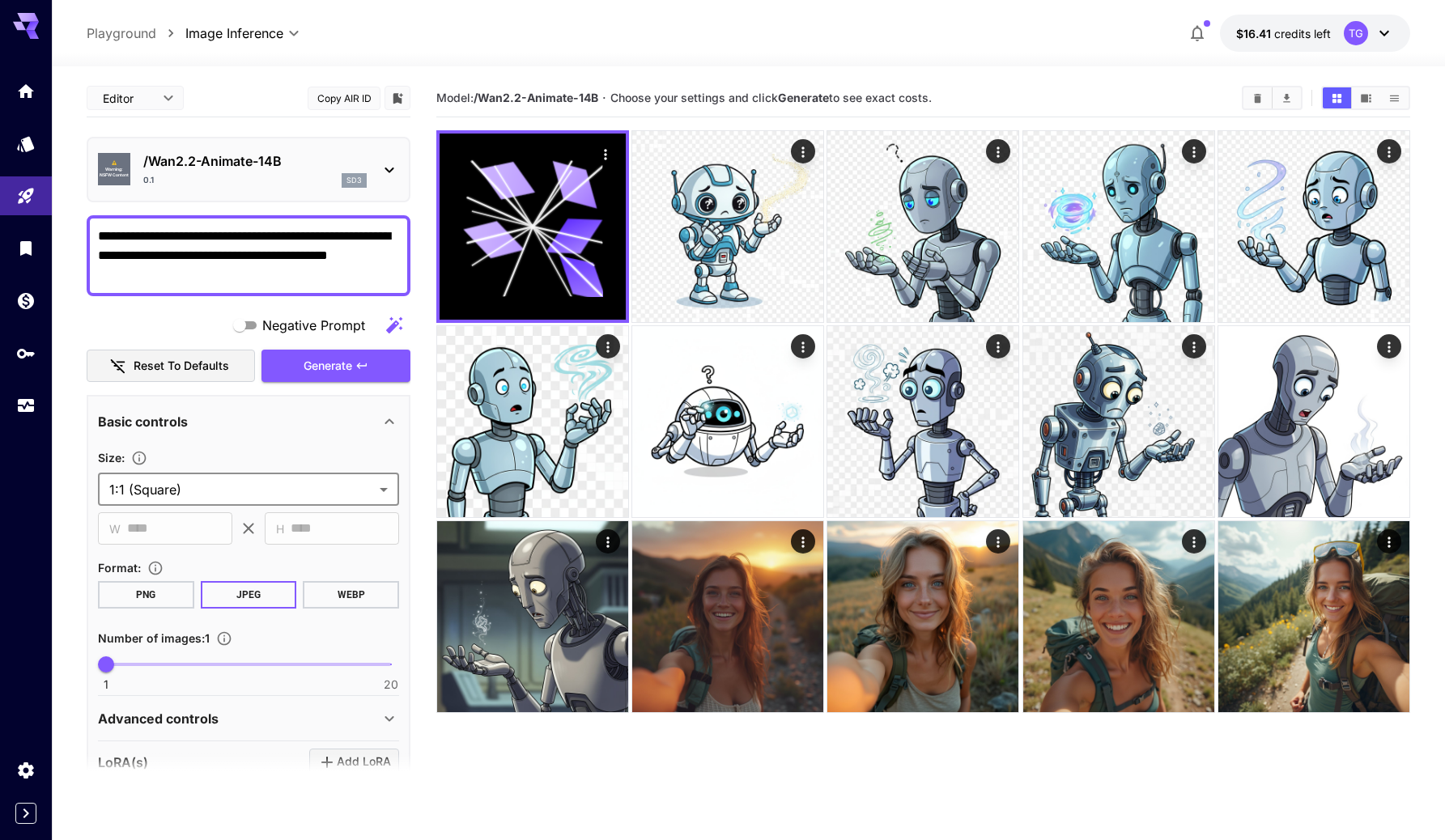
click at [125, 21] on div "**********" at bounding box center [748, 33] width 1323 height 37
click at [127, 32] on p "Playground" at bounding box center [121, 34] width 70 height 20
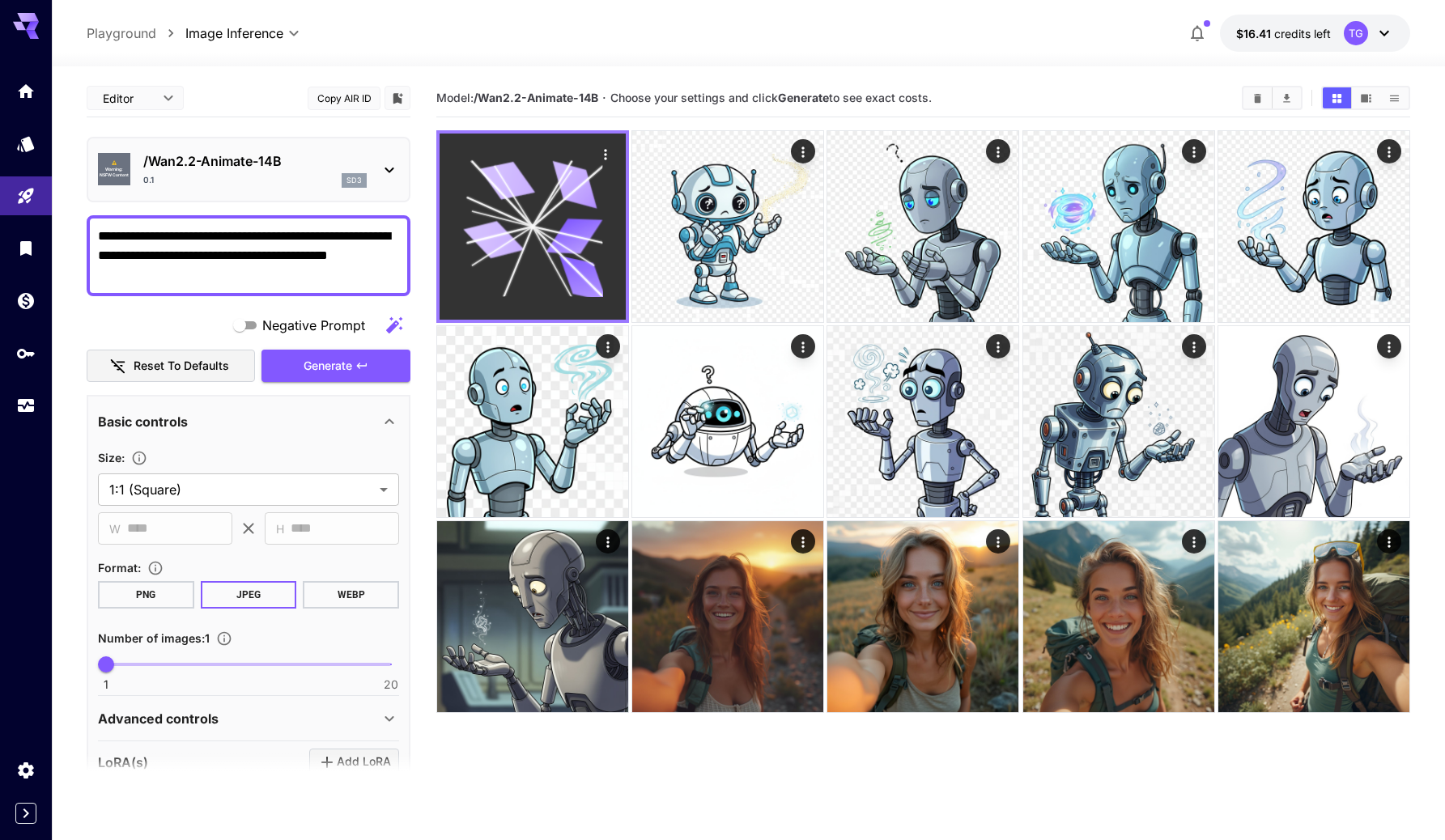
click at [545, 206] on icon at bounding box center [552, 194] width 39 height 66
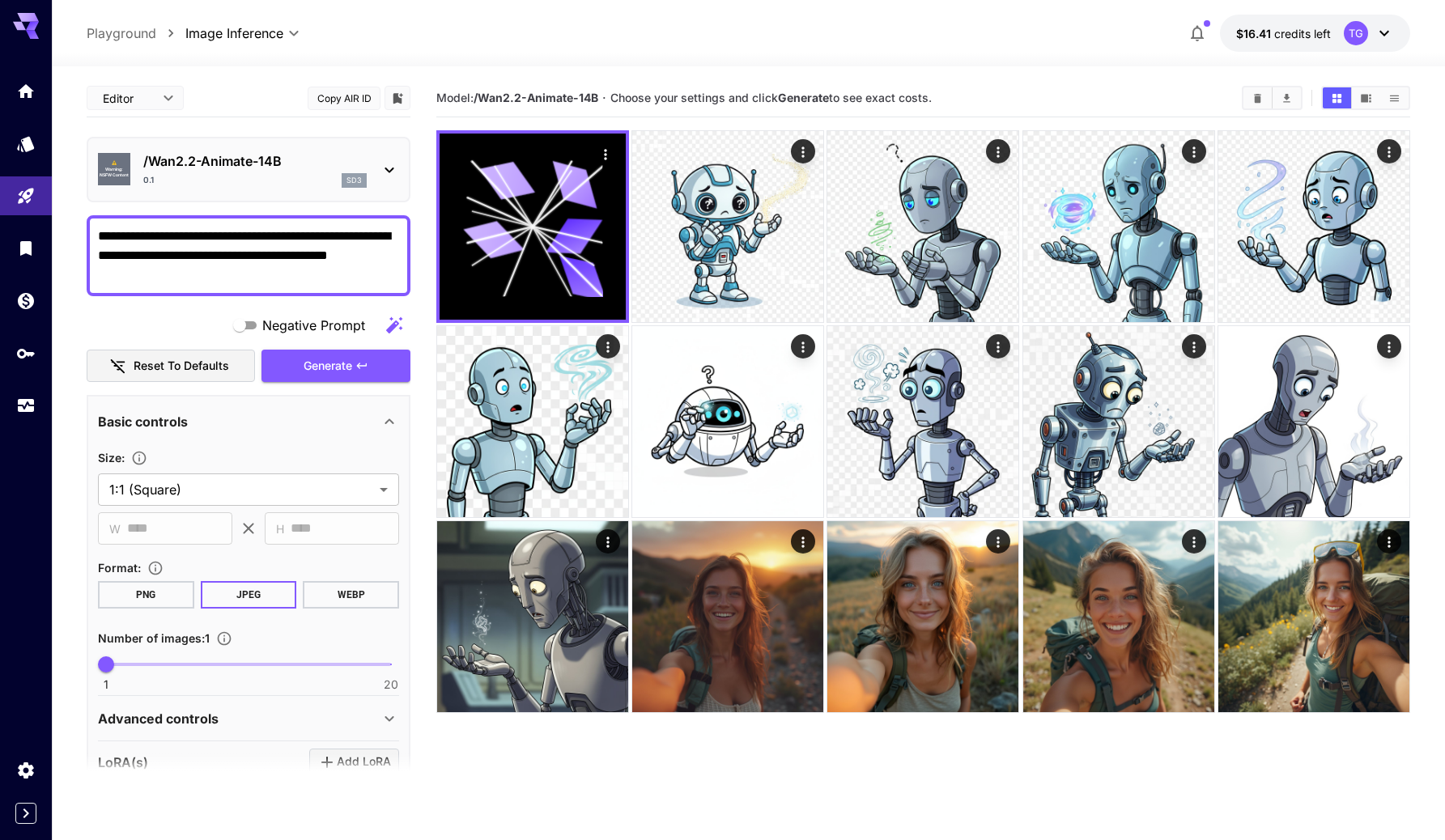
click at [580, 48] on div at bounding box center [748, 57] width 1393 height 20
click at [334, 376] on button "Generate" at bounding box center [335, 366] width 149 height 33
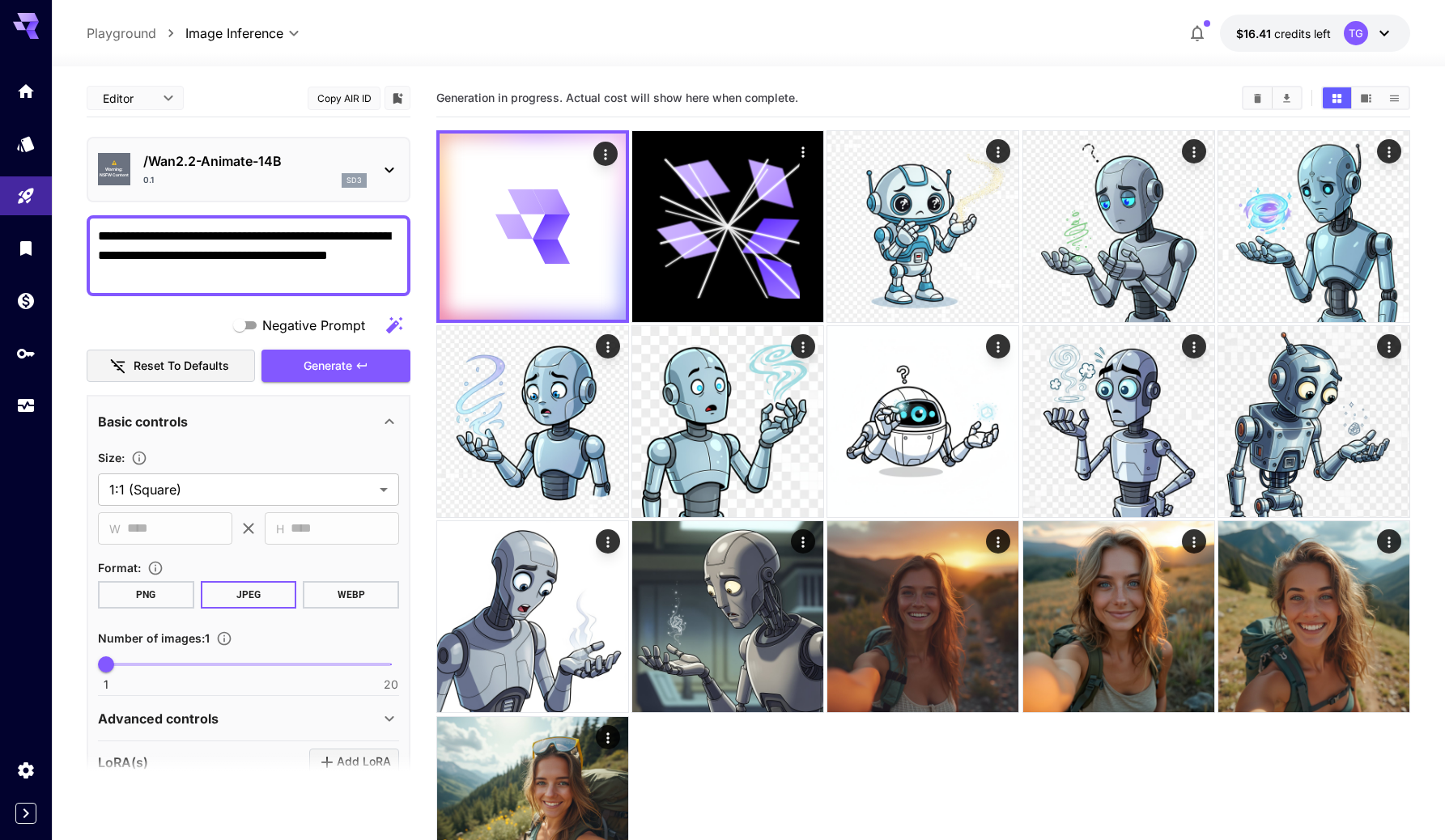
click at [577, 44] on div "**********" at bounding box center [748, 33] width 1323 height 37
